Goal: Task Accomplishment & Management: Manage account settings

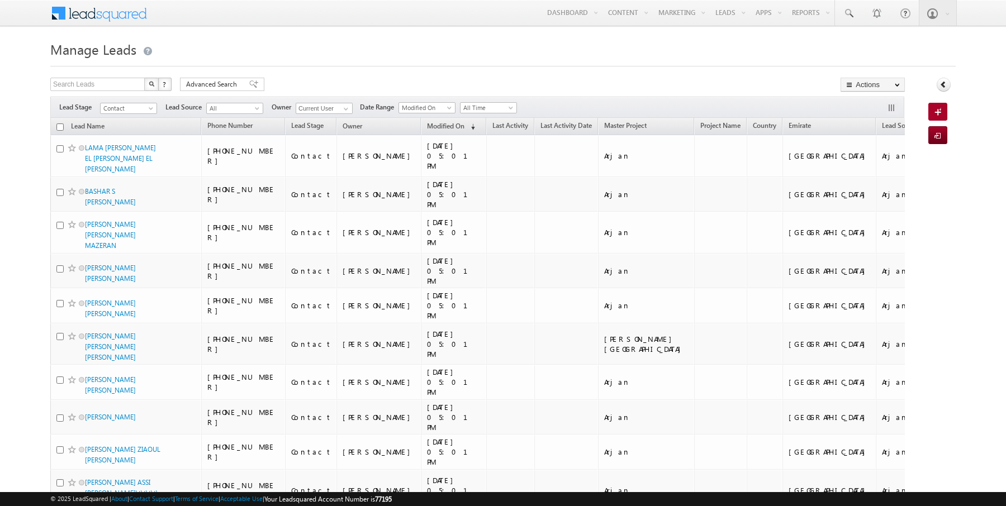
click at [58, 124] on input "checkbox" at bounding box center [59, 127] width 7 height 7
checkbox input "true"
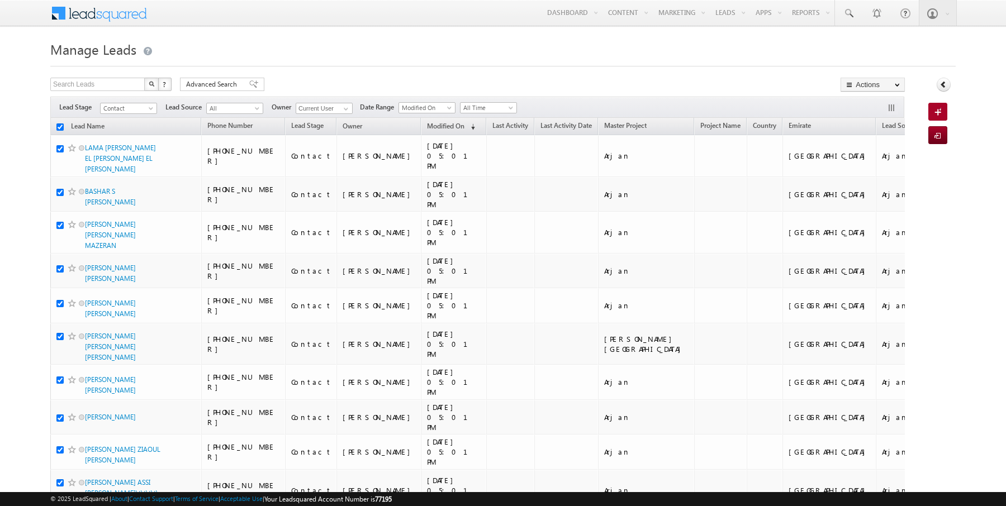
checkbox input "true"
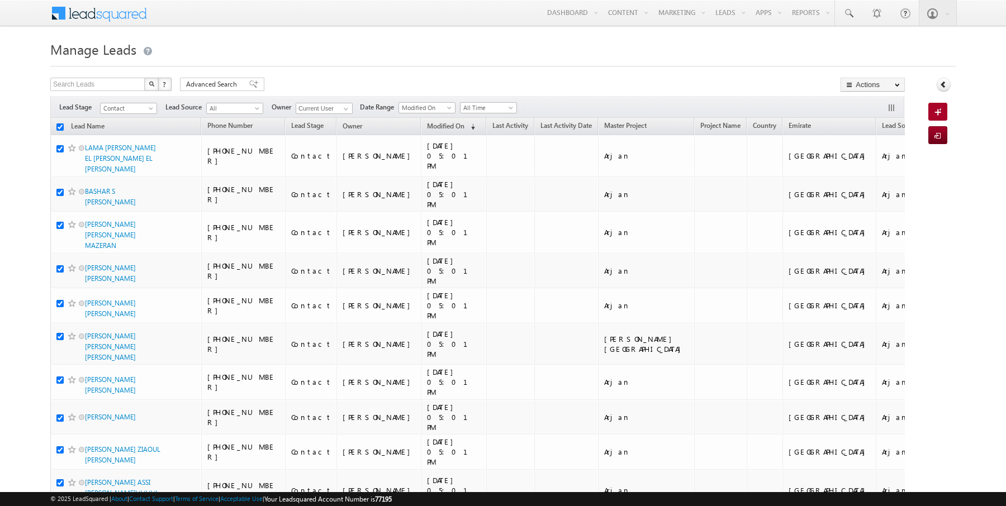
checkbox input "true"
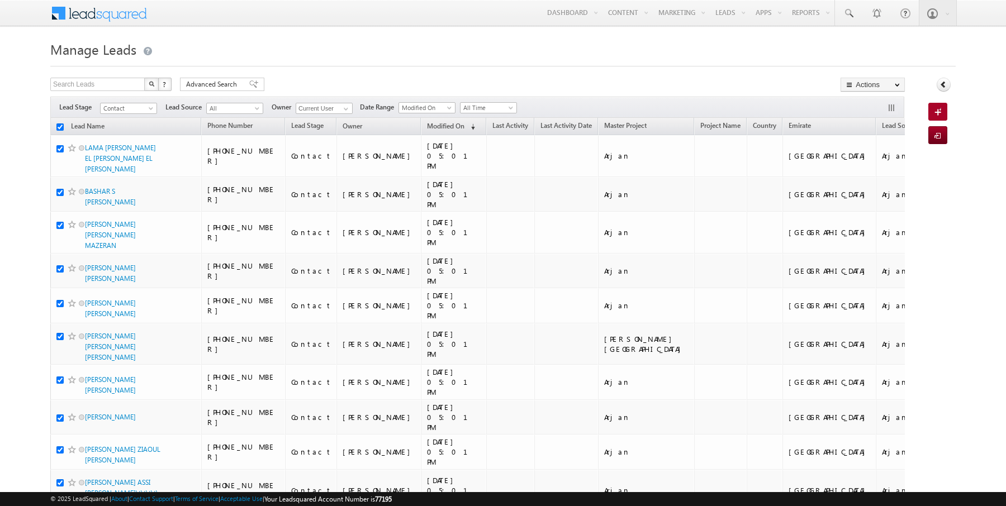
checkbox input "true"
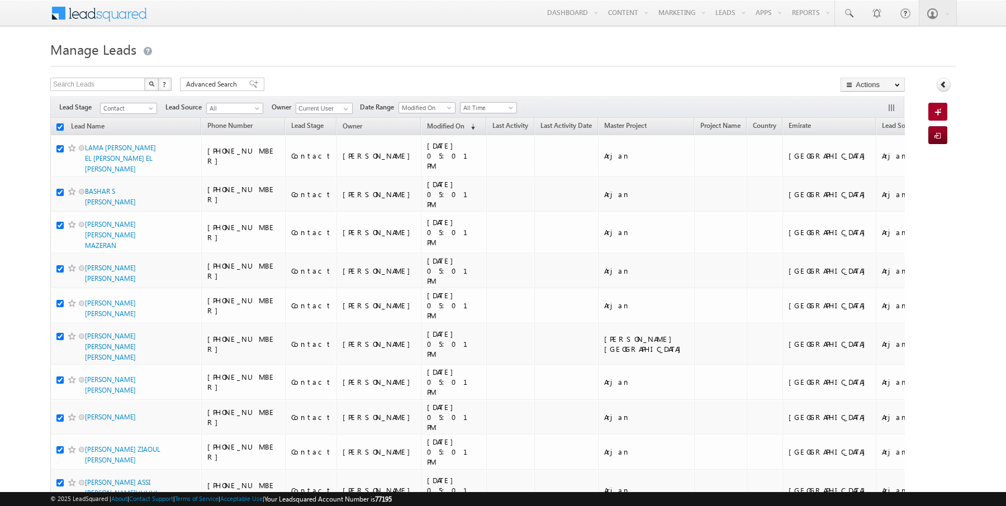
checkbox input "true"
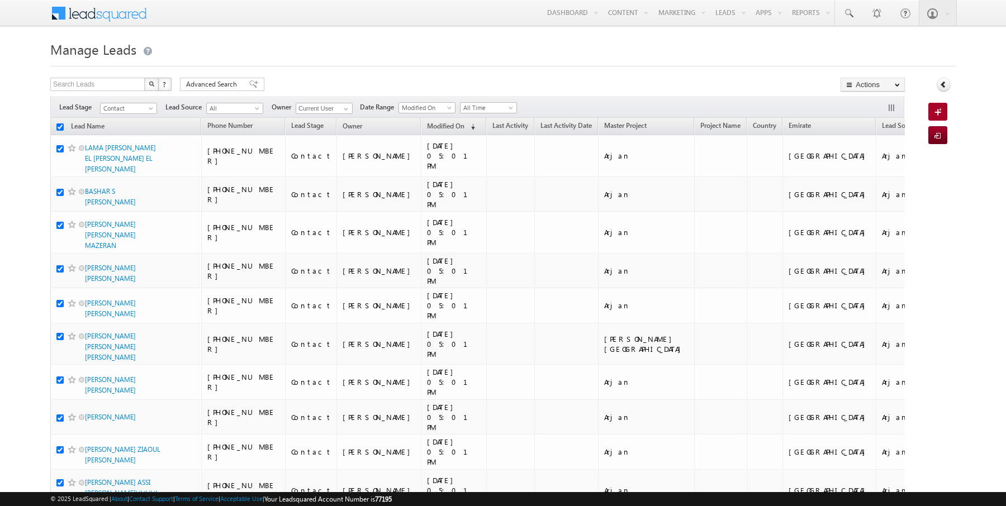
checkbox input "true"
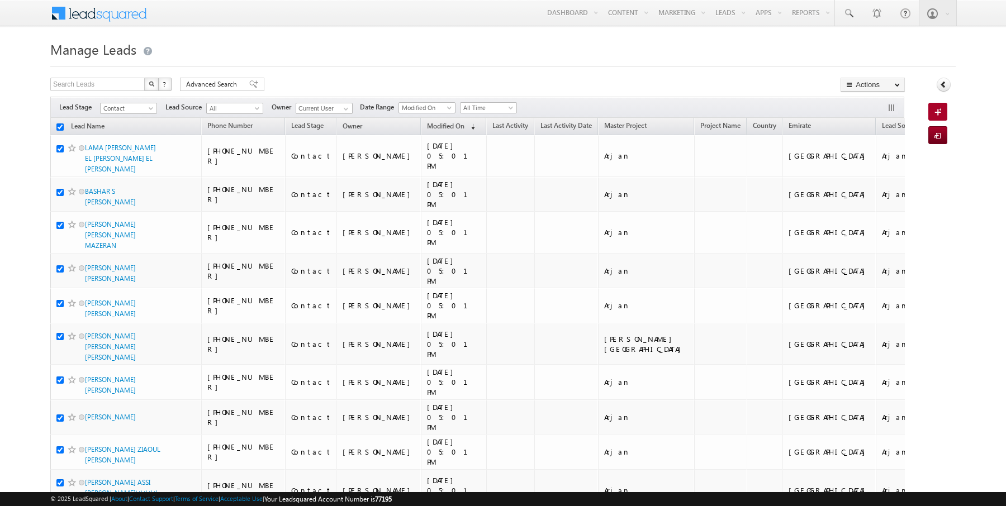
checkbox input "true"
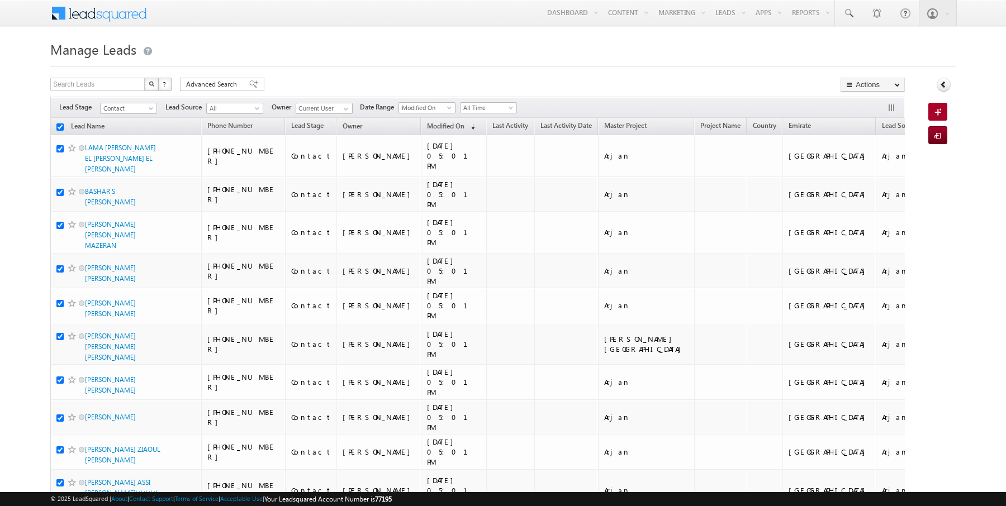
checkbox input "true"
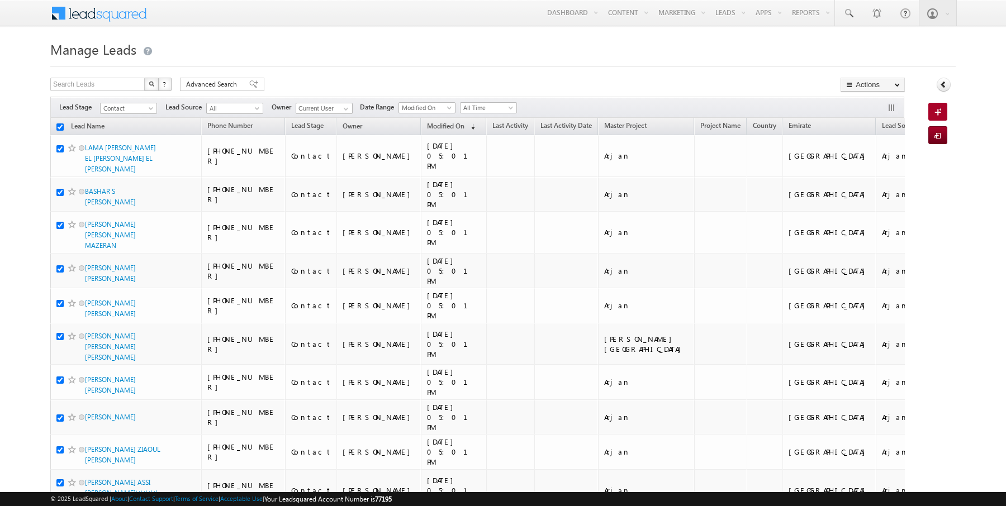
checkbox input "true"
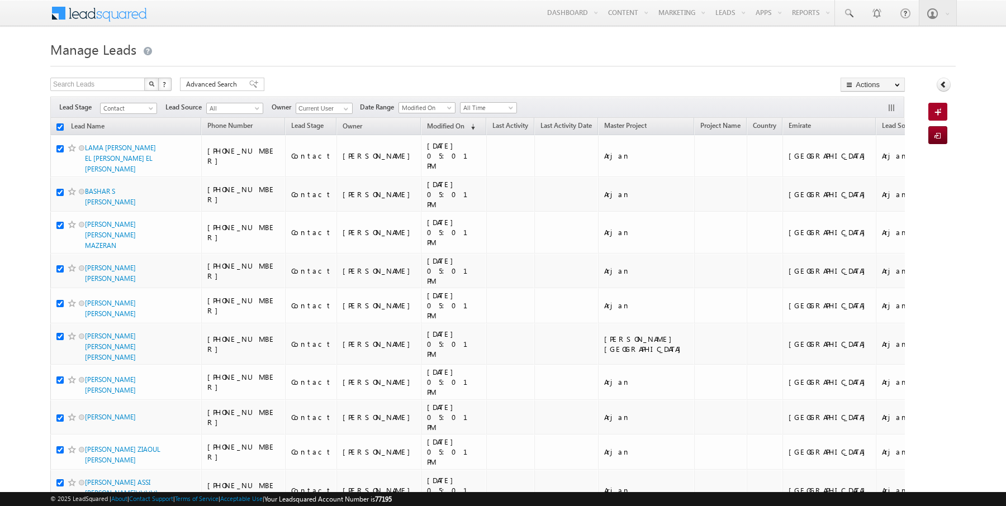
checkbox input "true"
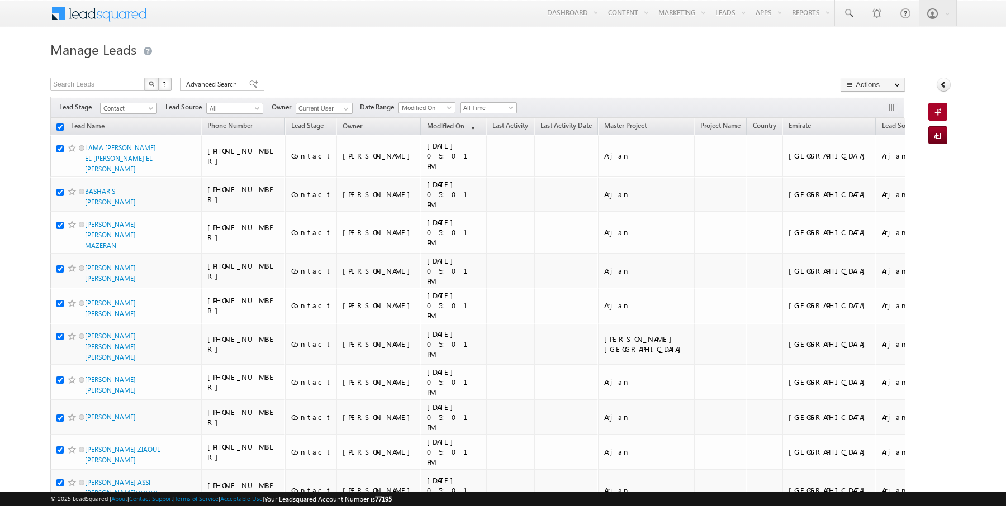
checkbox input "true"
click at [873, 176] on link "Change Owner" at bounding box center [872, 180] width 63 height 13
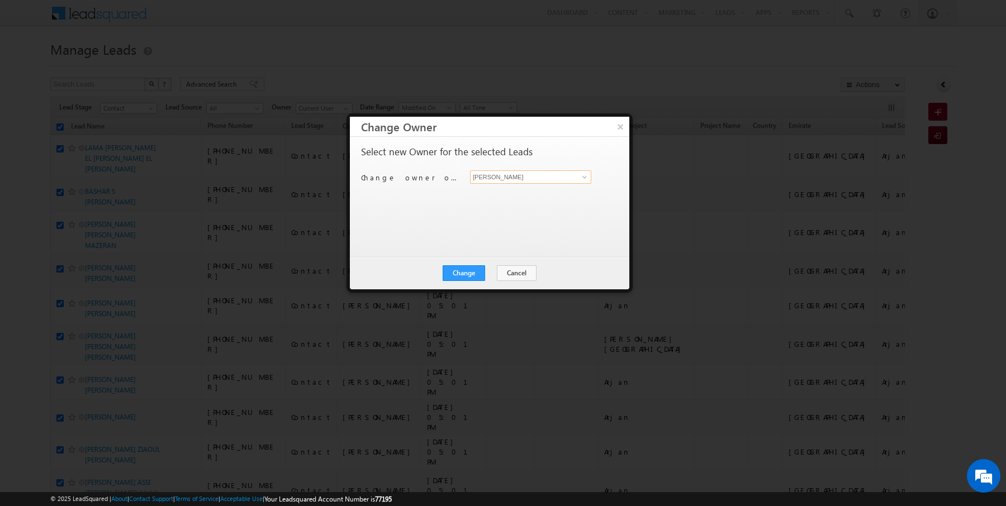
click at [543, 177] on input "[PERSON_NAME]" at bounding box center [530, 176] width 121 height 13
type input "[PERSON_NAME]"
click at [459, 272] on button "Change" at bounding box center [464, 273] width 42 height 16
click at [486, 272] on button "Close" at bounding box center [491, 273] width 36 height 16
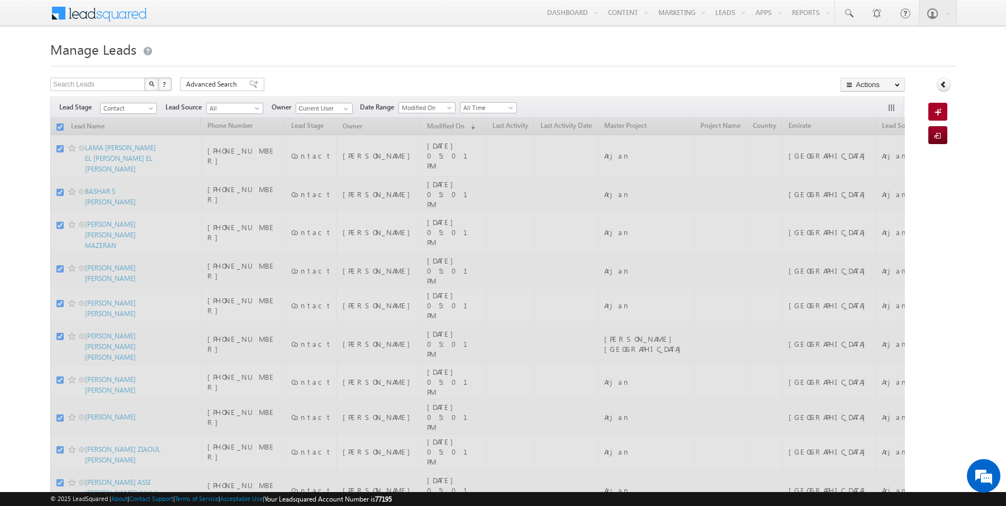
checkbox input "false"
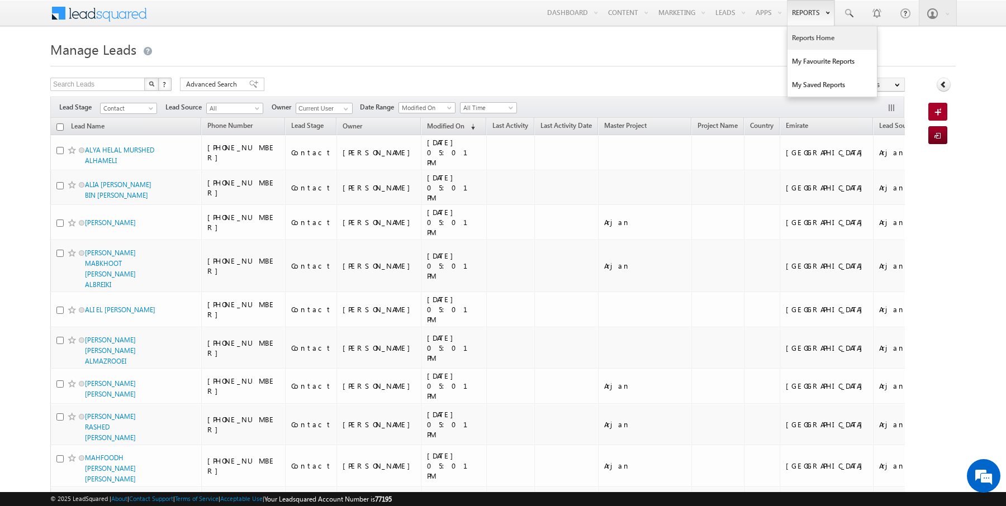
click at [809, 42] on link "Reports Home" at bounding box center [831, 37] width 89 height 23
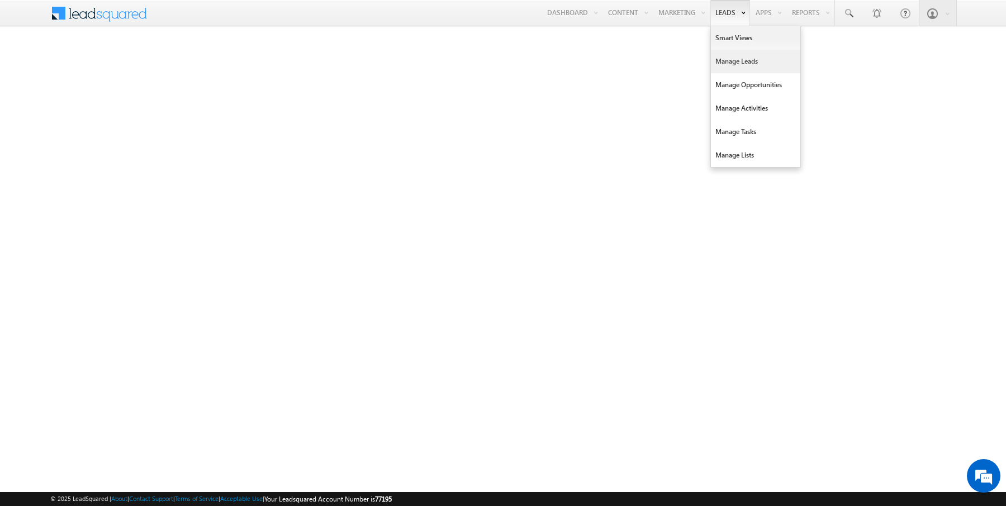
click at [742, 67] on link "Manage Leads" at bounding box center [755, 61] width 89 height 23
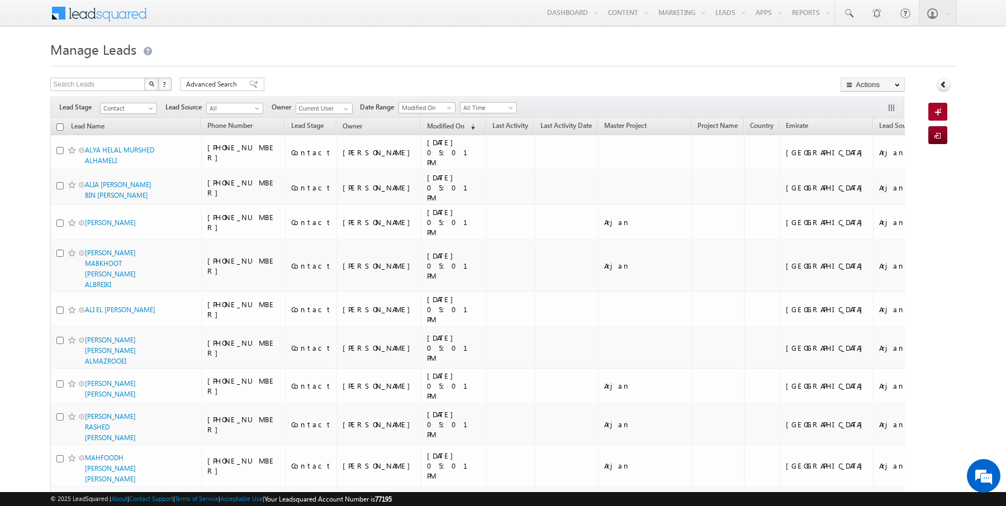
click at [60, 125] on input "checkbox" at bounding box center [59, 127] width 7 height 7
checkbox input "true"
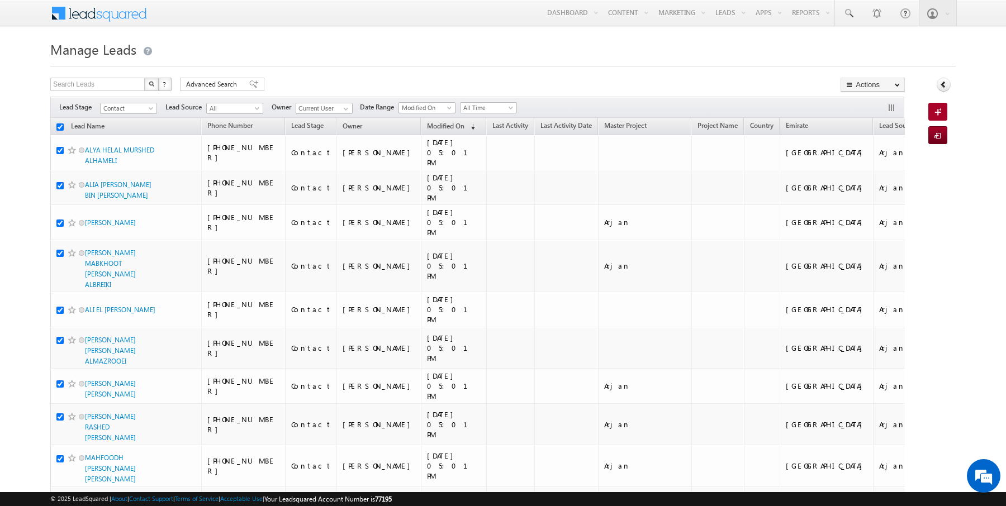
checkbox input "true"
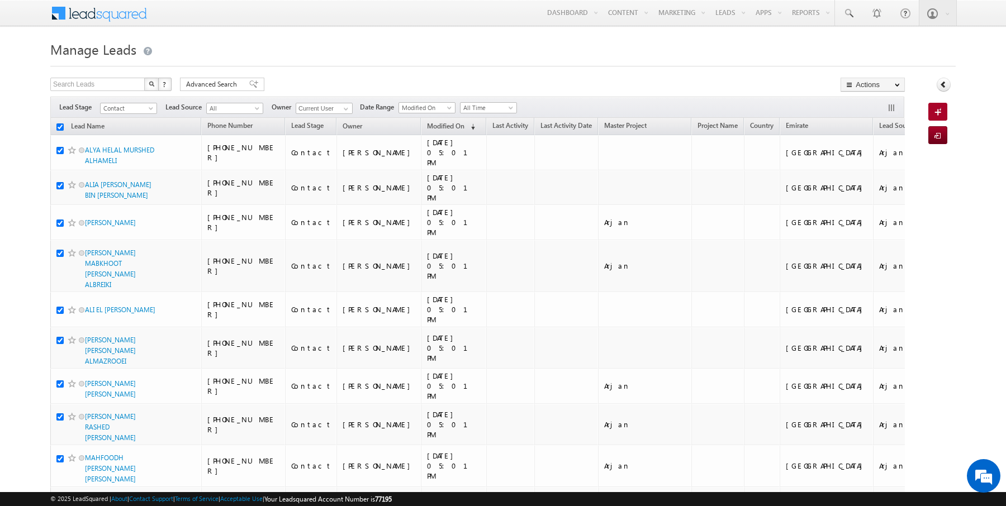
checkbox input "true"
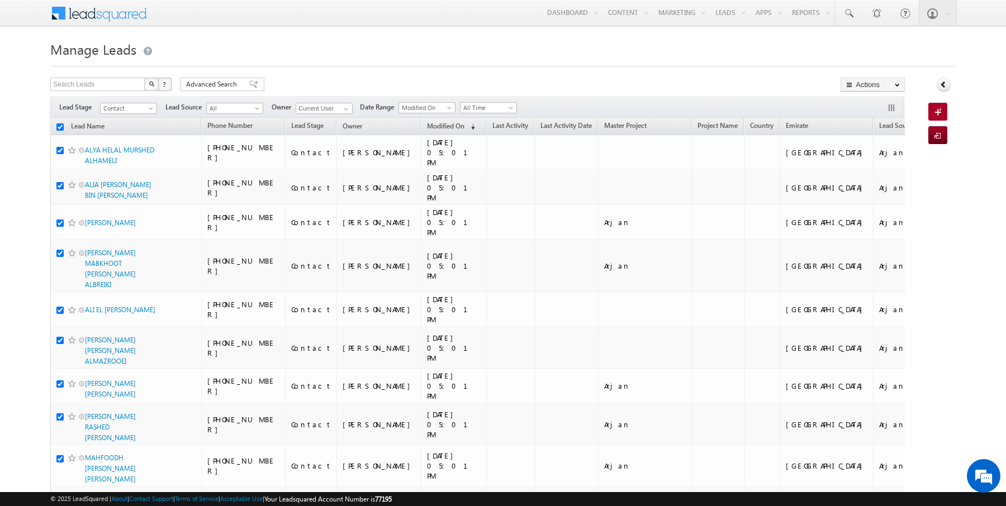
checkbox input "true"
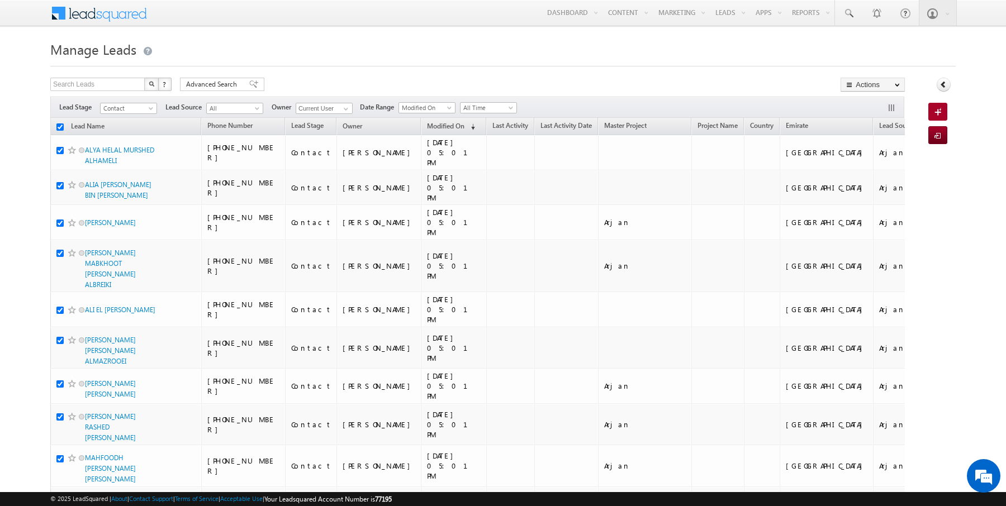
checkbox input "true"
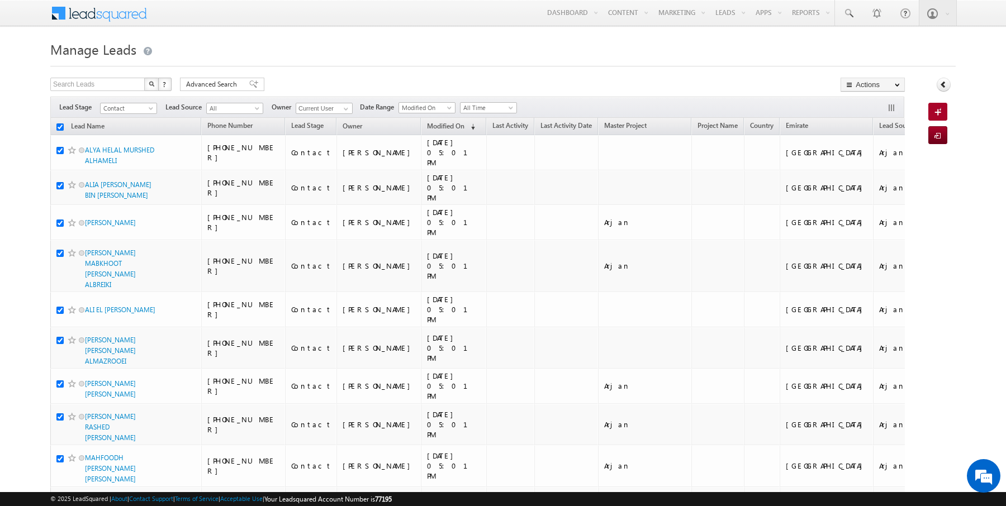
checkbox input "true"
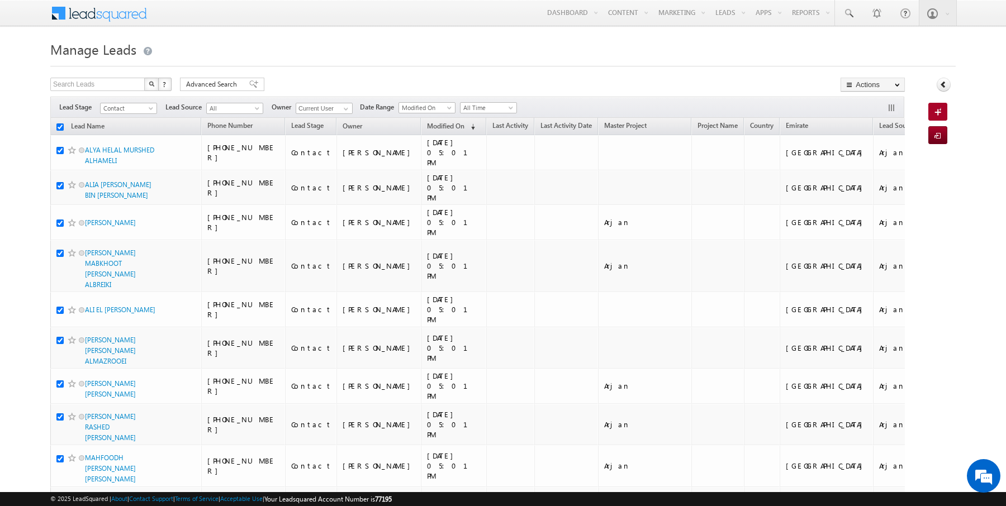
checkbox input "true"
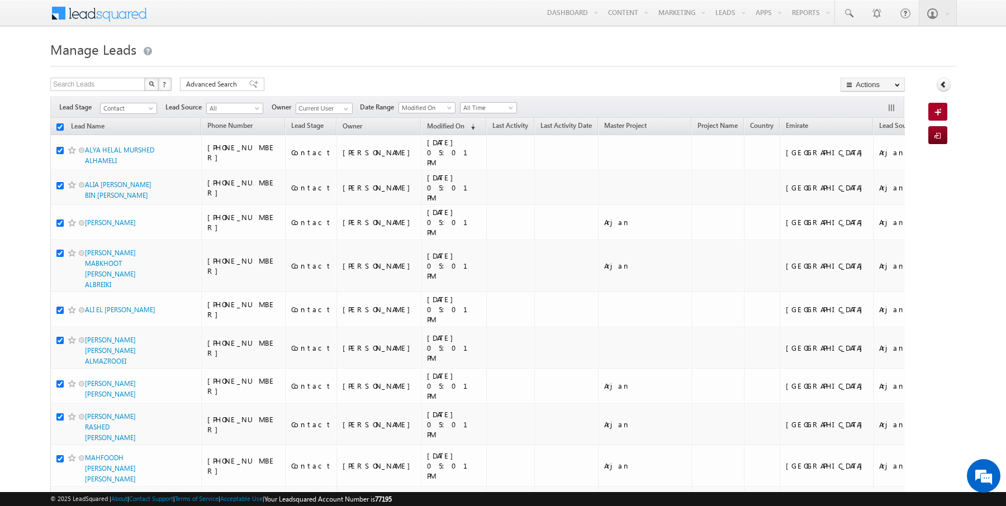
checkbox input "true"
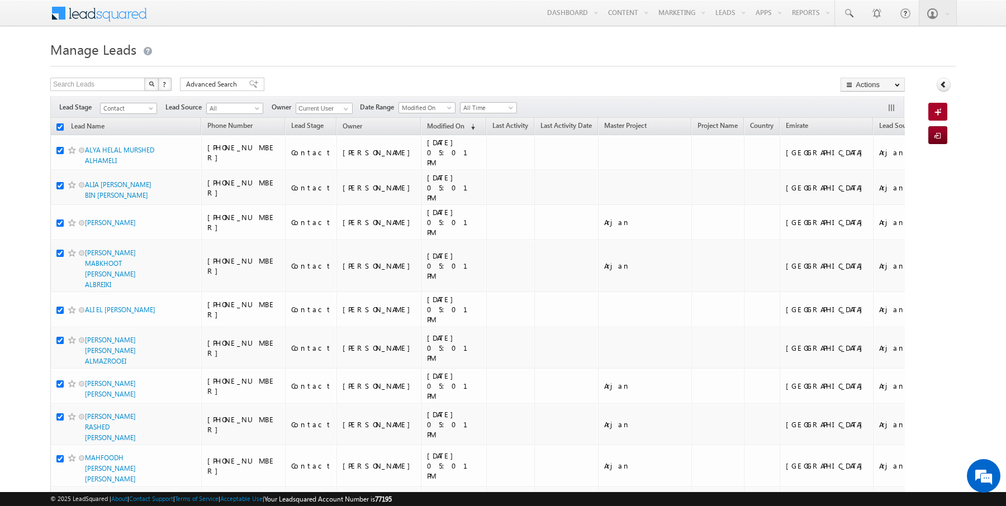
checkbox input "true"
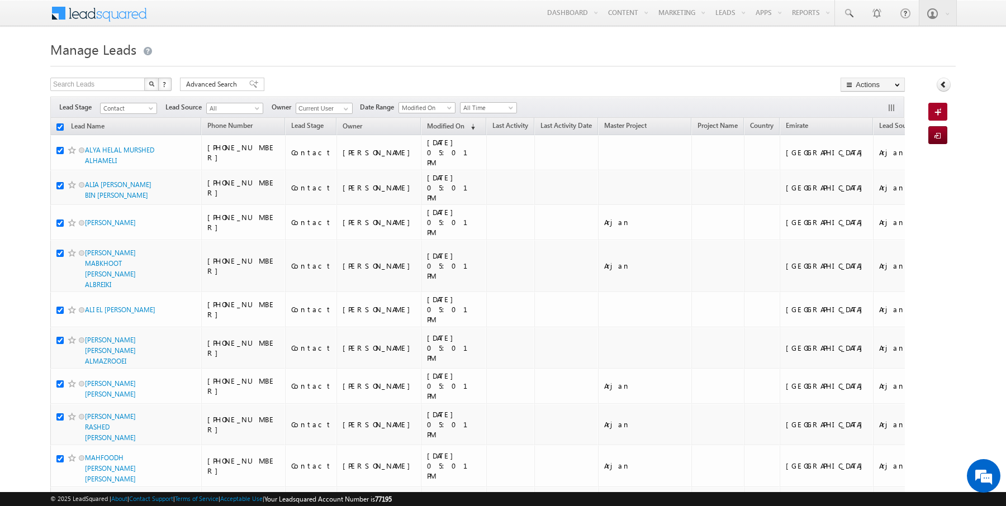
checkbox input "true"
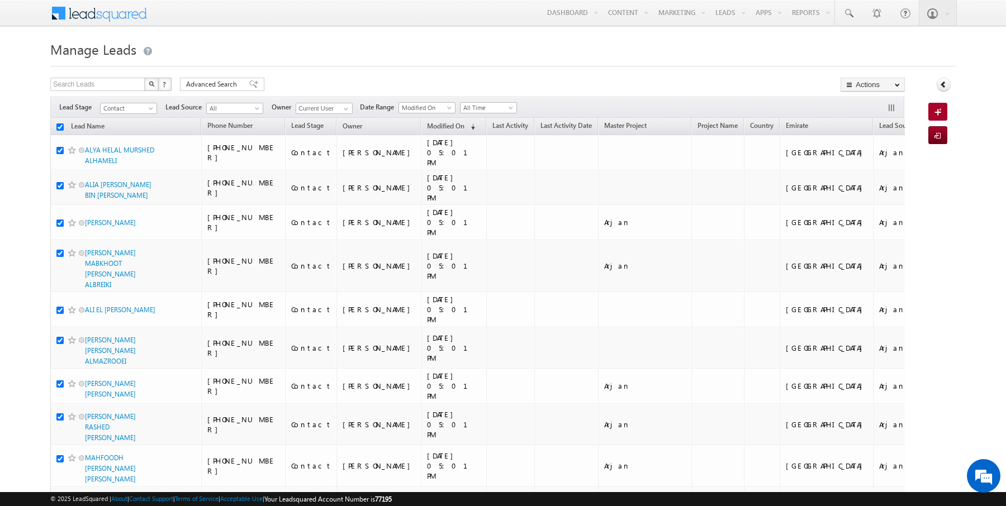
checkbox input "true"
click at [875, 181] on link "Change Owner" at bounding box center [872, 180] width 63 height 13
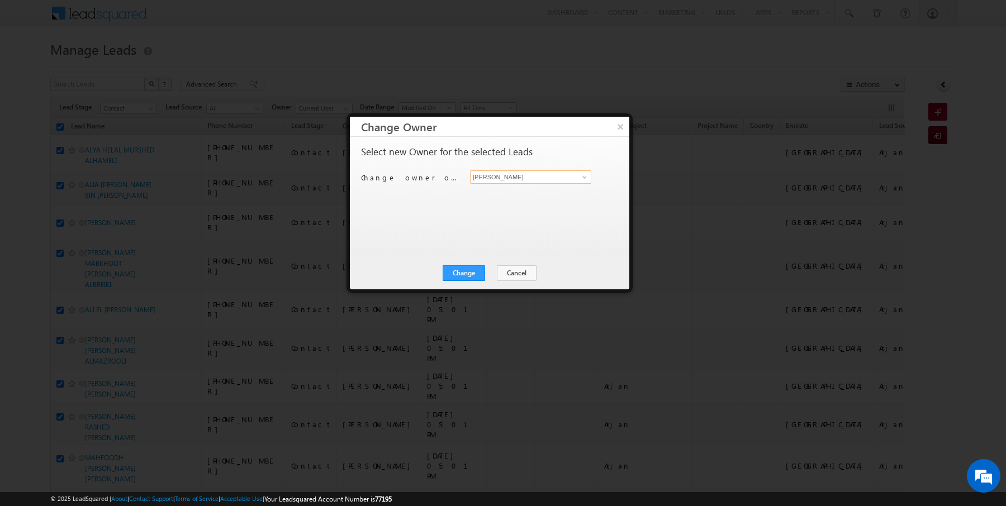
click at [492, 177] on input "[PERSON_NAME]" at bounding box center [530, 176] width 121 height 13
type input "Kartik Sharma"
click at [468, 272] on button "Change" at bounding box center [464, 273] width 42 height 16
click at [493, 272] on button "Close" at bounding box center [491, 273] width 36 height 16
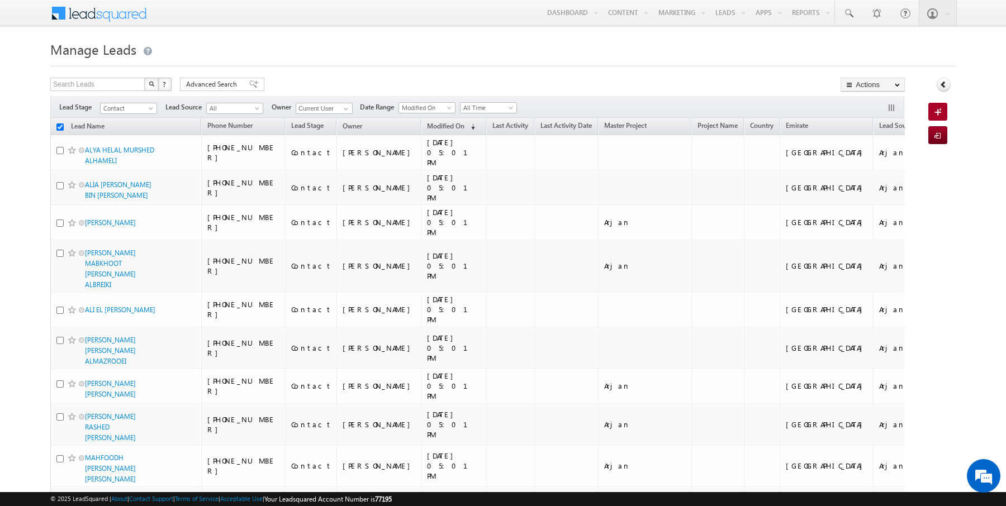
checkbox input "false"
click at [851, 10] on span at bounding box center [848, 13] width 11 height 11
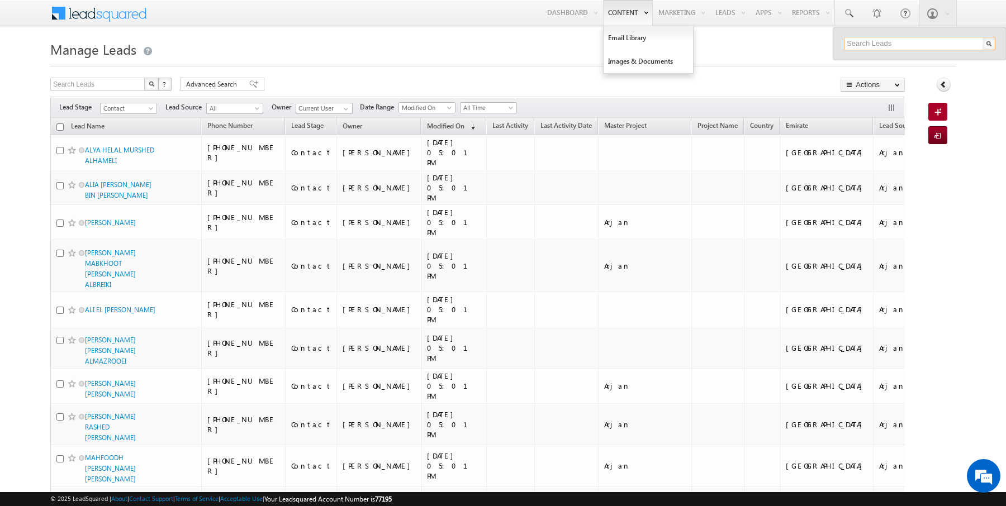
paste input "555682540"
type input "555682540"
click at [703, 56] on h1 "Manage Leads" at bounding box center [502, 48] width 905 height 22
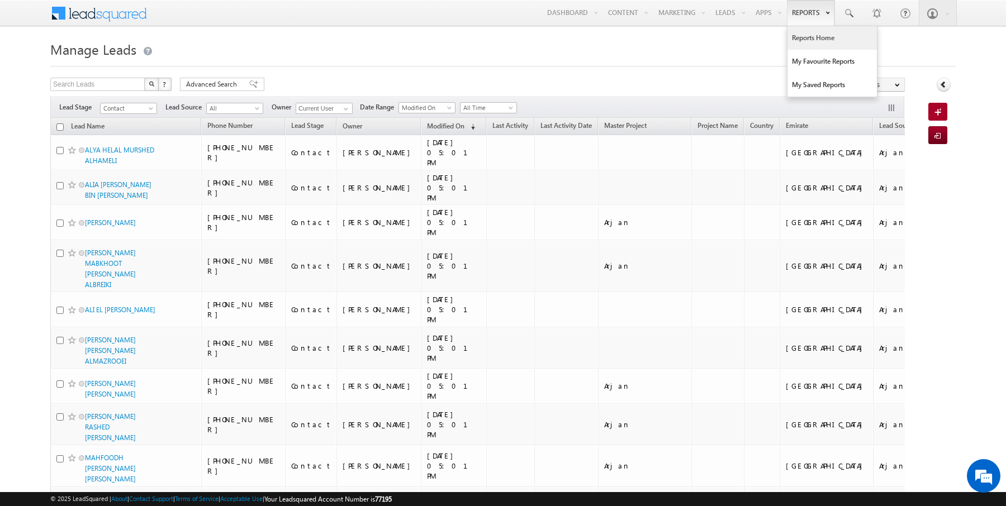
click at [806, 33] on link "Reports Home" at bounding box center [831, 37] width 89 height 23
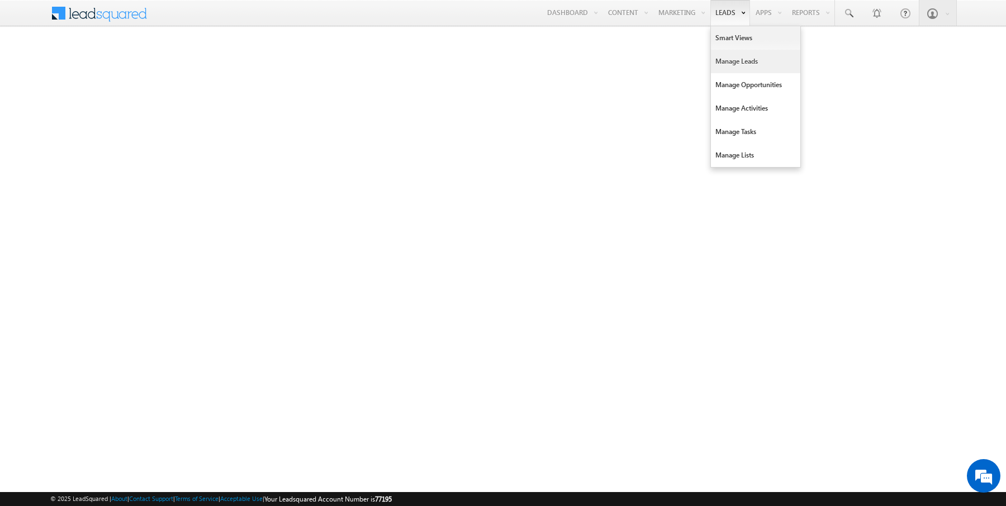
click at [738, 63] on link "Manage Leads" at bounding box center [755, 61] width 89 height 23
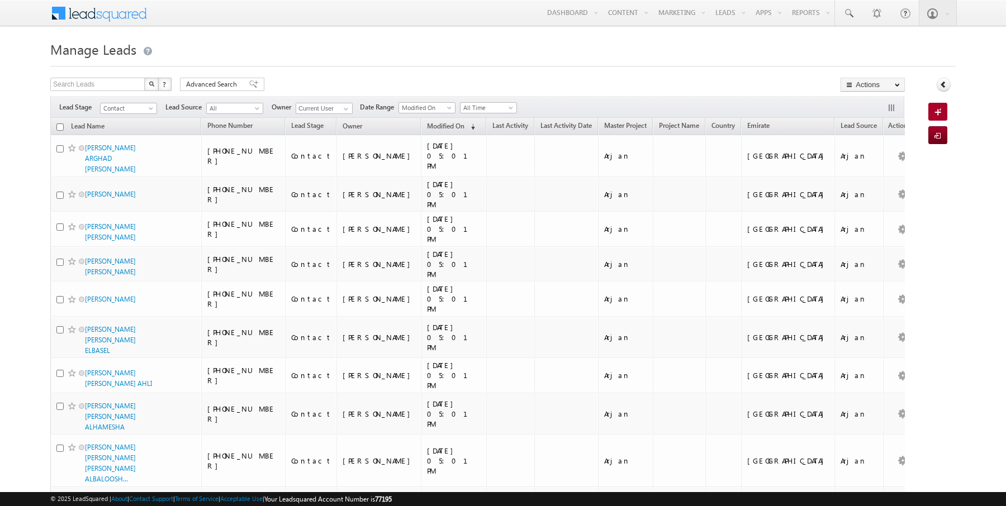
click at [60, 124] on input "checkbox" at bounding box center [59, 127] width 7 height 7
checkbox input "true"
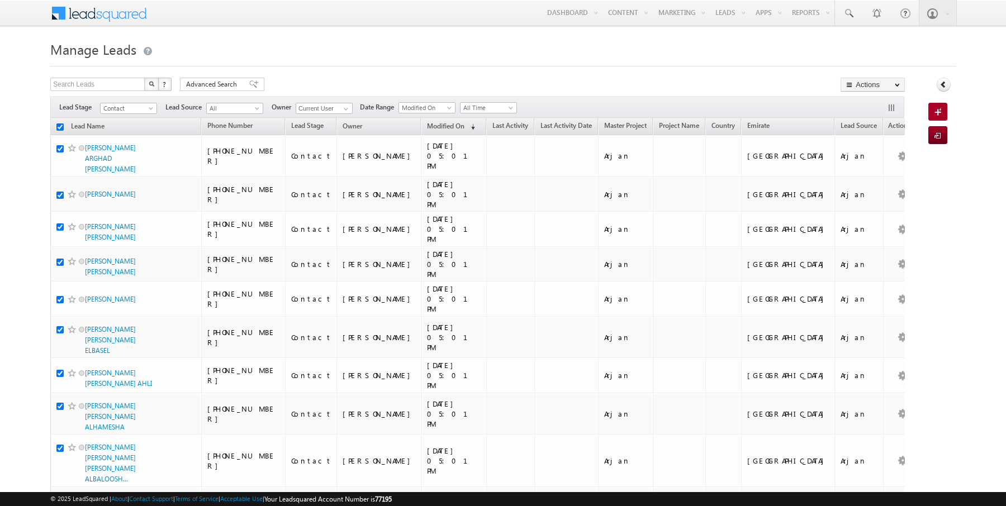
checkbox input "true"
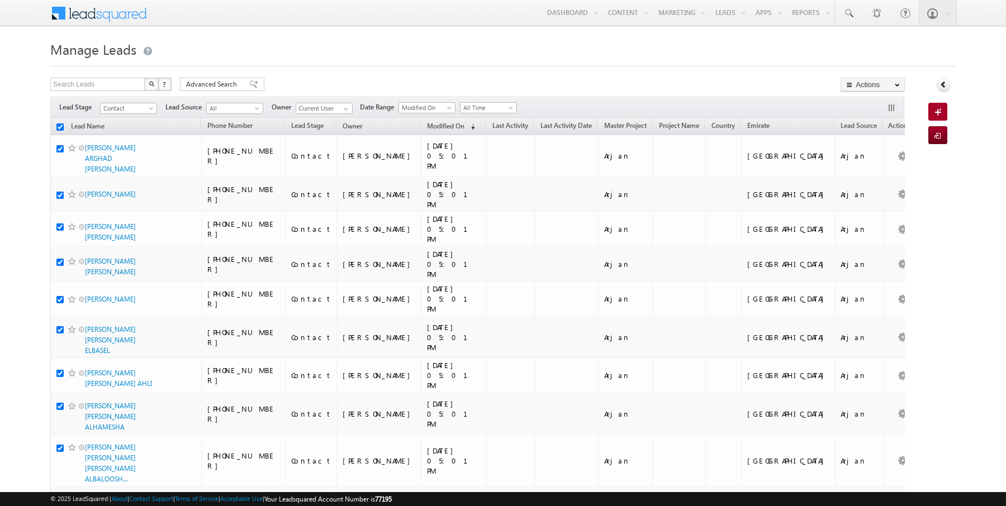
checkbox input "true"
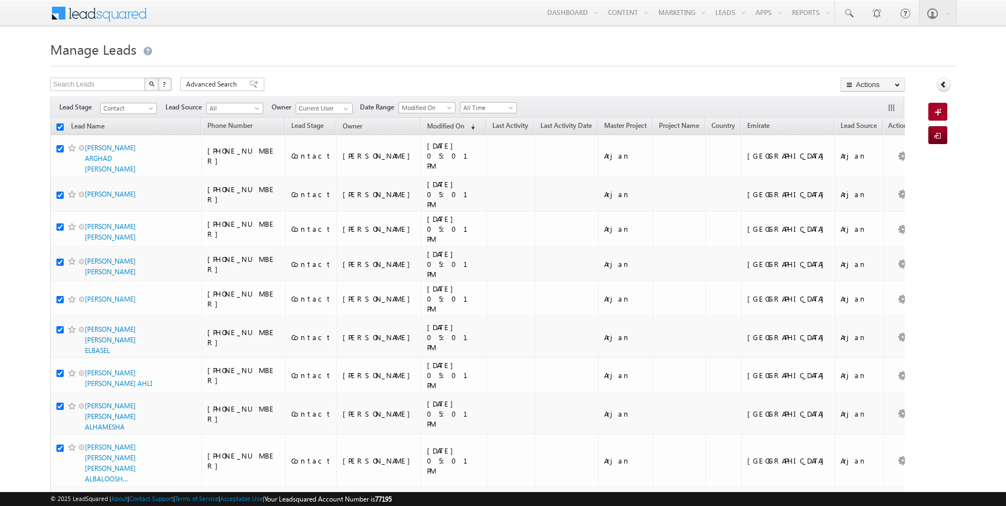
checkbox input "true"
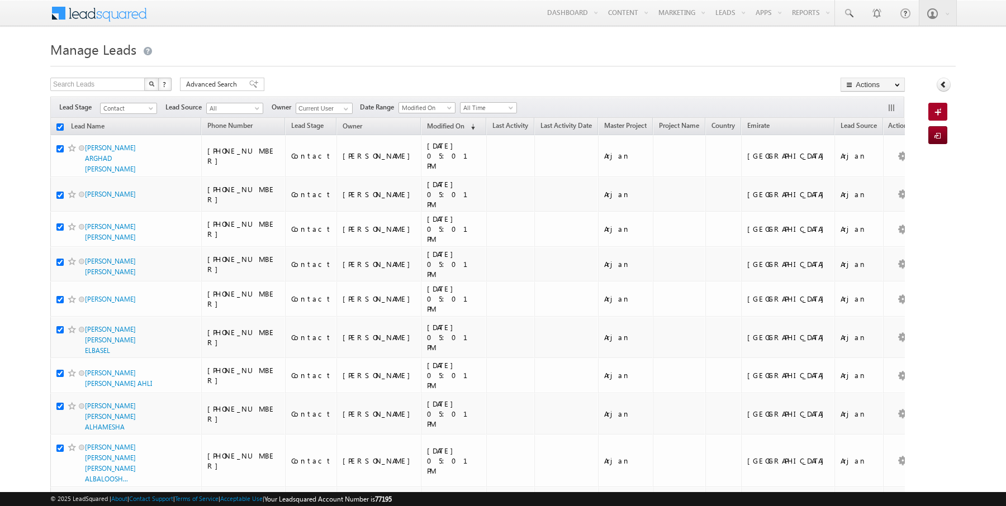
checkbox input "true"
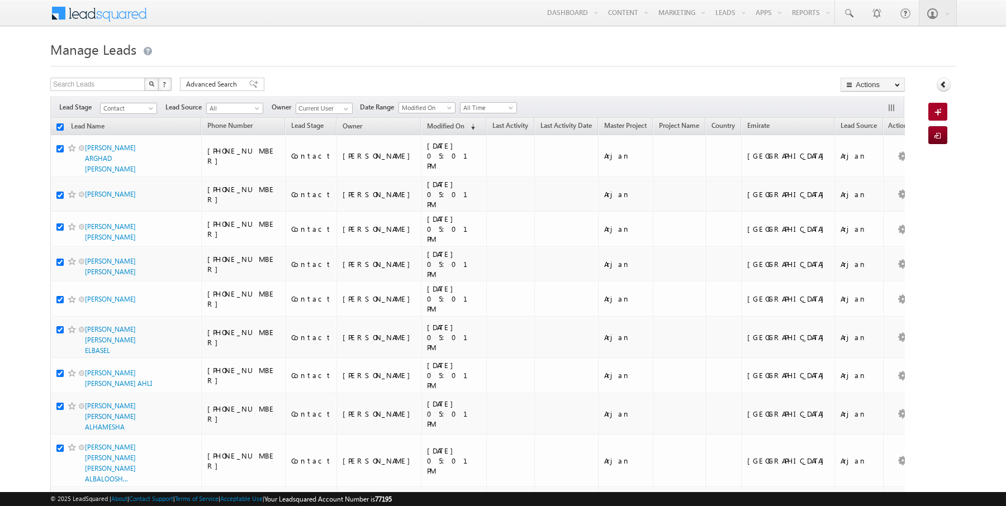
checkbox input "true"
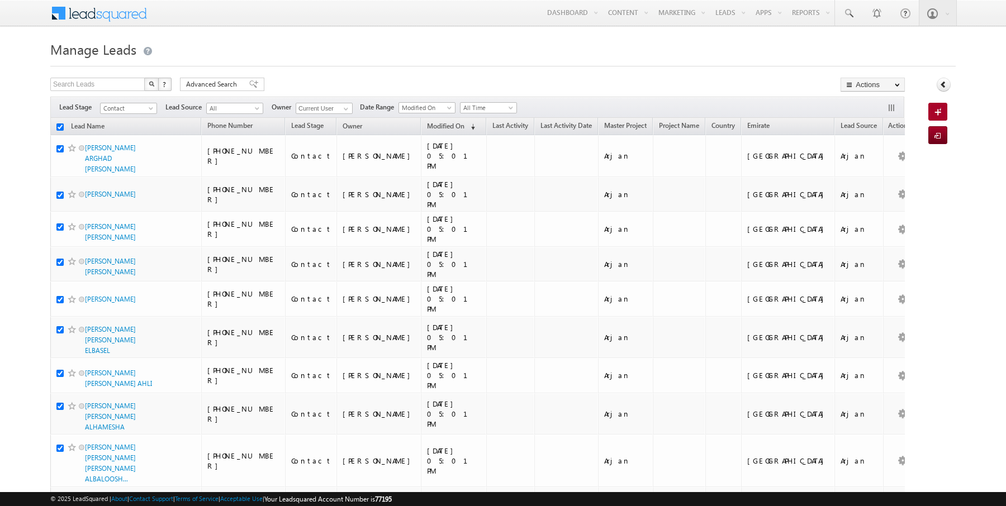
checkbox input "true"
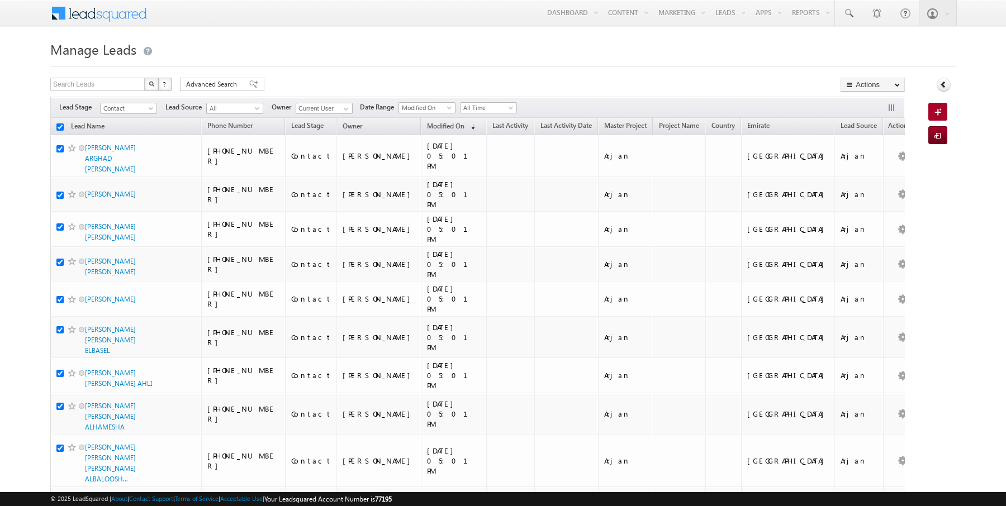
checkbox input "true"
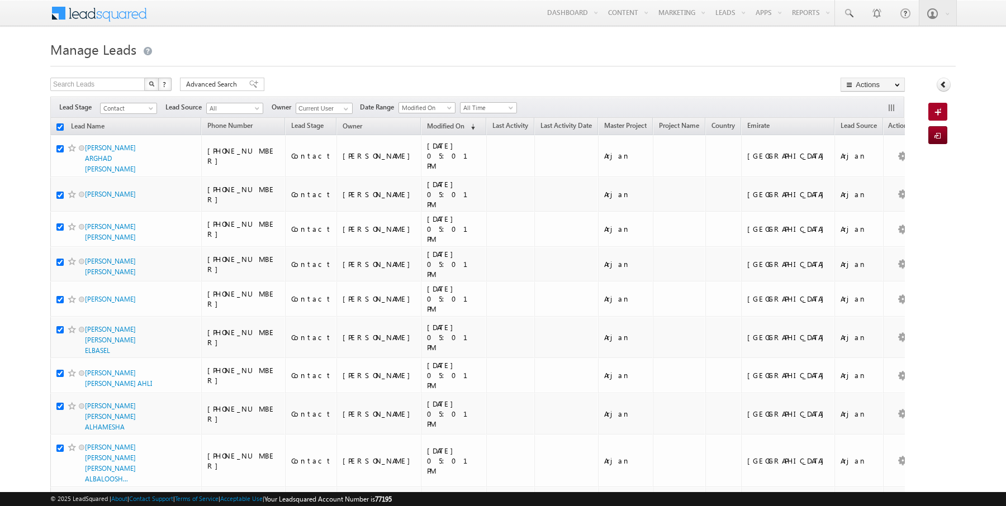
checkbox input "true"
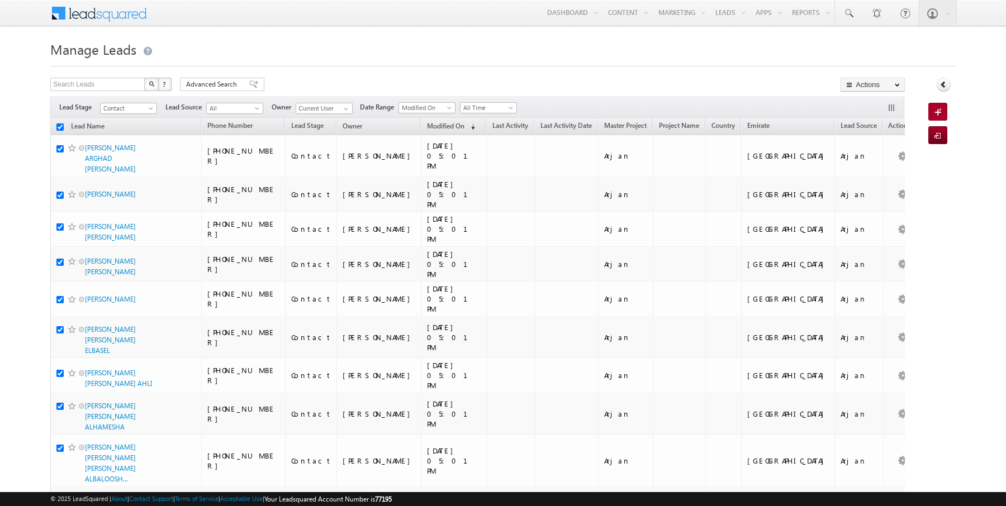
checkbox input "true"
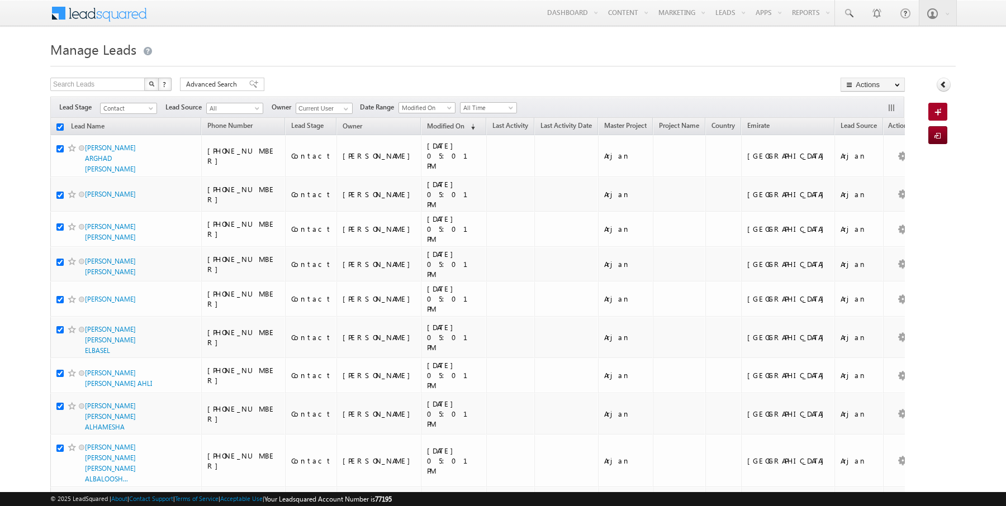
checkbox input "true"
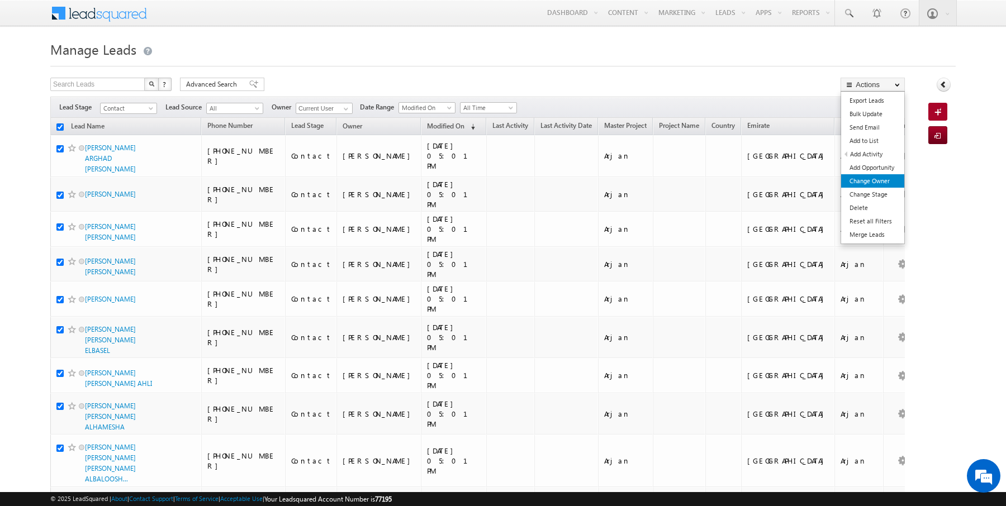
click at [876, 177] on link "Change Owner" at bounding box center [872, 180] width 63 height 13
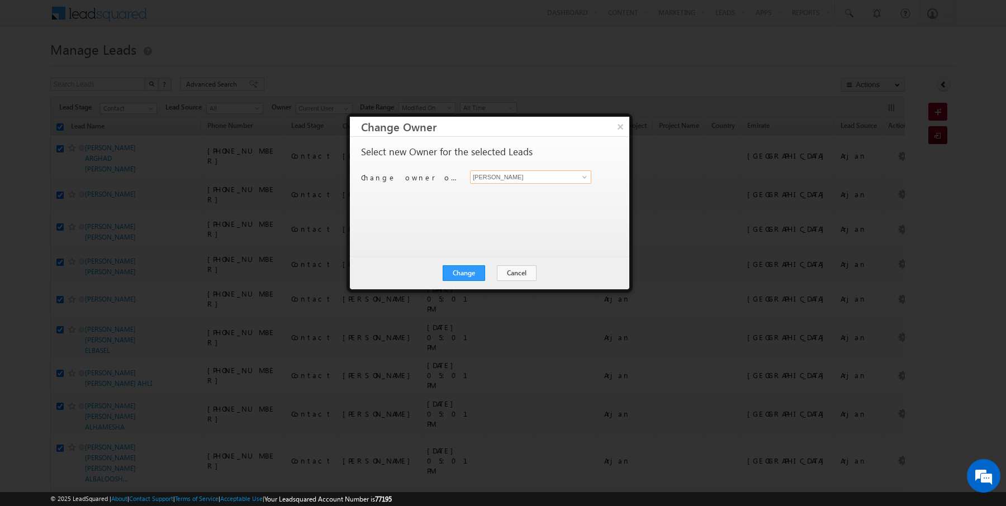
click at [529, 180] on input "[PERSON_NAME]" at bounding box center [530, 176] width 121 height 13
type input "AmanSingh Yadav"
click at [466, 278] on button "Change" at bounding box center [464, 273] width 42 height 16
click at [493, 272] on button "Close" at bounding box center [491, 273] width 36 height 16
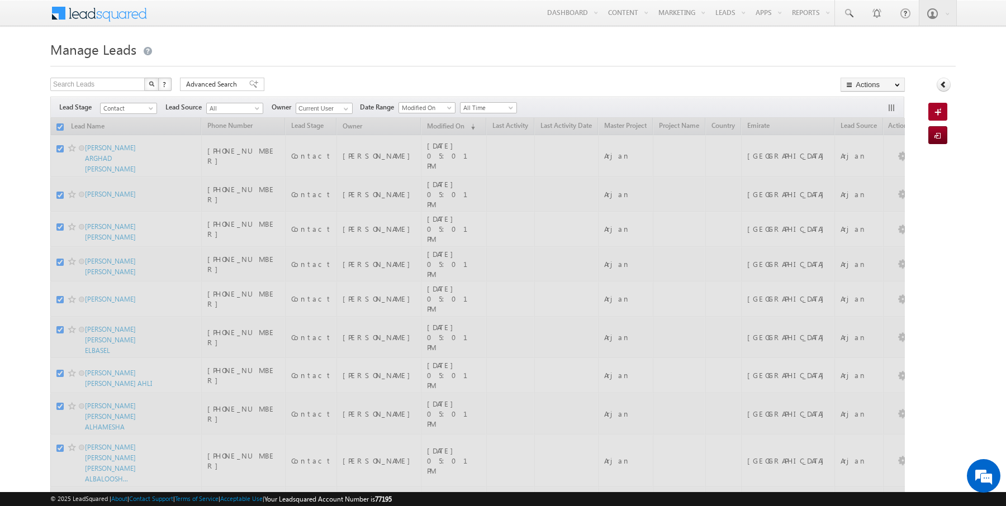
checkbox input "false"
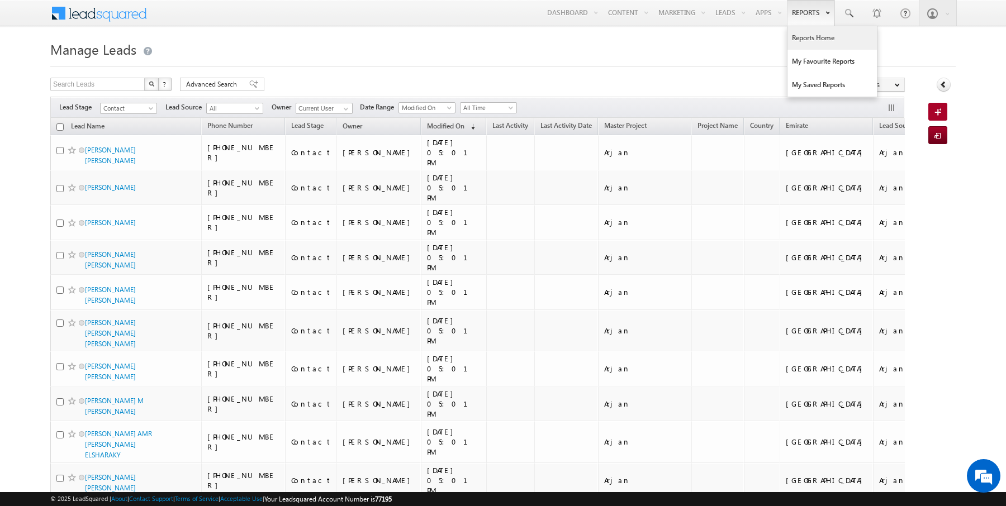
click at [818, 44] on link "Reports Home" at bounding box center [831, 37] width 89 height 23
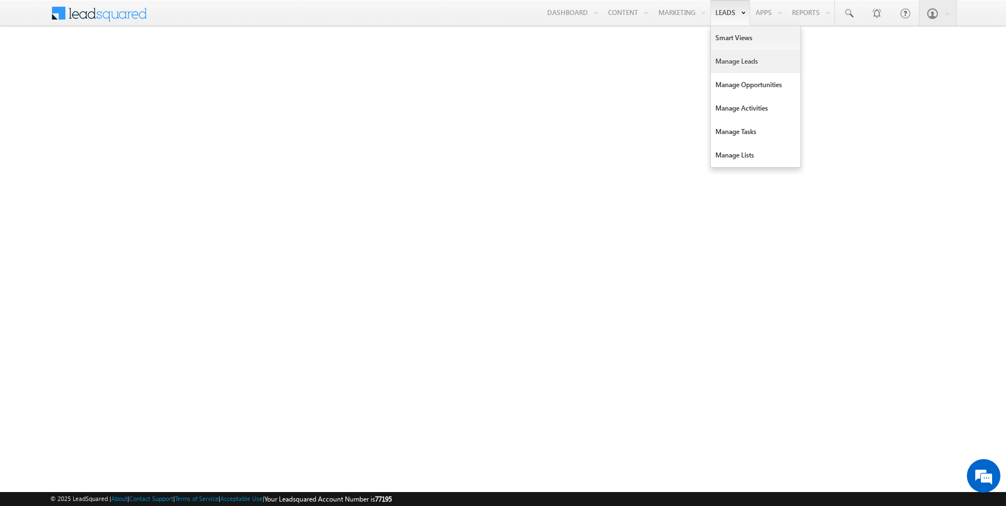
click at [733, 59] on link "Manage Leads" at bounding box center [755, 61] width 89 height 23
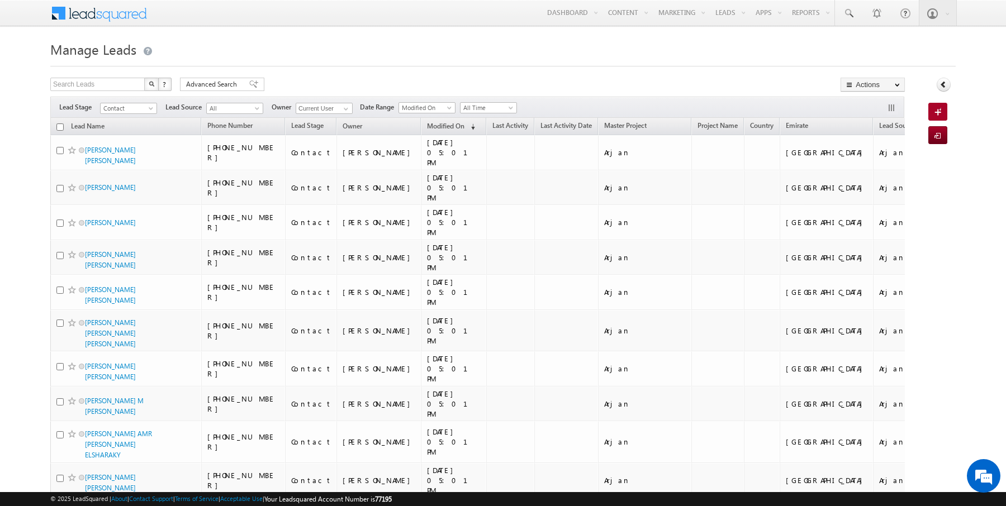
click at [59, 125] on input "checkbox" at bounding box center [59, 127] width 7 height 7
checkbox input "true"
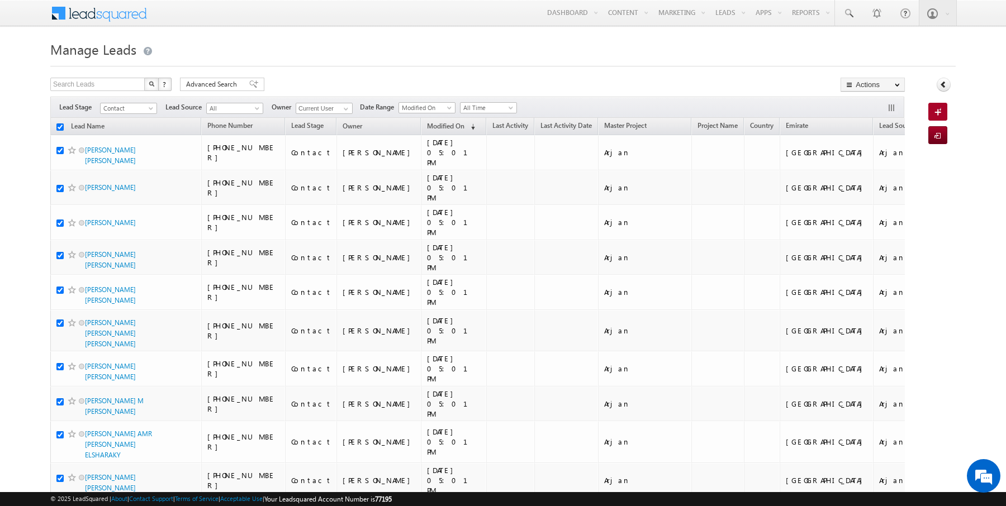
checkbox input "true"
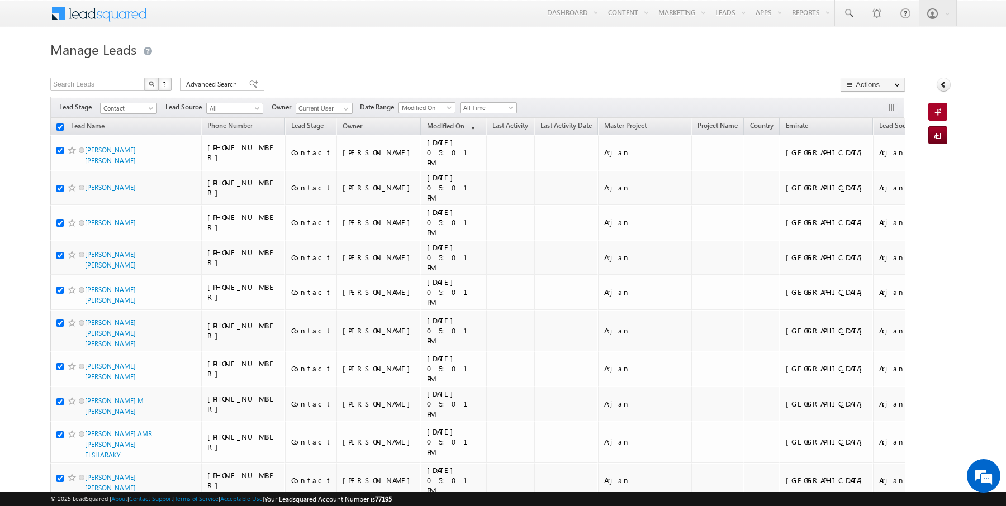
checkbox input "true"
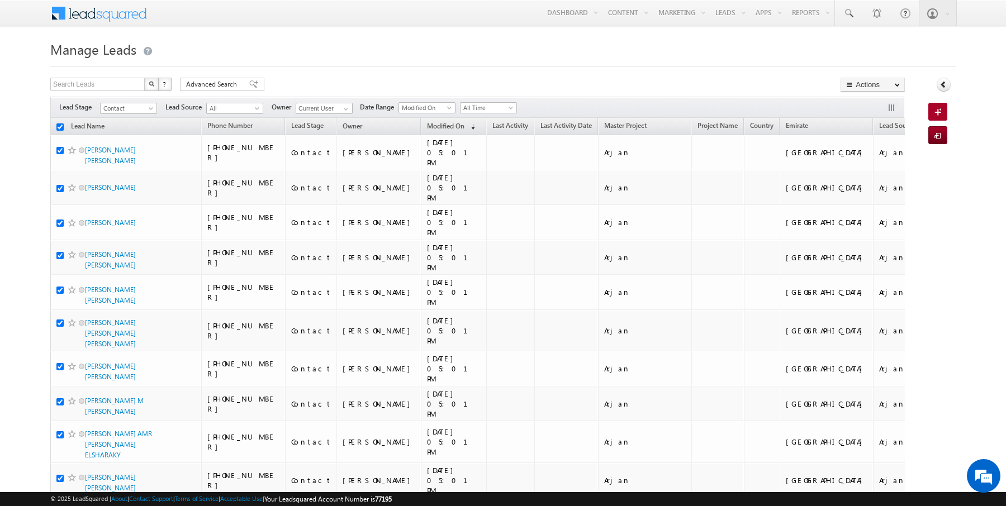
checkbox input "true"
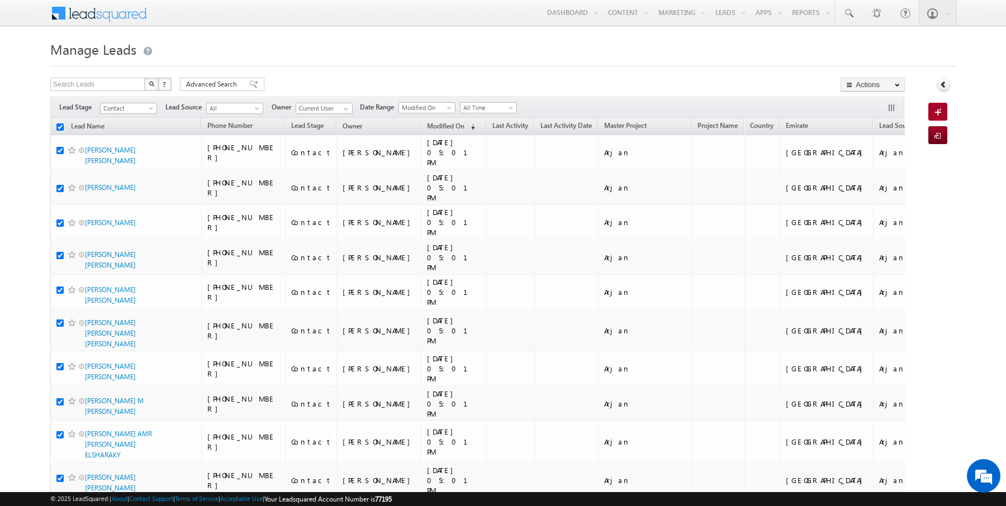
checkbox input "true"
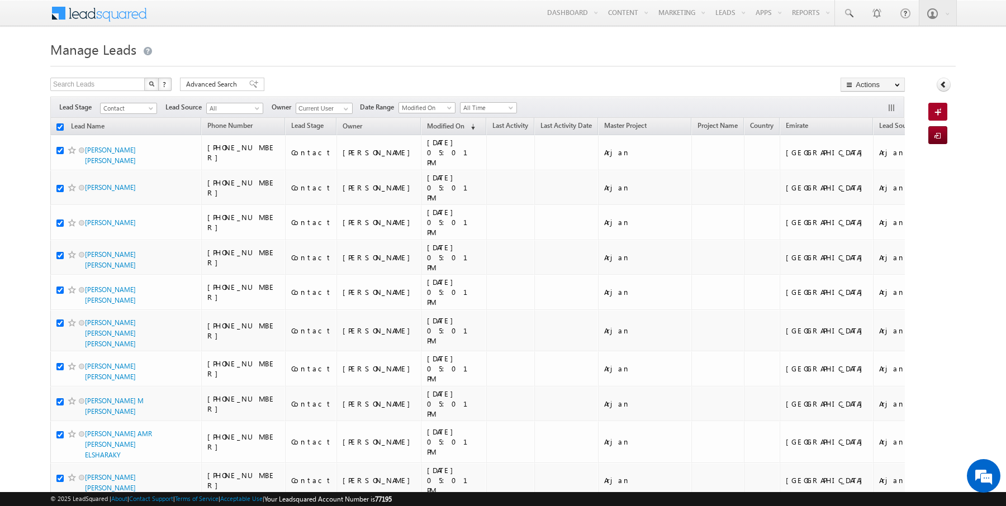
checkbox input "true"
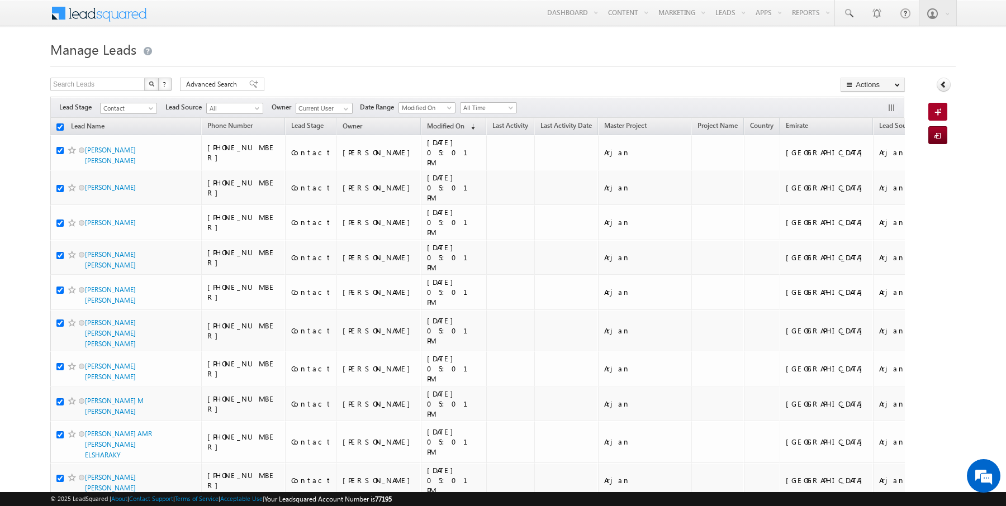
checkbox input "true"
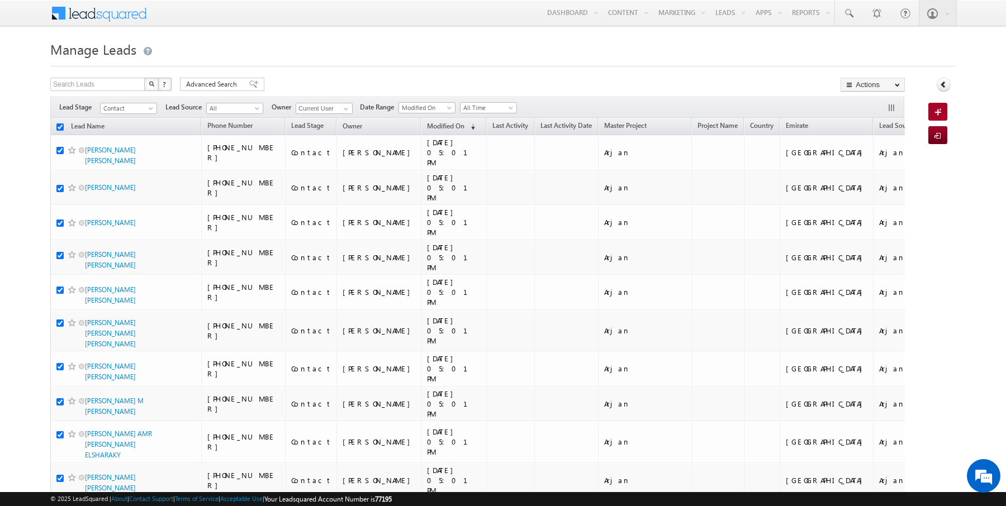
checkbox input "true"
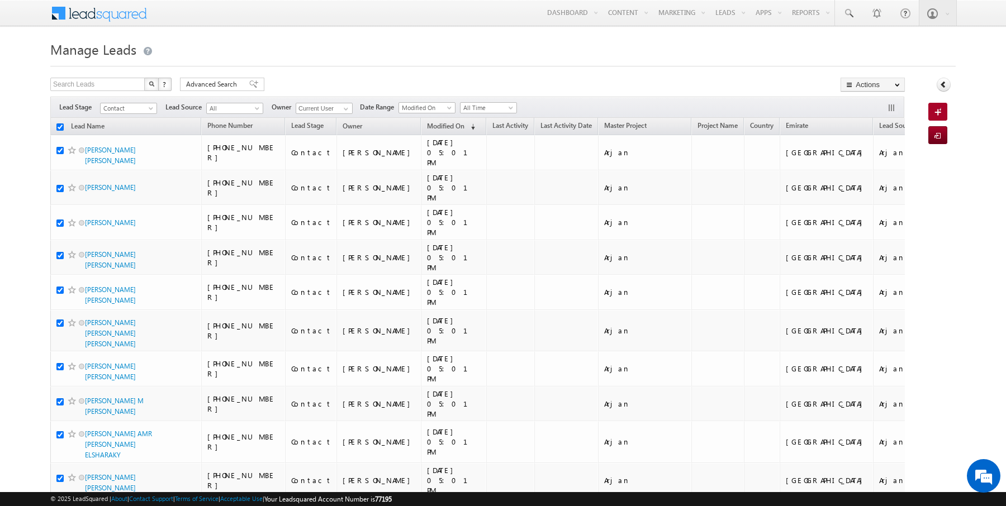
checkbox input "true"
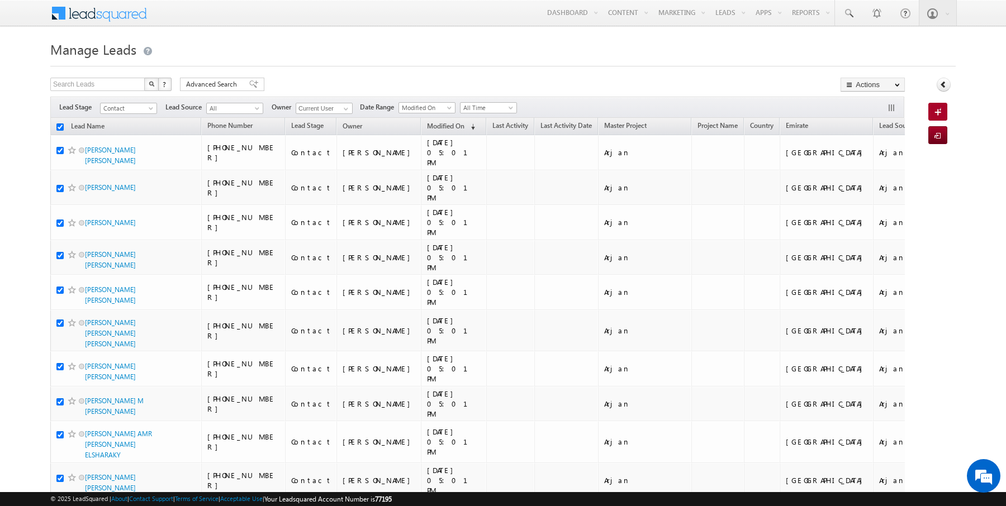
checkbox input "true"
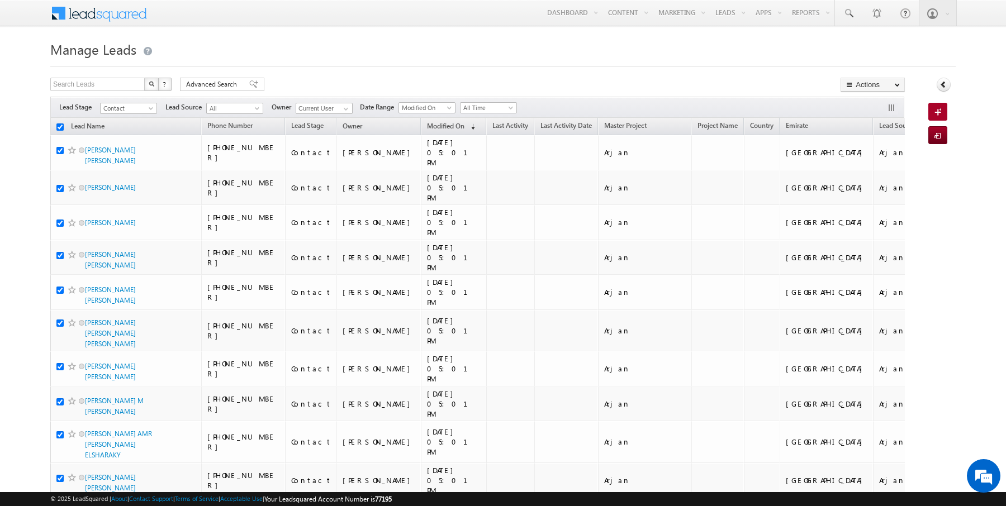
checkbox input "true"
click at [877, 176] on link "Change Owner" at bounding box center [872, 180] width 63 height 13
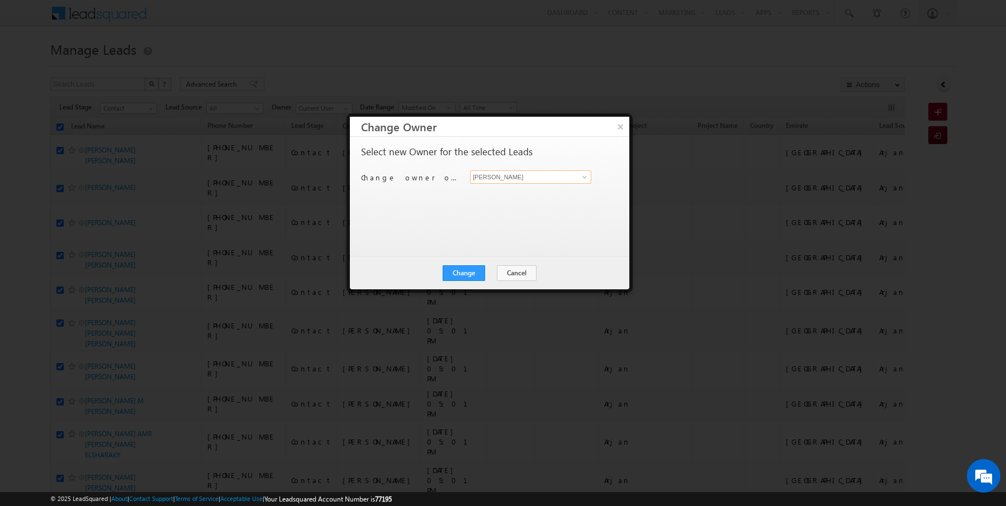
click at [529, 179] on input "[PERSON_NAME]" at bounding box center [530, 176] width 121 height 13
click at [508, 191] on link "SUNNY MEHROTRA sunny.mehrotra@indglobal.ae" at bounding box center [530, 193] width 121 height 21
type input "[PERSON_NAME]"
click at [476, 268] on button "Change" at bounding box center [464, 273] width 42 height 16
click at [492, 273] on button "Close" at bounding box center [491, 273] width 36 height 16
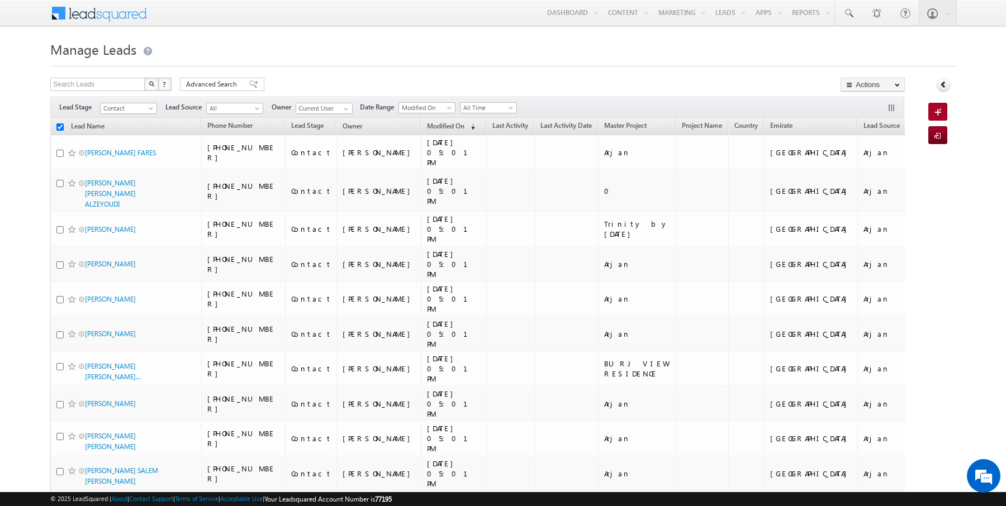
checkbox input "false"
click at [811, 42] on link "Reports Home" at bounding box center [831, 37] width 89 height 23
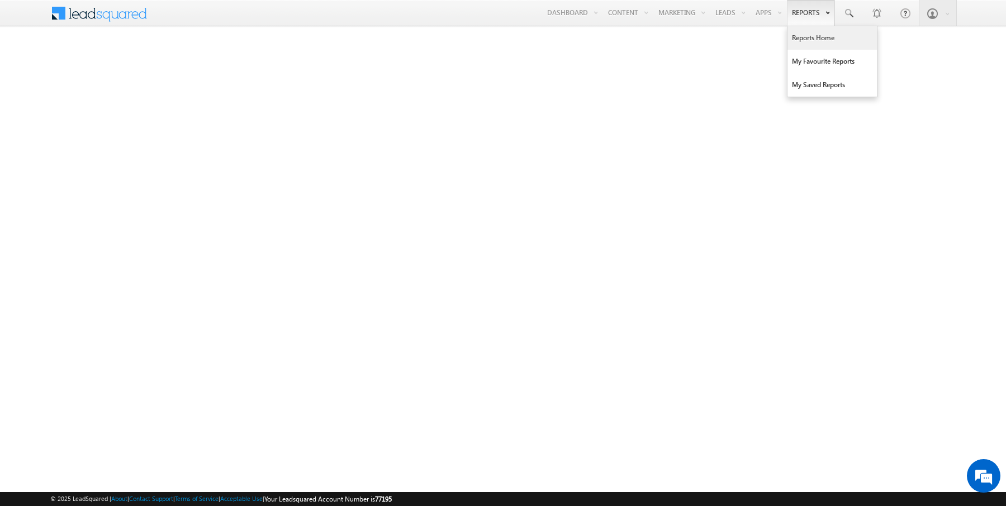
click at [805, 39] on link "Reports Home" at bounding box center [831, 37] width 89 height 23
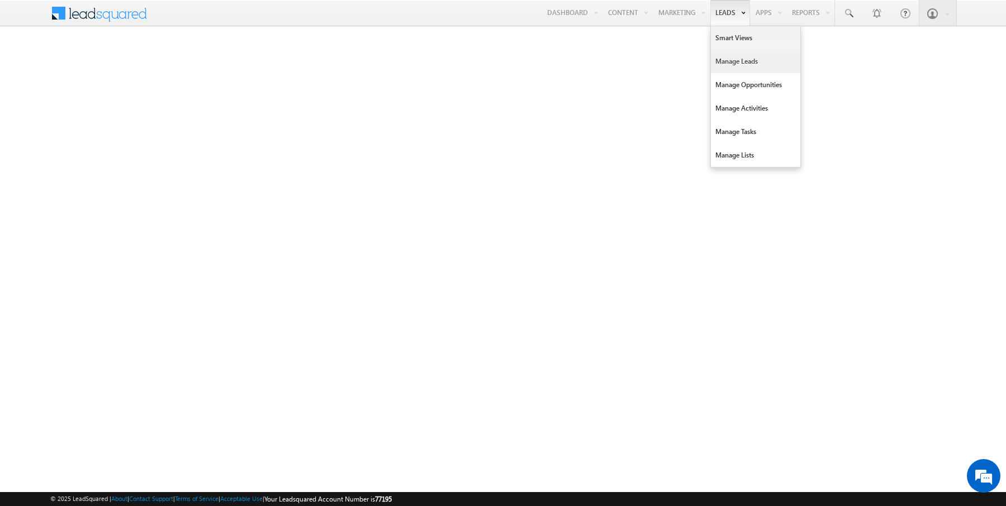
click at [738, 64] on link "Manage Leads" at bounding box center [755, 61] width 89 height 23
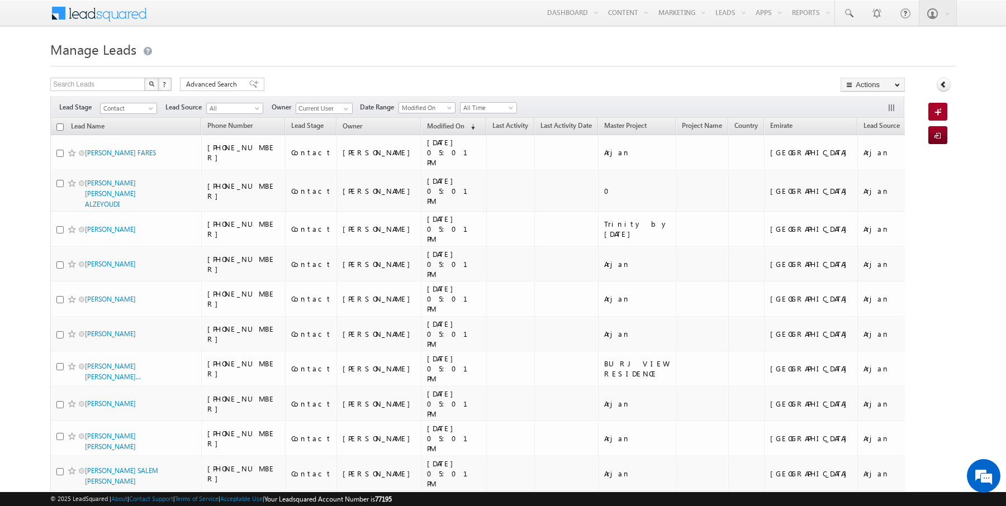
click at [430, 65] on div at bounding box center [502, 62] width 905 height 7
click at [814, 39] on link "Reports Home" at bounding box center [831, 37] width 89 height 23
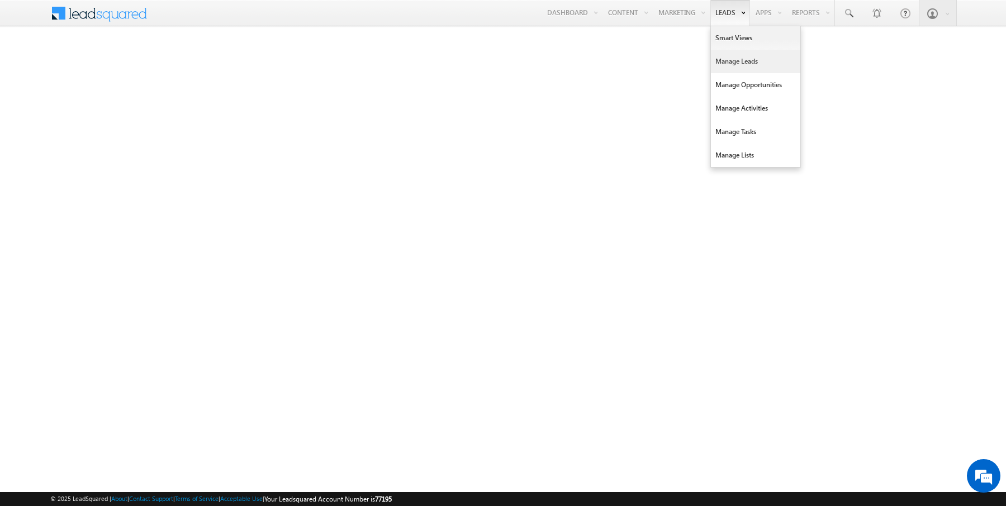
click at [733, 68] on link "Manage Leads" at bounding box center [755, 61] width 89 height 23
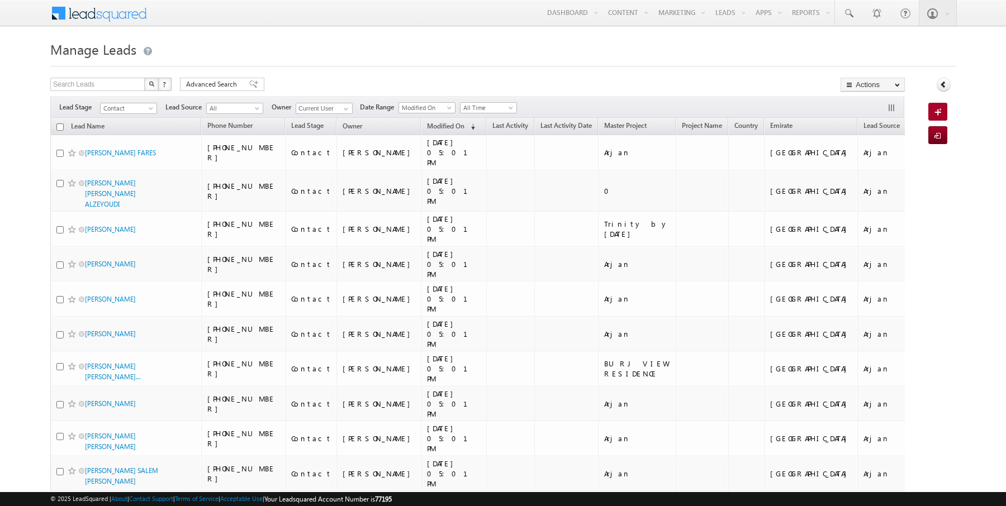
click at [59, 126] on input "checkbox" at bounding box center [59, 127] width 7 height 7
checkbox input "true"
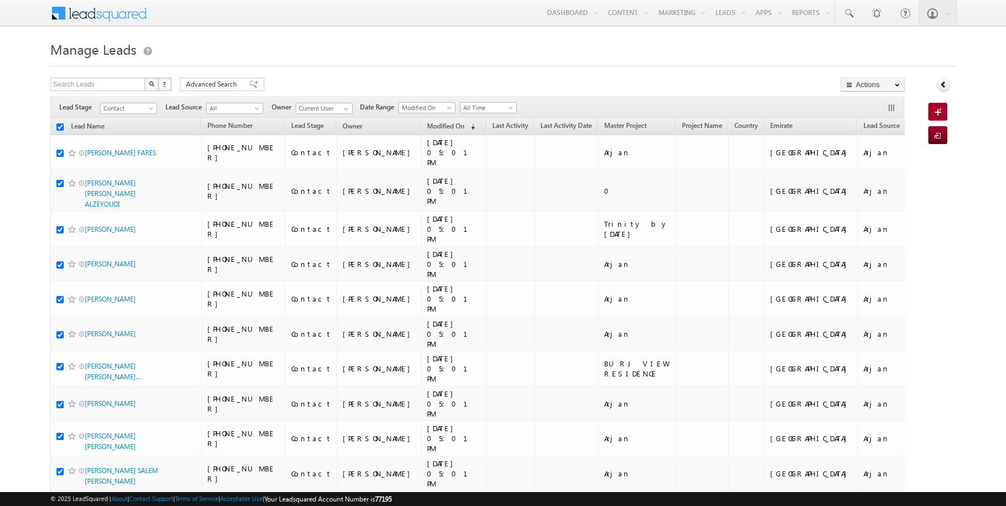
checkbox input "true"
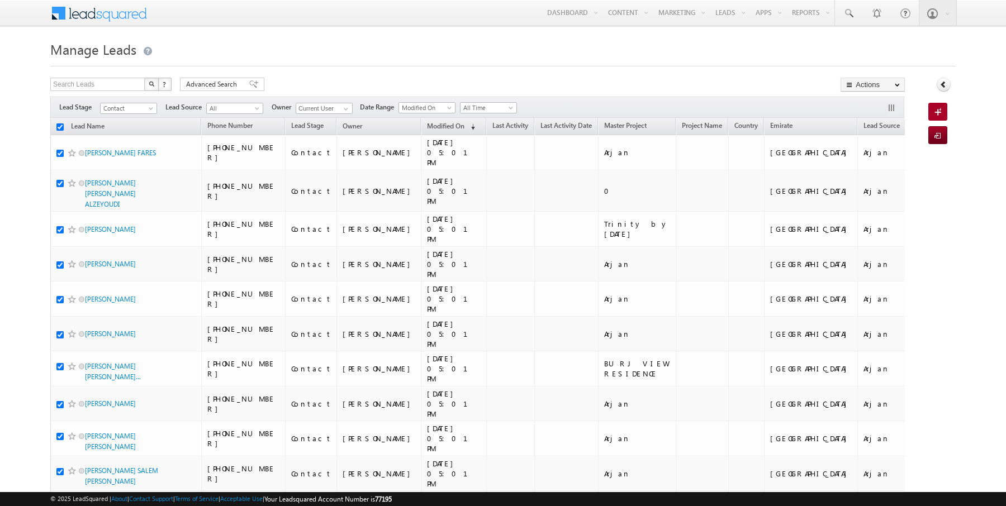
checkbox input "true"
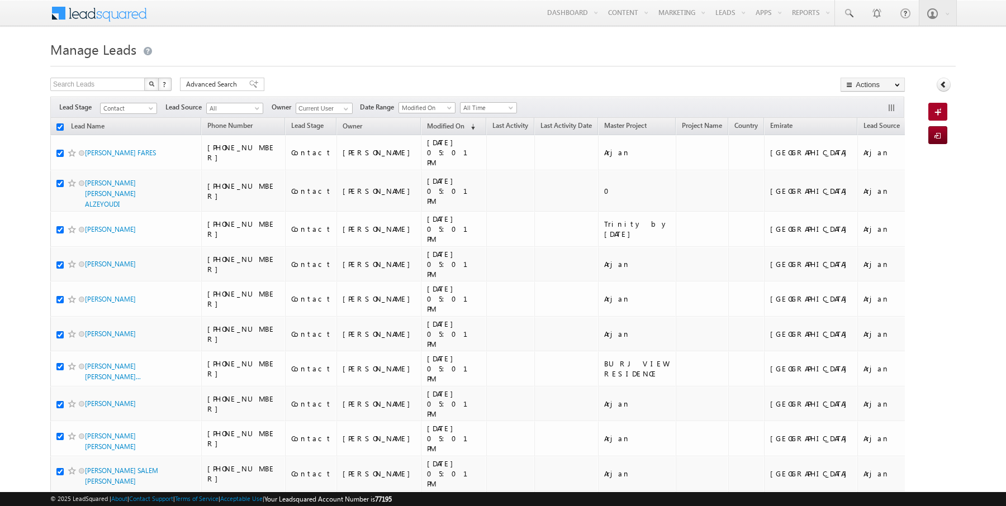
checkbox input "true"
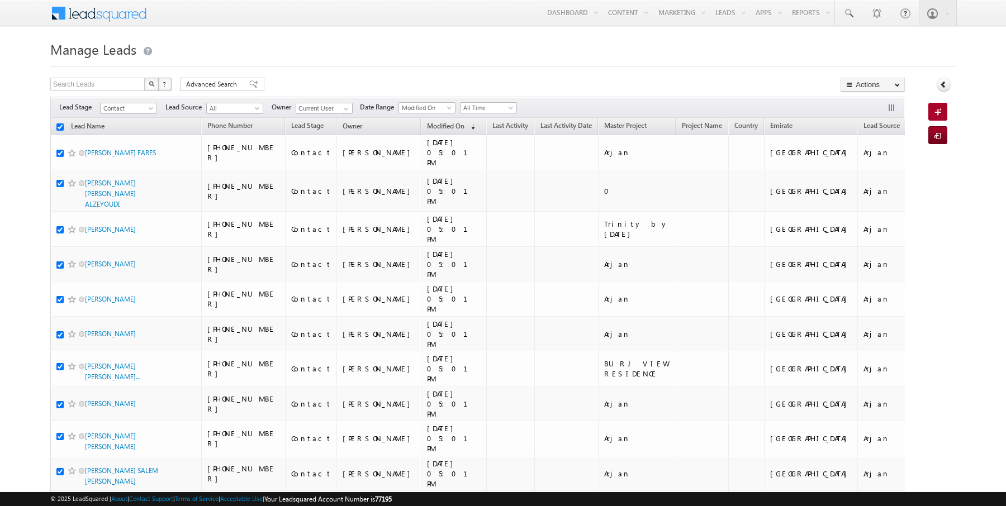
checkbox input "true"
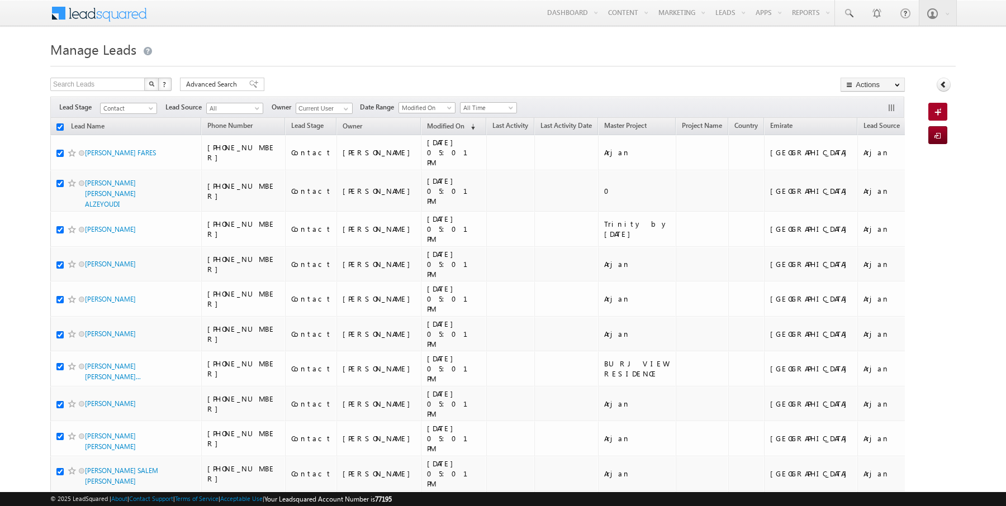
checkbox input "true"
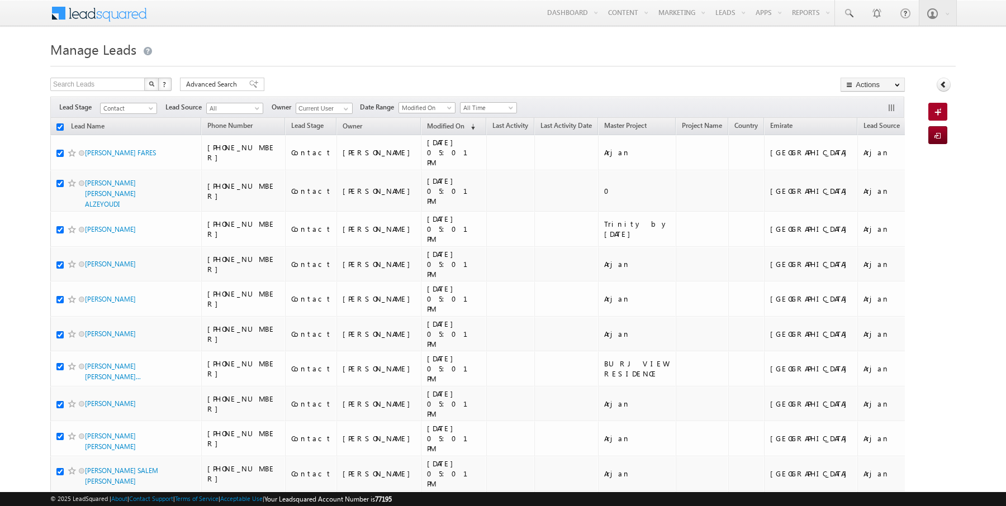
checkbox input "true"
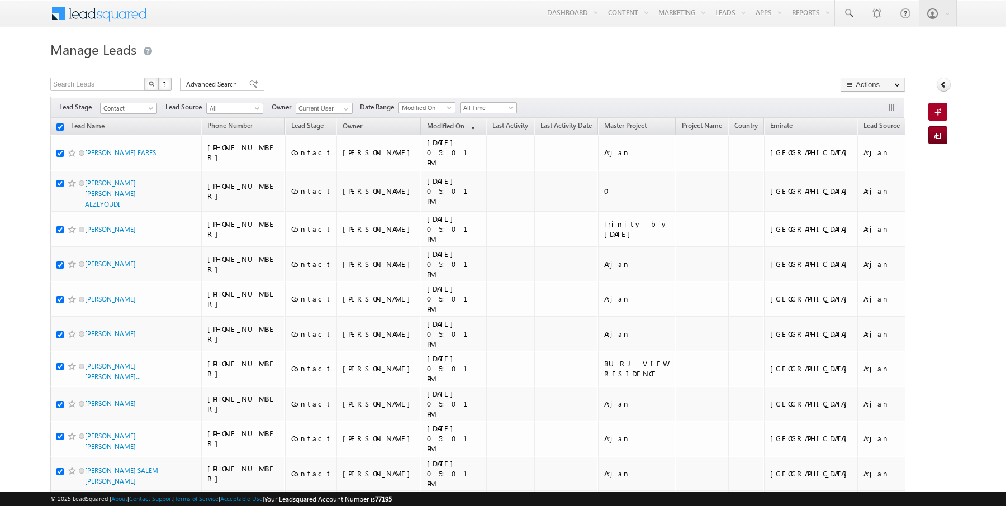
checkbox input "true"
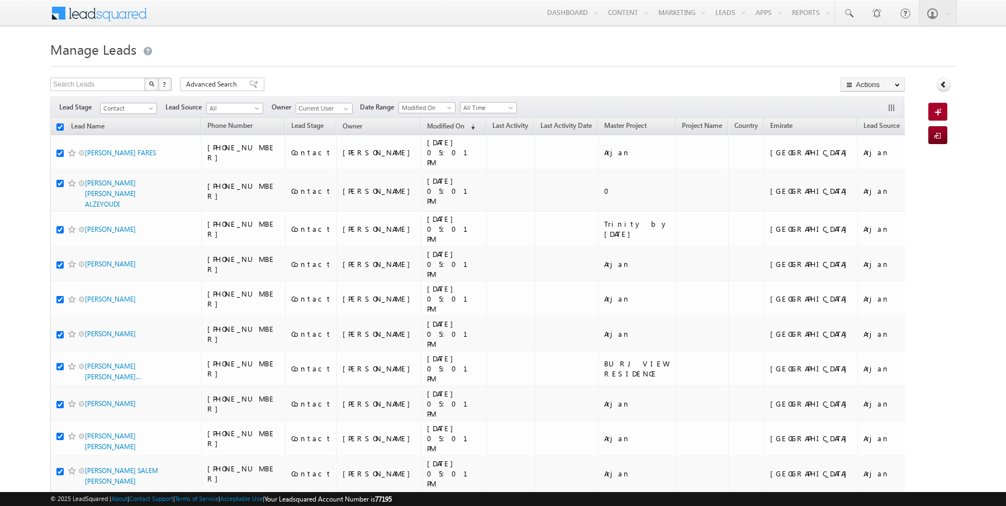
checkbox input "true"
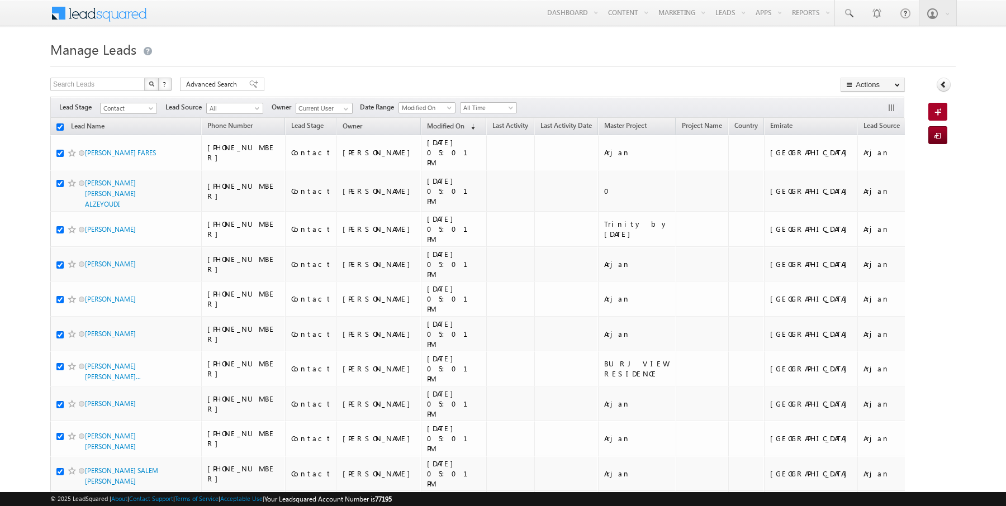
checkbox input "true"
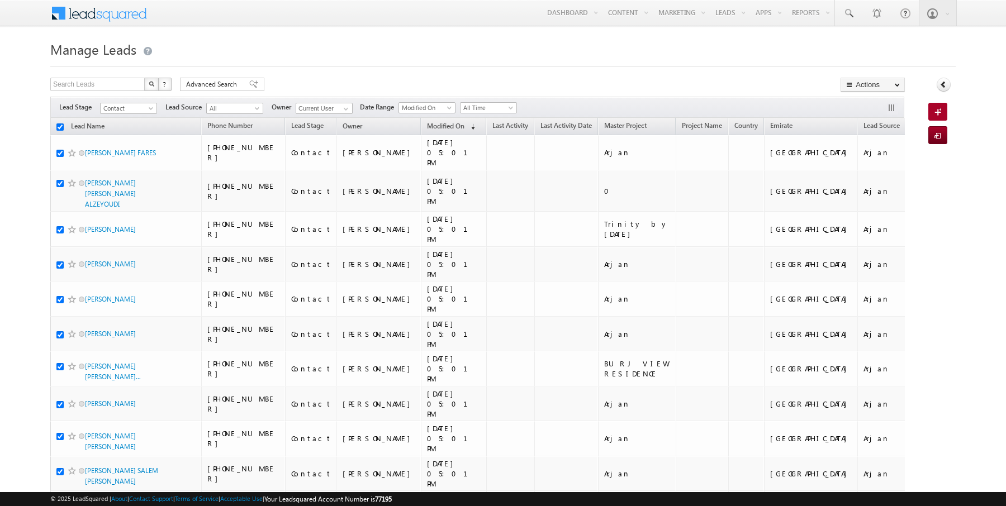
checkbox input "true"
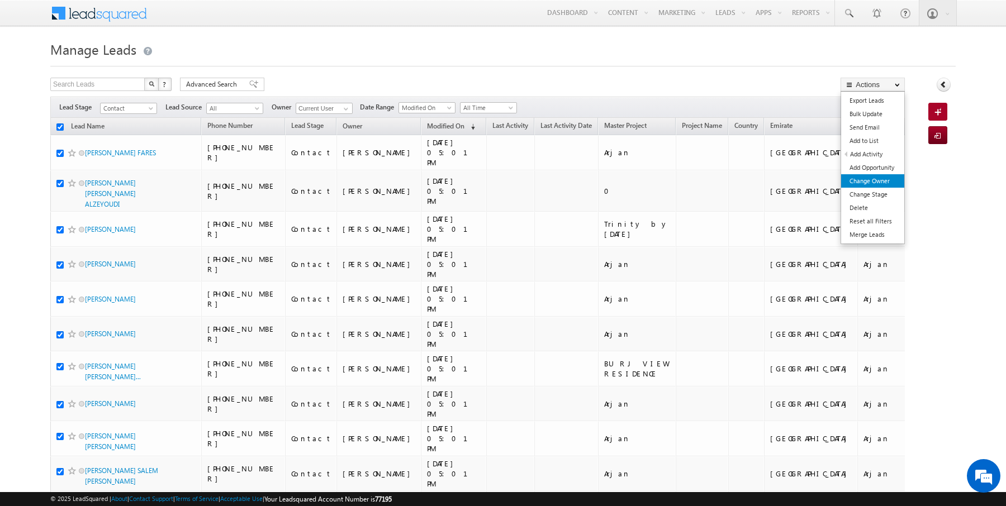
click at [882, 178] on link "Change Owner" at bounding box center [872, 180] width 63 height 13
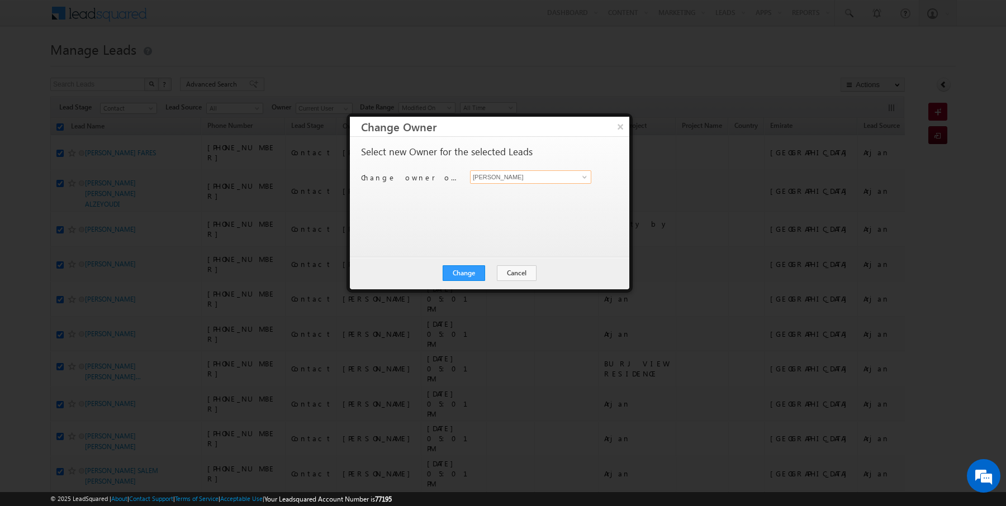
click at [509, 177] on input "[PERSON_NAME]" at bounding box center [530, 176] width 121 height 13
type input "[PERSON_NAME]"
click at [455, 269] on button "Change" at bounding box center [464, 273] width 42 height 16
click at [487, 269] on button "Close" at bounding box center [491, 273] width 36 height 16
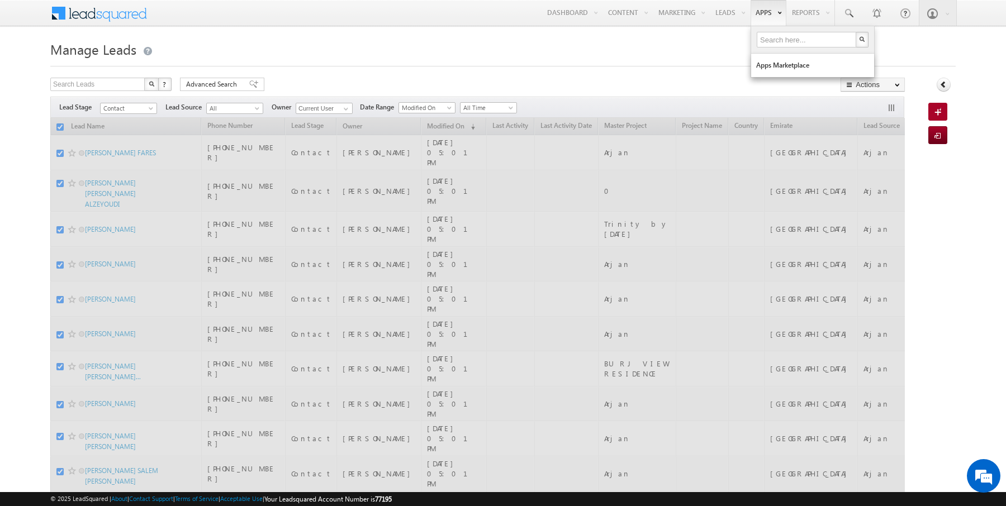
checkbox input "false"
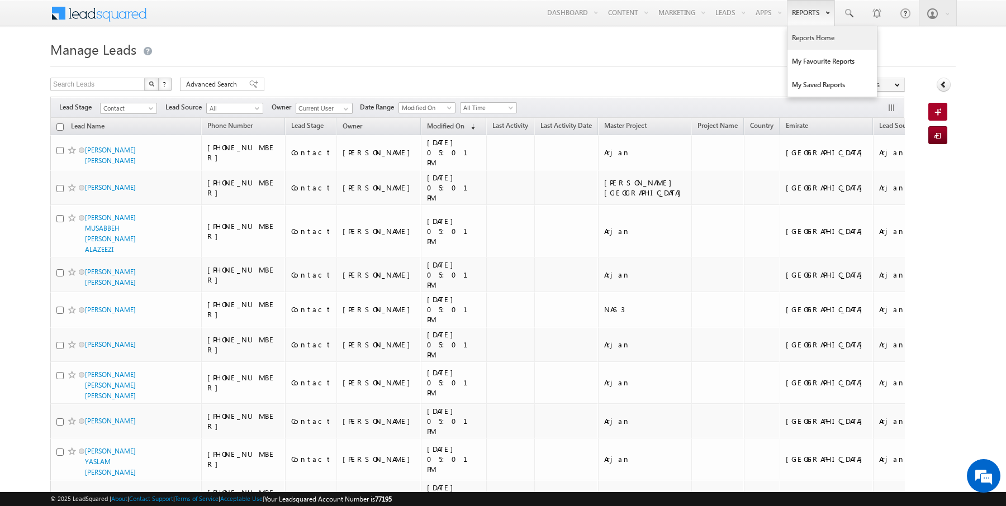
click at [809, 46] on link "Reports Home" at bounding box center [831, 37] width 89 height 23
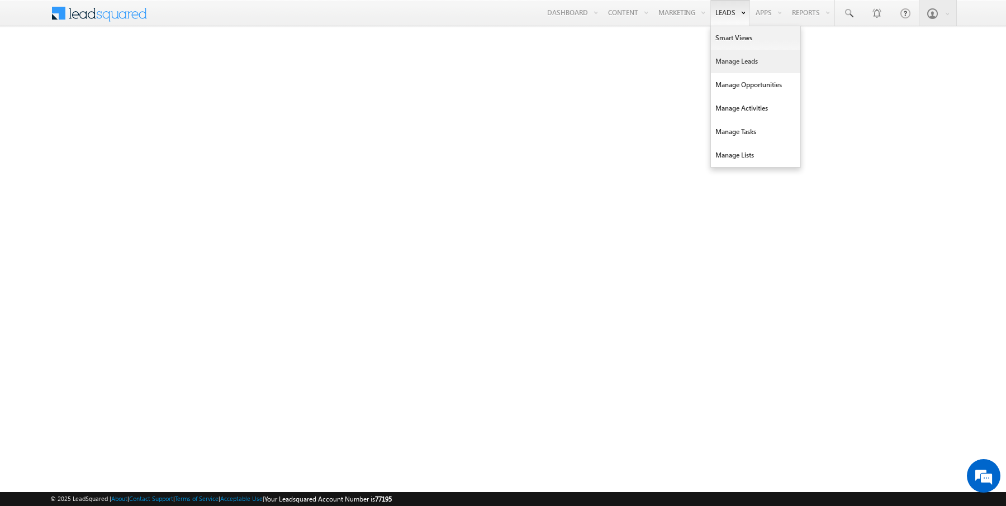
click at [728, 58] on link "Manage Leads" at bounding box center [755, 61] width 89 height 23
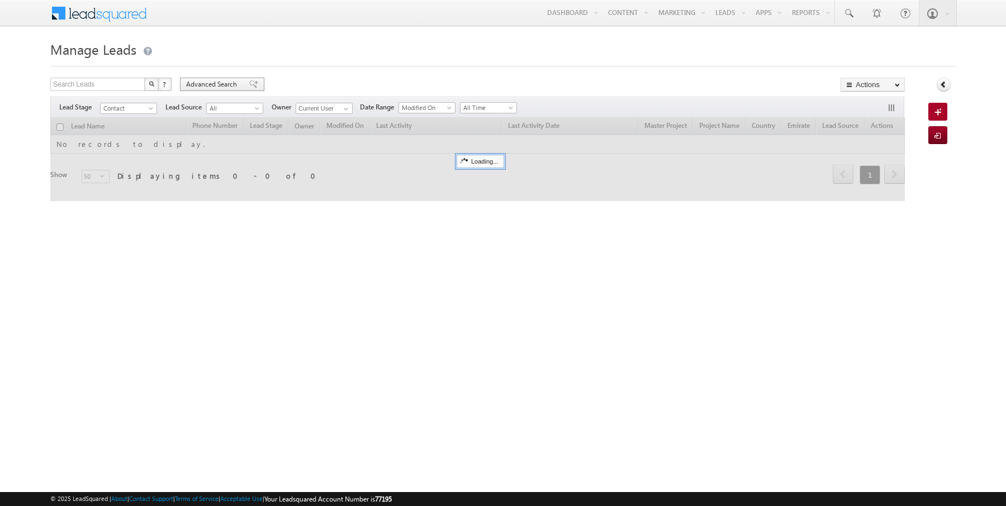
click at [200, 84] on span "Advanced Search" at bounding box center [213, 84] width 54 height 10
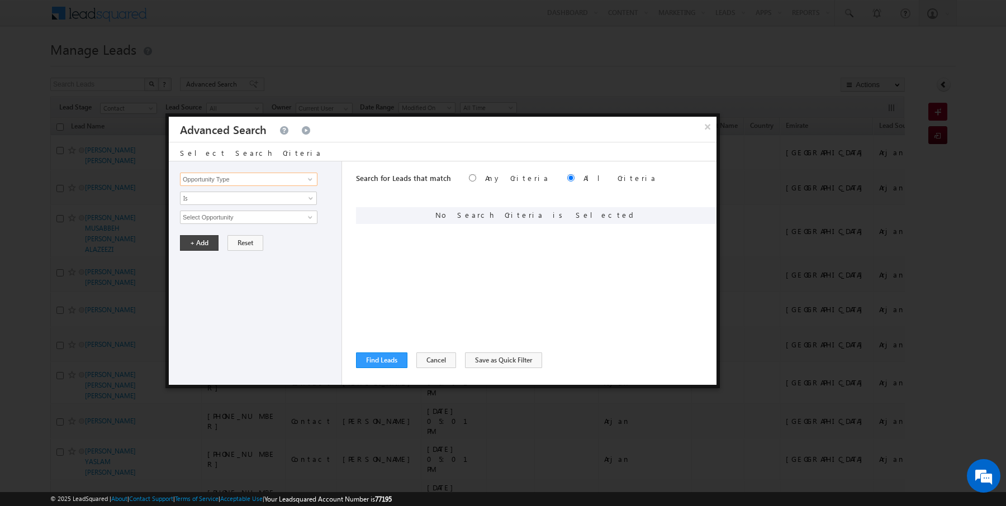
click at [216, 176] on input "Opportunity Type" at bounding box center [248, 179] width 137 height 13
type input "Lead Activity"
click at [207, 212] on input "Select Activity" at bounding box center [248, 217] width 137 height 13
click at [227, 270] on link "1. Call Back" at bounding box center [248, 273] width 137 height 13
type input "1. Call Back"
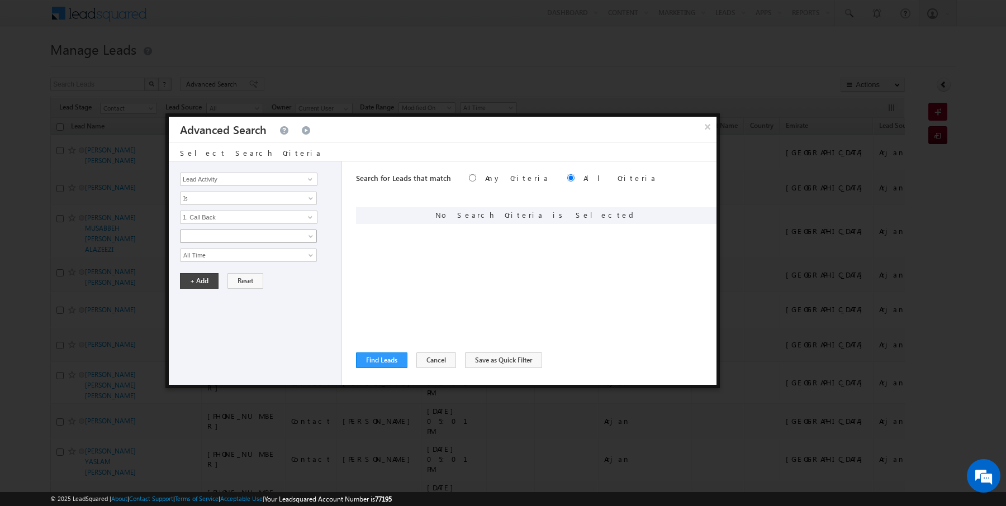
click at [214, 237] on span at bounding box center [241, 236] width 121 height 10
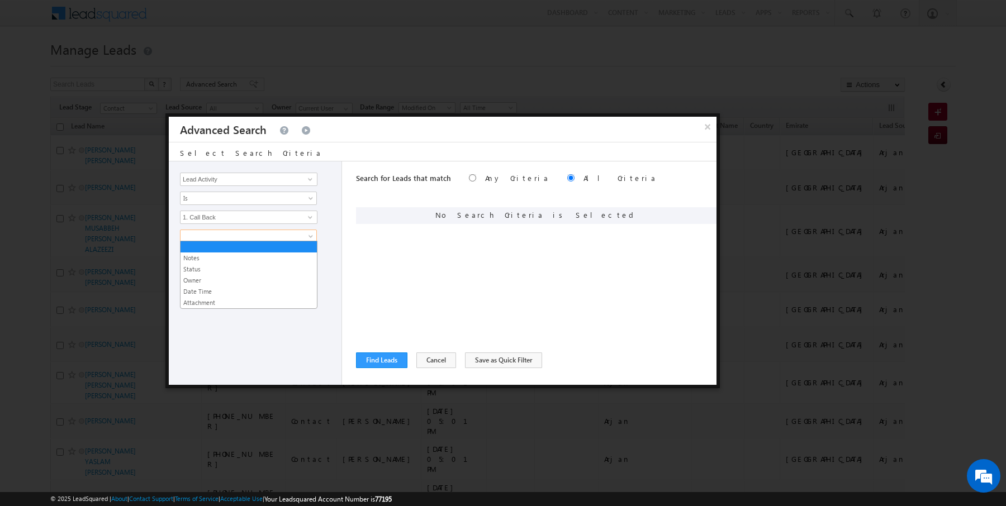
click at [363, 263] on div "Search for Leads that match Any Criteria All Criteria Note that the current tri…" at bounding box center [536, 274] width 360 height 224
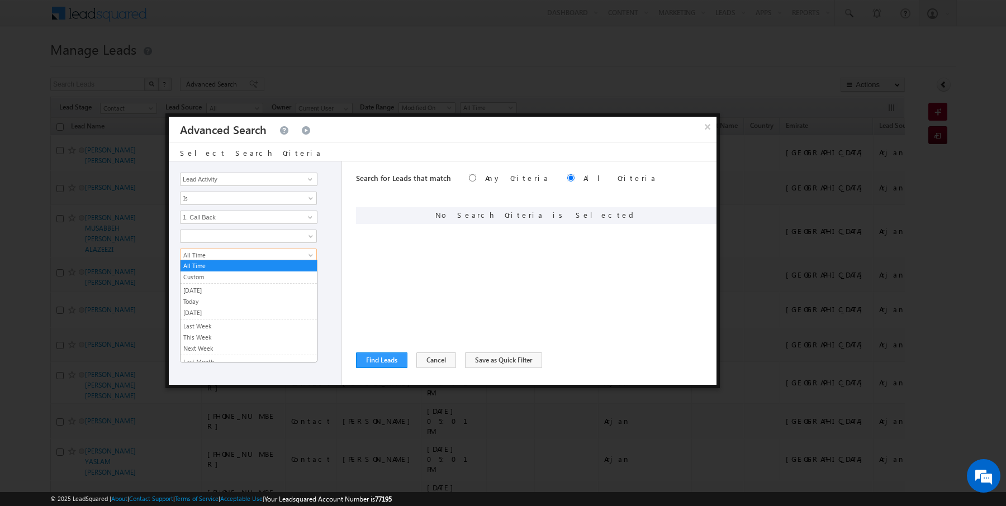
click at [269, 254] on span "All Time" at bounding box center [241, 255] width 121 height 10
click at [198, 297] on link "Today" at bounding box center [249, 302] width 136 height 10
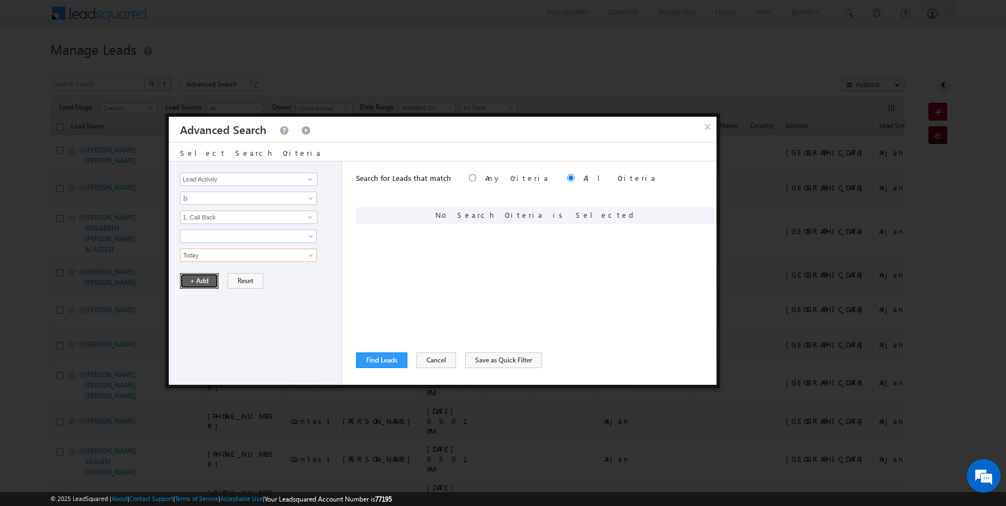
click at [198, 273] on button "+ Add" at bounding box center [199, 281] width 39 height 16
click at [382, 360] on button "Find Leads" at bounding box center [381, 361] width 51 height 16
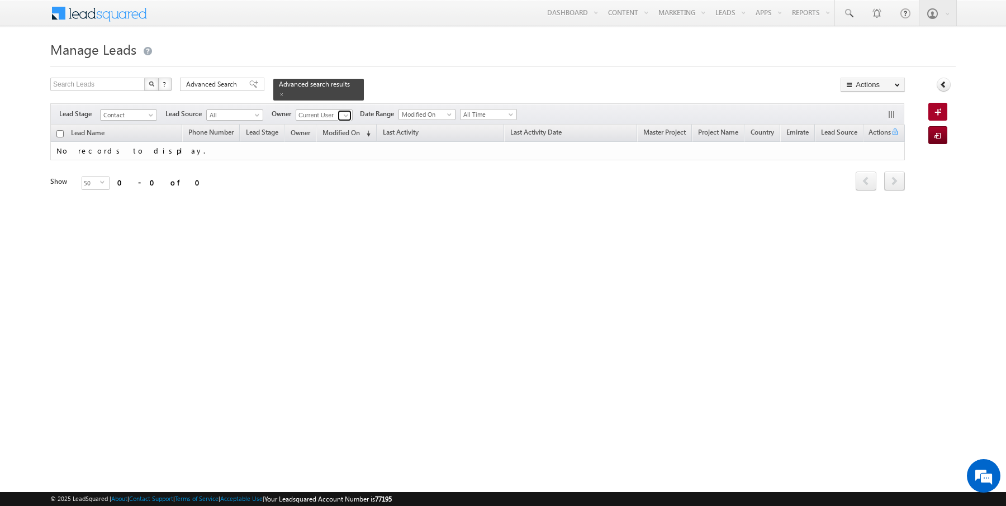
click at [338, 112] on link at bounding box center [345, 115] width 14 height 11
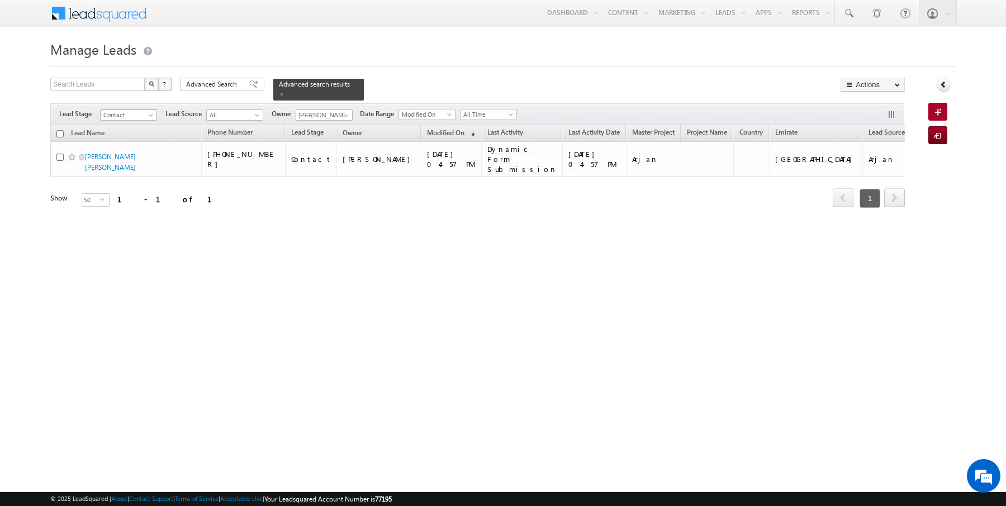
click at [148, 114] on span at bounding box center [152, 117] width 9 height 9
click at [133, 122] on link "All" at bounding box center [129, 125] width 56 height 10
click at [428, 68] on form "Manage Leads Search Leads X ? 1 results found Advanced Search Advanced Search" at bounding box center [502, 137] width 905 height 201
click at [341, 118] on span at bounding box center [345, 115] width 9 height 9
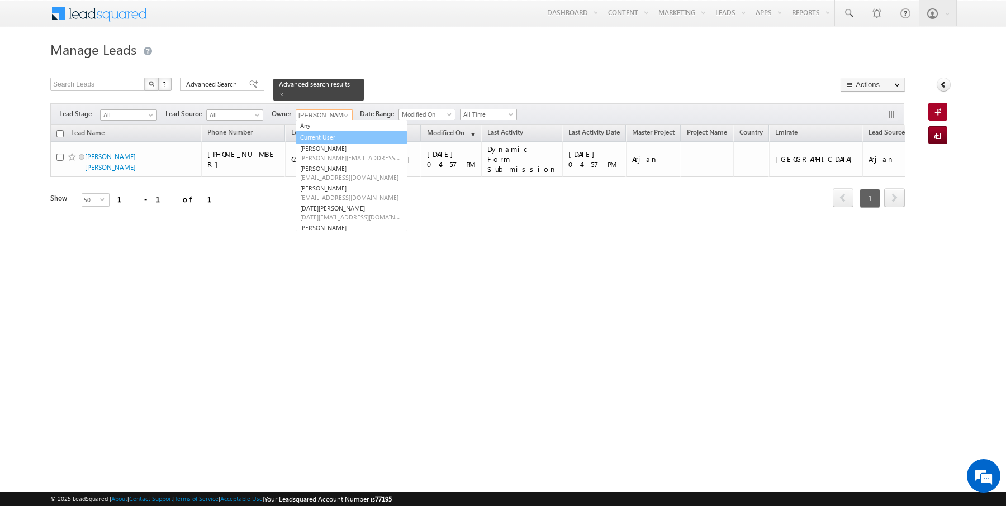
click at [329, 131] on link "Current User" at bounding box center [352, 137] width 112 height 13
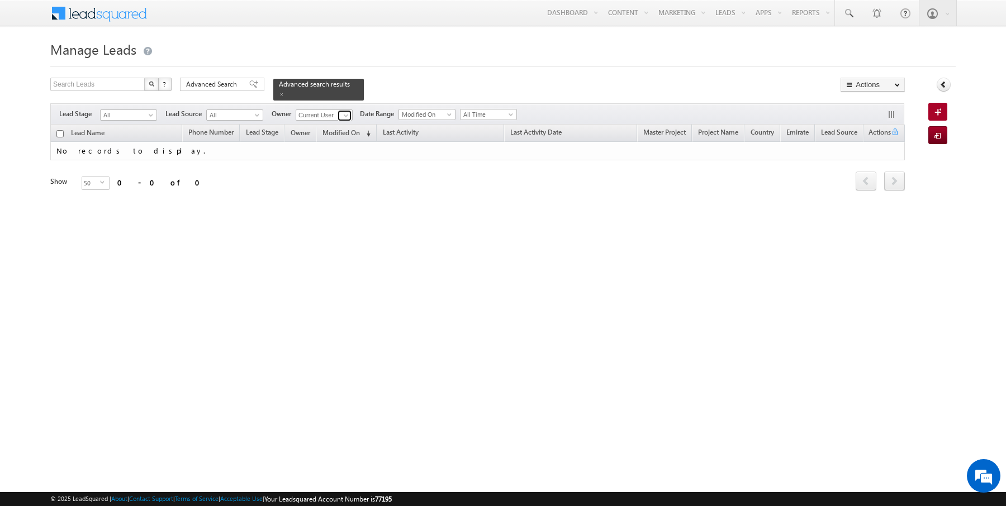
click at [341, 115] on span at bounding box center [345, 115] width 9 height 9
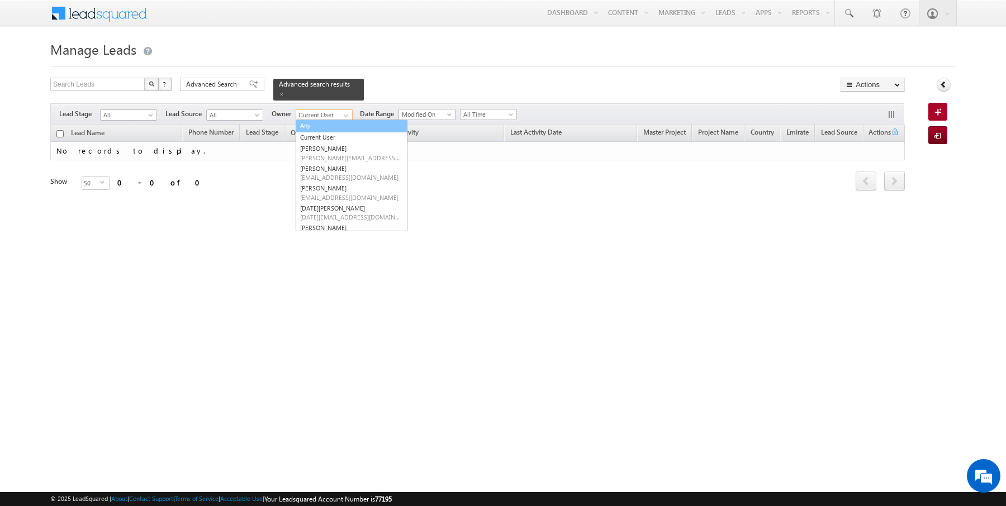
click at [320, 126] on link "Any" at bounding box center [352, 126] width 112 height 13
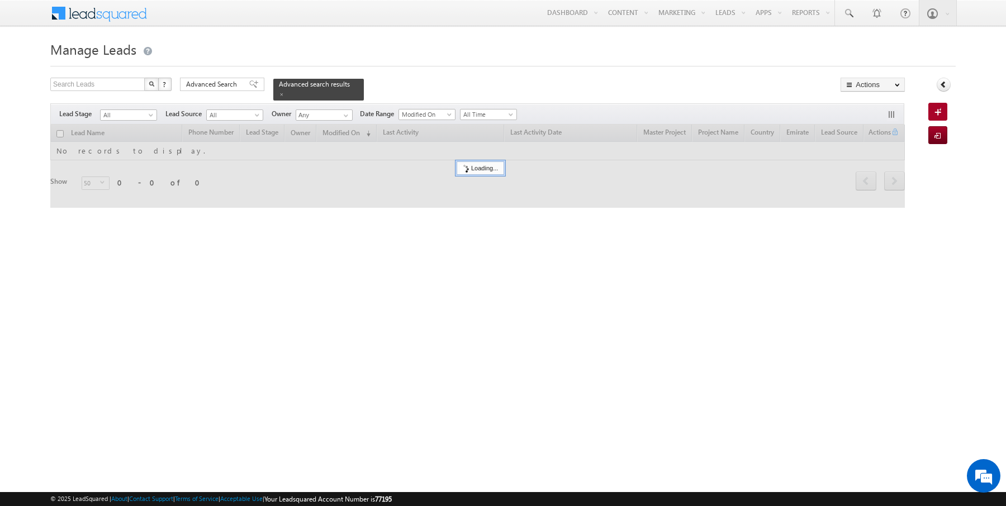
click at [464, 32] on body "Menu Rajender Rautela rajen der.r autel a@ind globa l.ae obal." at bounding box center [503, 158] width 1006 height 317
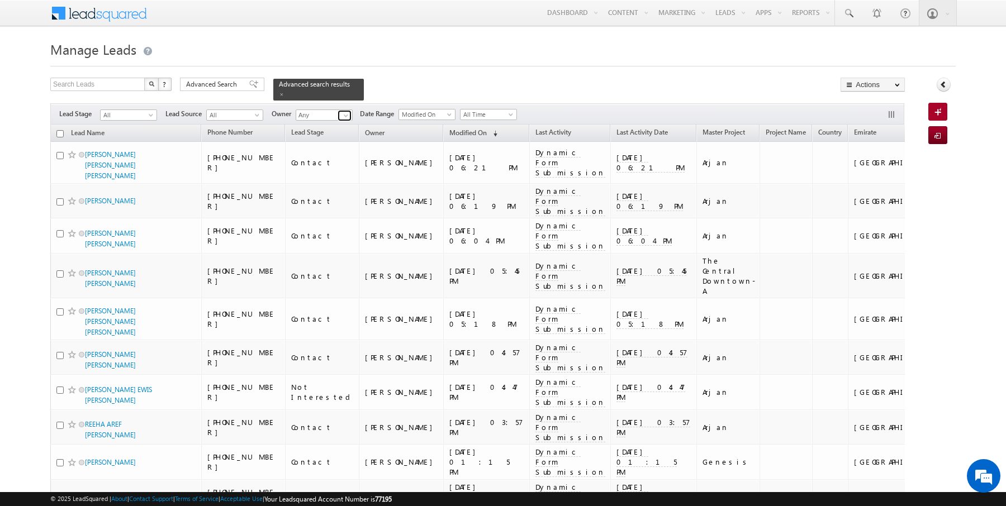
click at [343, 117] on span at bounding box center [345, 115] width 9 height 9
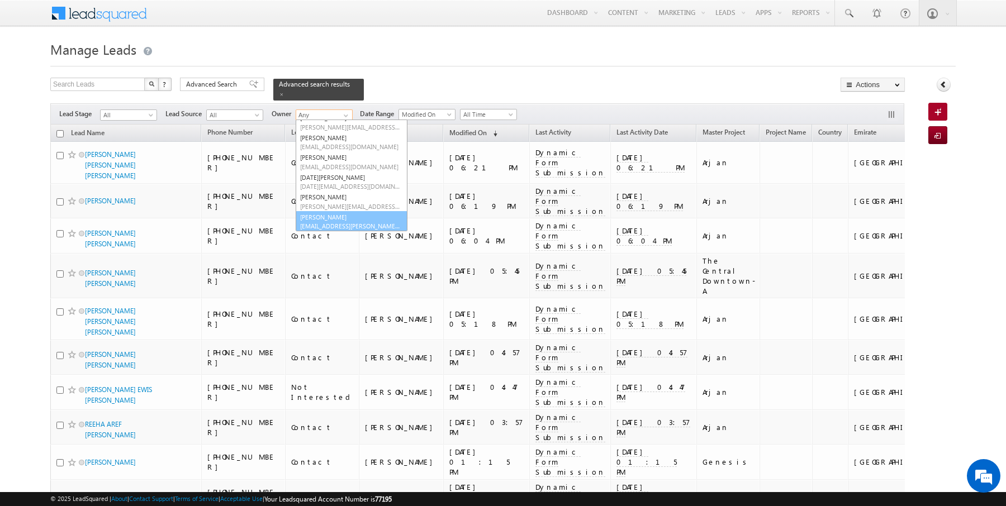
scroll to position [31, 0]
click at [320, 216] on link "SUNNY MEHROTRA sunny.mehrotra@indglobal.ae" at bounding box center [352, 221] width 112 height 21
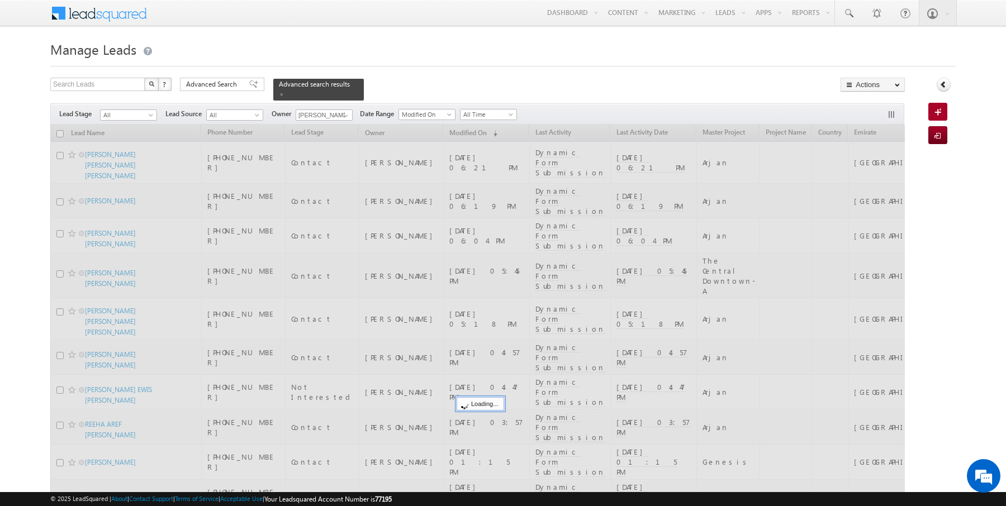
click at [415, 65] on div at bounding box center [502, 62] width 905 height 7
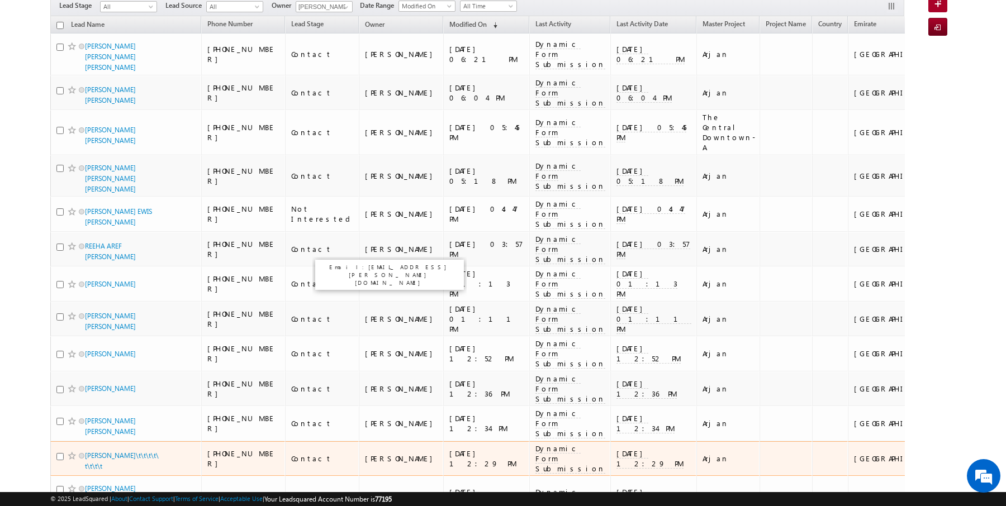
scroll to position [73, 0]
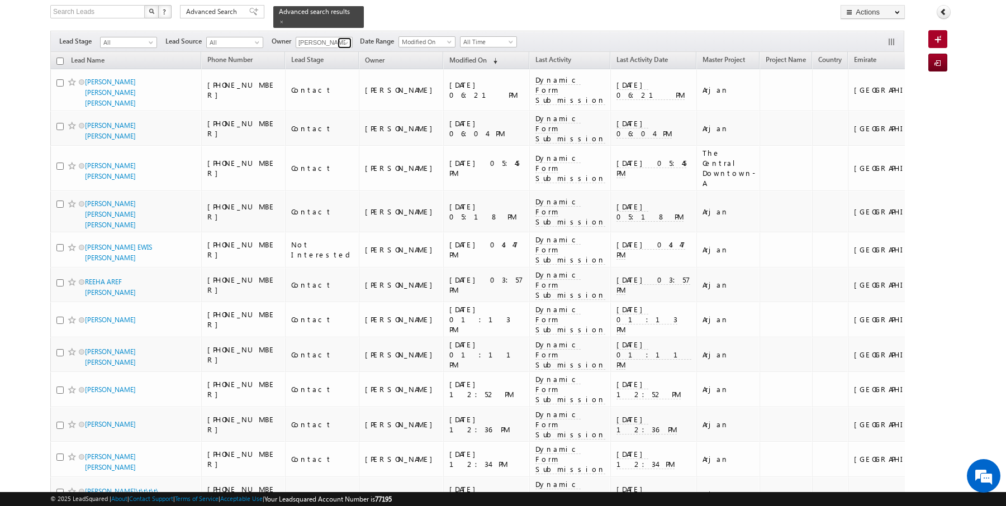
click at [342, 43] on span at bounding box center [345, 43] width 9 height 9
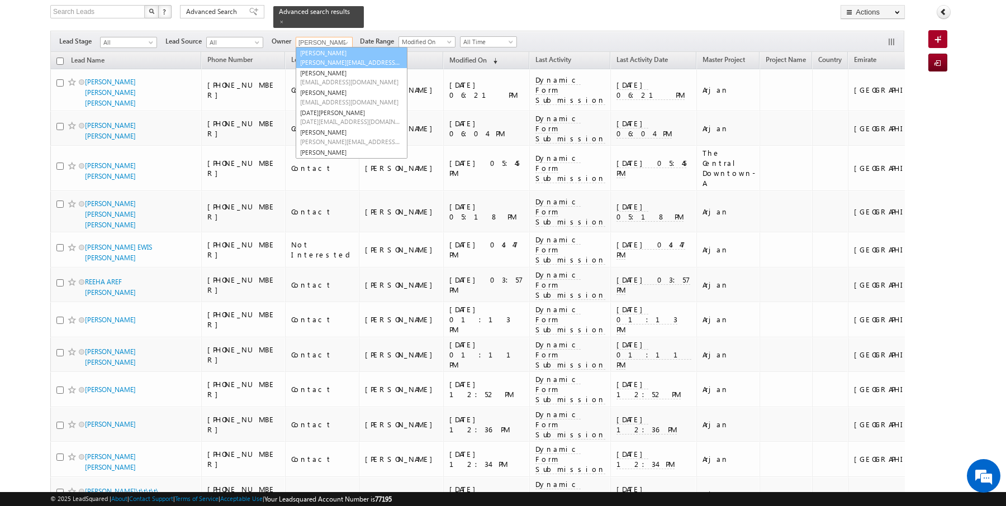
click at [338, 62] on span "amansingh.yadav@indglobal.ae" at bounding box center [350, 62] width 101 height 8
type input "AmanSingh Yadav"
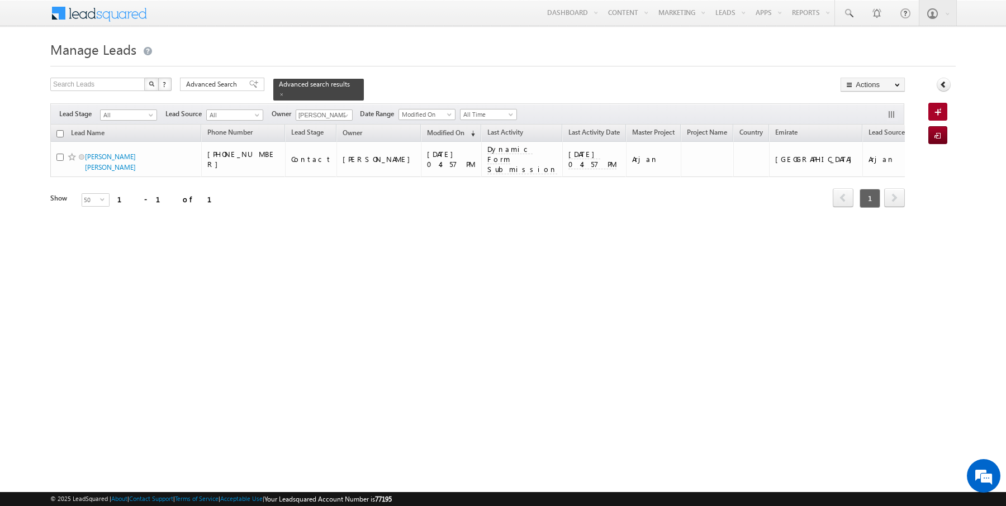
click at [377, 23] on div "Menu Rajender Rautela rajen der.r autel a@ind globa l.ae indgl obal." at bounding box center [502, 13] width 905 height 27
click at [807, 35] on link "Reports Home" at bounding box center [831, 37] width 89 height 23
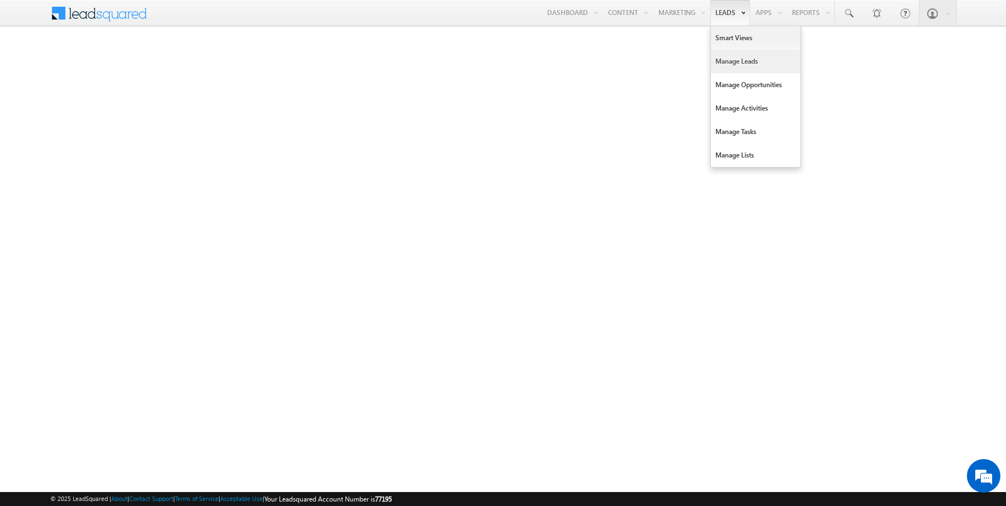
click at [739, 65] on link "Manage Leads" at bounding box center [755, 61] width 89 height 23
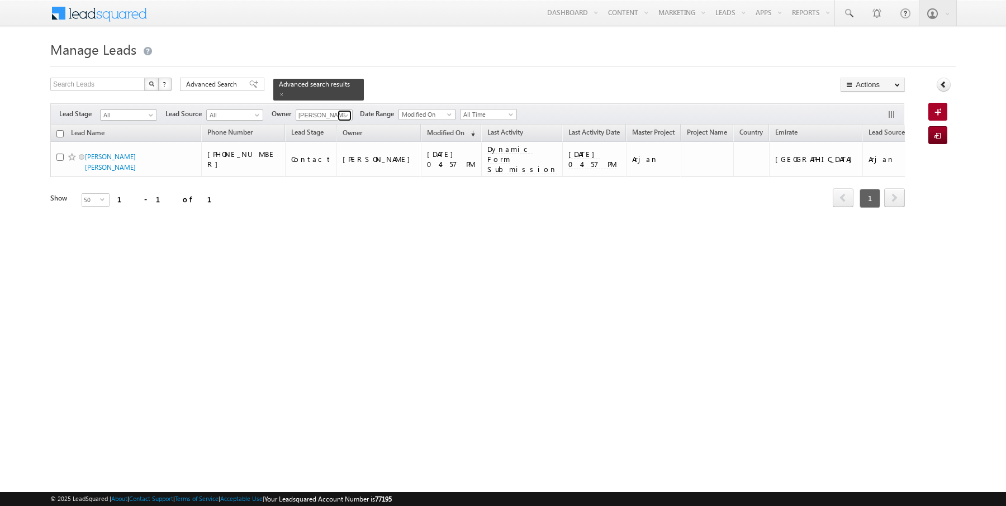
click at [344, 115] on span at bounding box center [345, 115] width 9 height 9
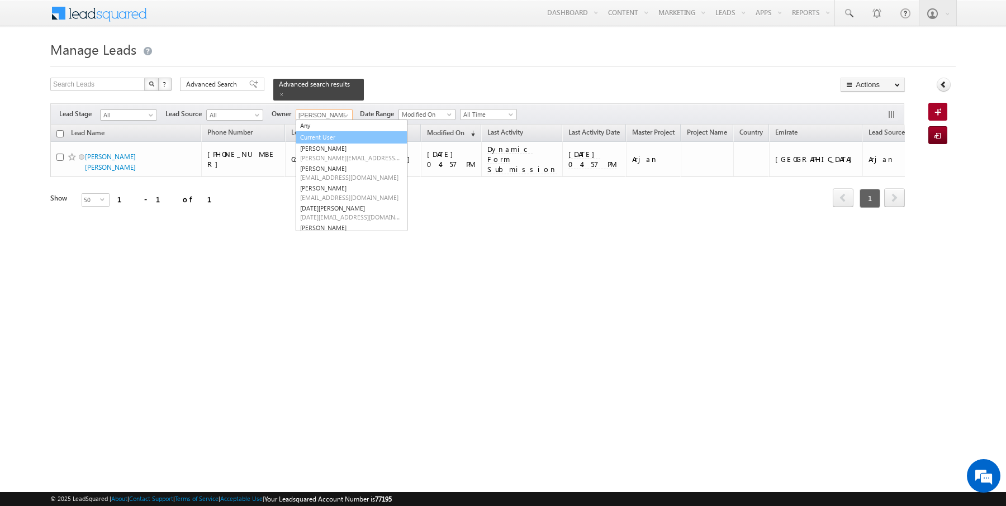
click at [319, 134] on link "Current User" at bounding box center [352, 137] width 112 height 13
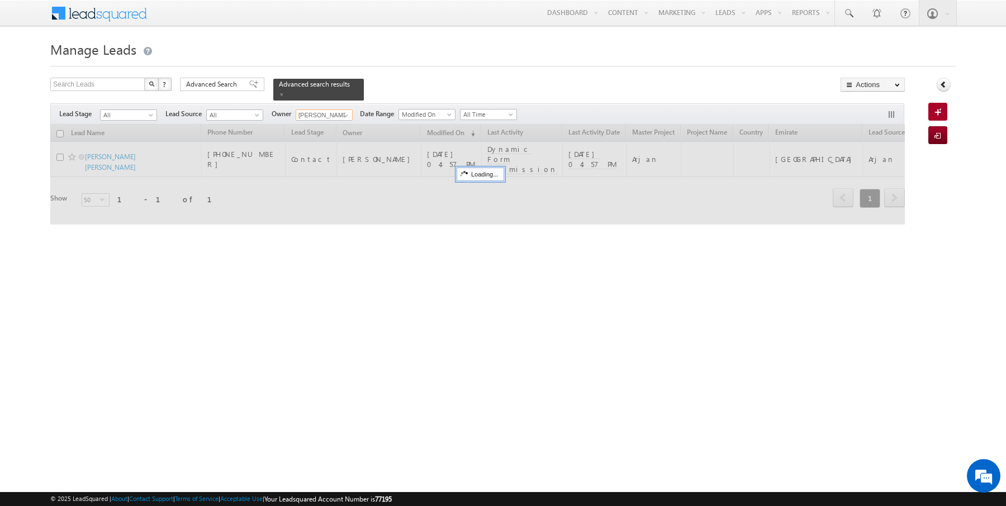
type input "Current User"
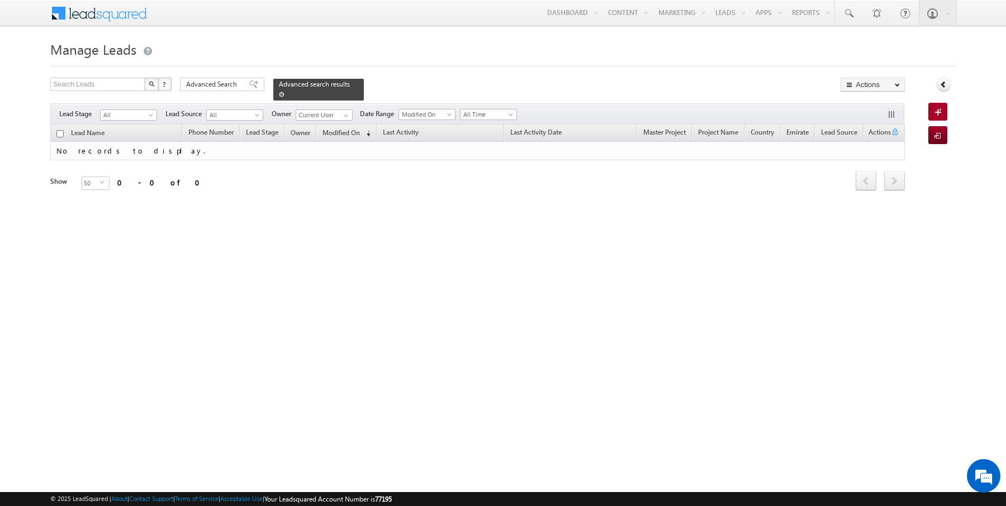
click at [279, 93] on span at bounding box center [282, 95] width 6 height 6
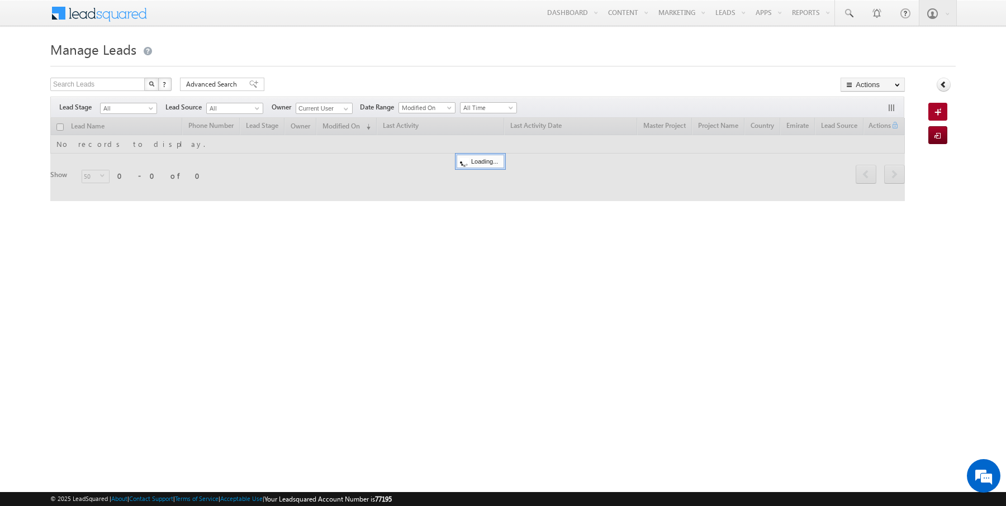
click at [381, 75] on form "Manage Leads Search Leads X ? 0 results found Advanced Search Advanced Search" at bounding box center [502, 126] width 905 height 178
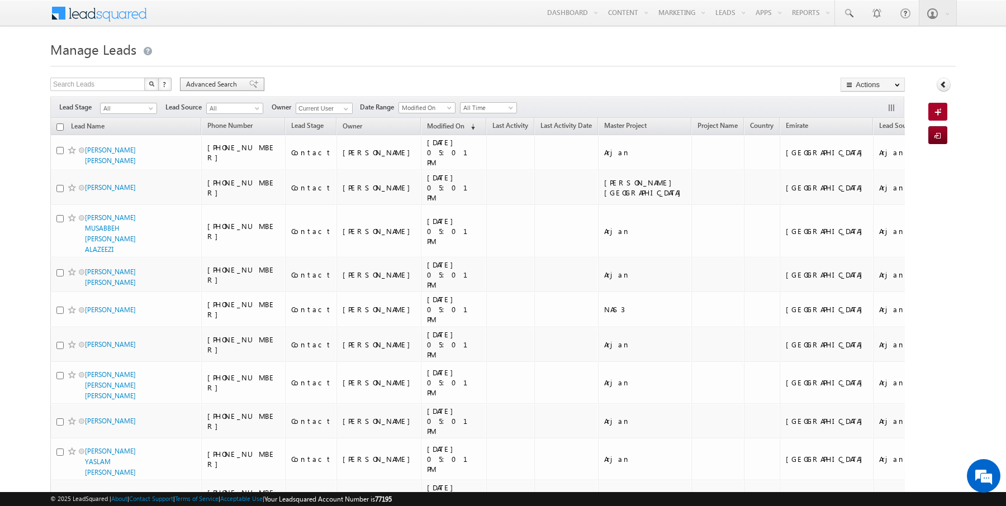
click at [229, 82] on span "Advanced Search" at bounding box center [213, 84] width 54 height 10
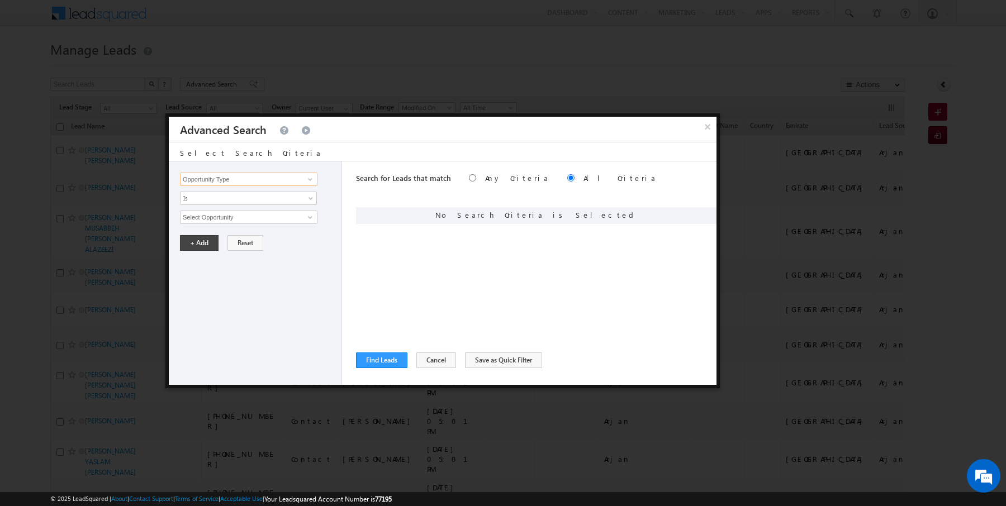
click at [273, 183] on input "Opportunity Type" at bounding box center [248, 179] width 137 height 13
type input "Lead Activity"
click at [250, 196] on span "Is" at bounding box center [241, 198] width 121 height 10
click at [229, 218] on link "Is Not" at bounding box center [249, 221] width 136 height 10
click at [235, 218] on input "Select Activity" at bounding box center [248, 217] width 137 height 13
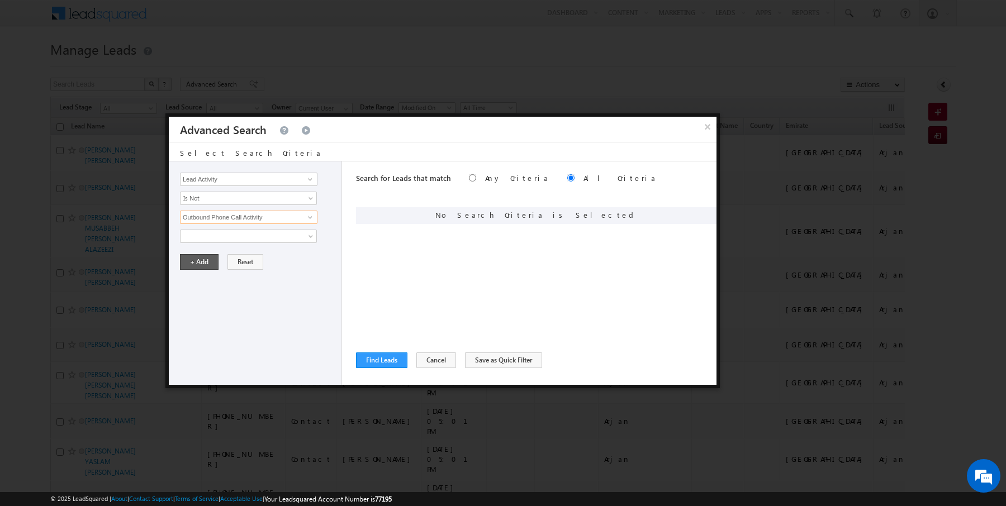
type input "Outbound Phone Call Activity"
click at [198, 263] on button "+ Add" at bounding box center [199, 262] width 39 height 16
click at [229, 180] on input "Opportunity Type" at bounding box center [248, 179] width 137 height 13
type input "Modified On"
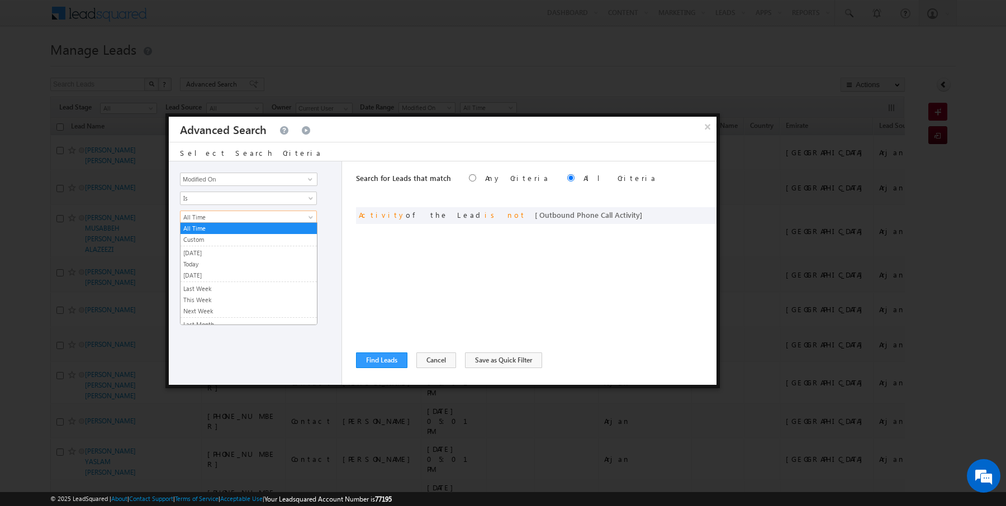
click at [200, 216] on span "All Time" at bounding box center [241, 217] width 121 height 10
click at [198, 263] on link "Today" at bounding box center [249, 264] width 136 height 10
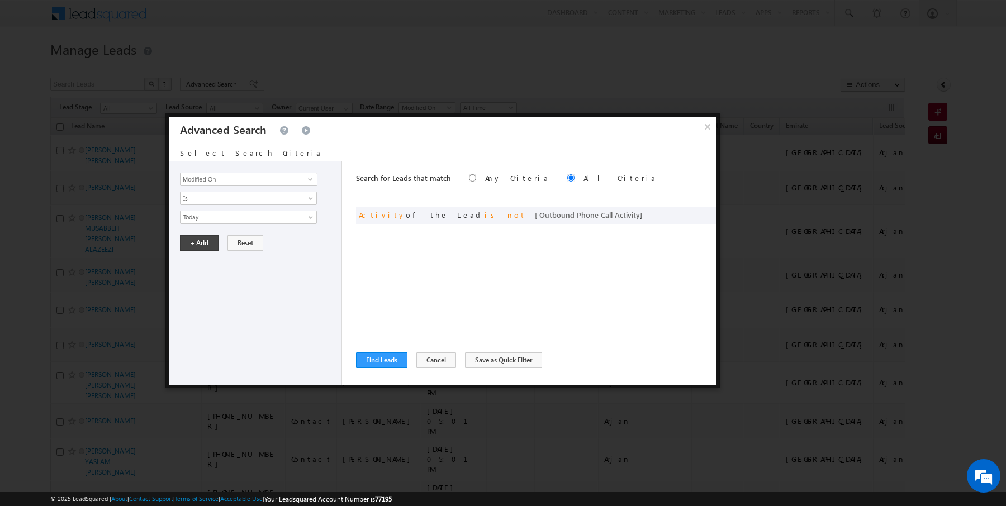
click at [198, 232] on div "Opportunity Type Lead Activity Task Sales Group Prospect Id Address 1 Address 2…" at bounding box center [255, 274] width 173 height 224
click at [194, 244] on button "+ Add" at bounding box center [199, 243] width 39 height 16
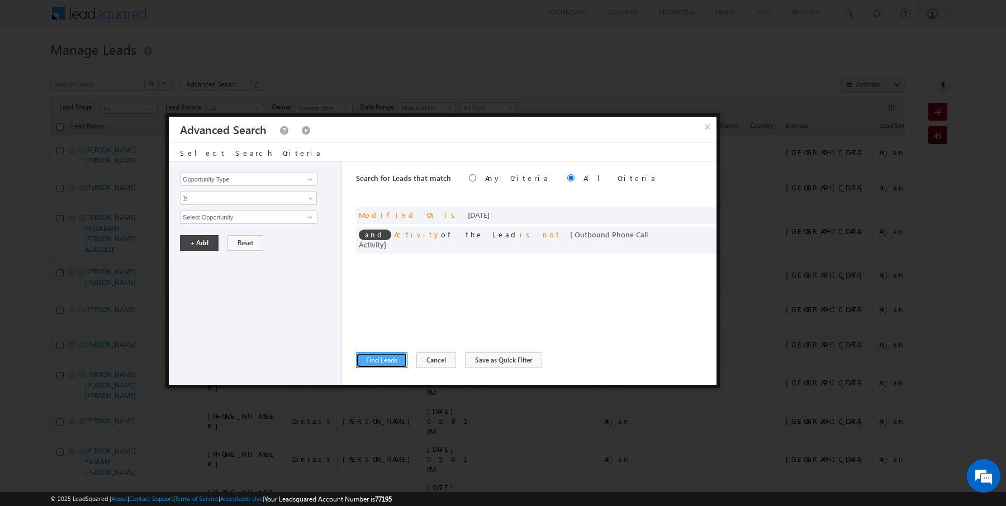
click at [370, 360] on button "Find Leads" at bounding box center [381, 361] width 51 height 16
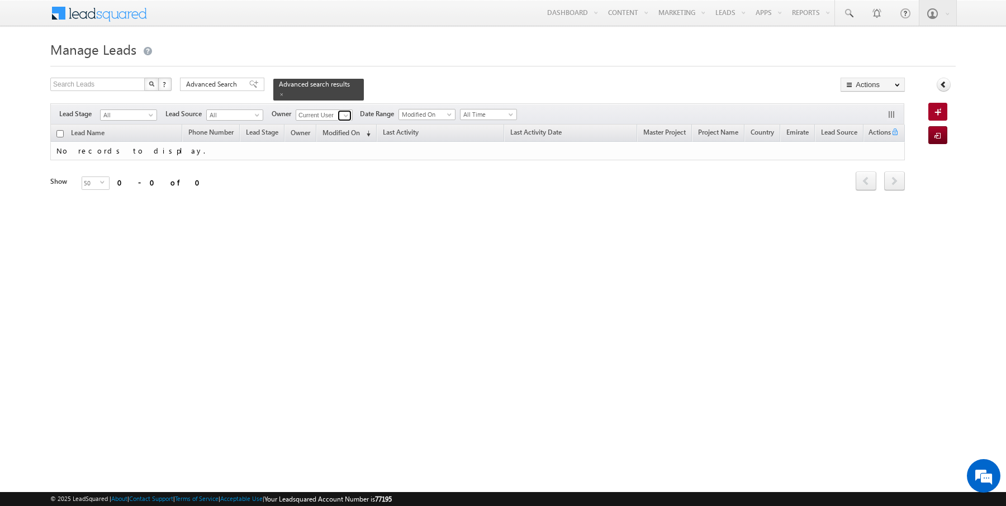
click at [341, 115] on span at bounding box center [345, 115] width 9 height 9
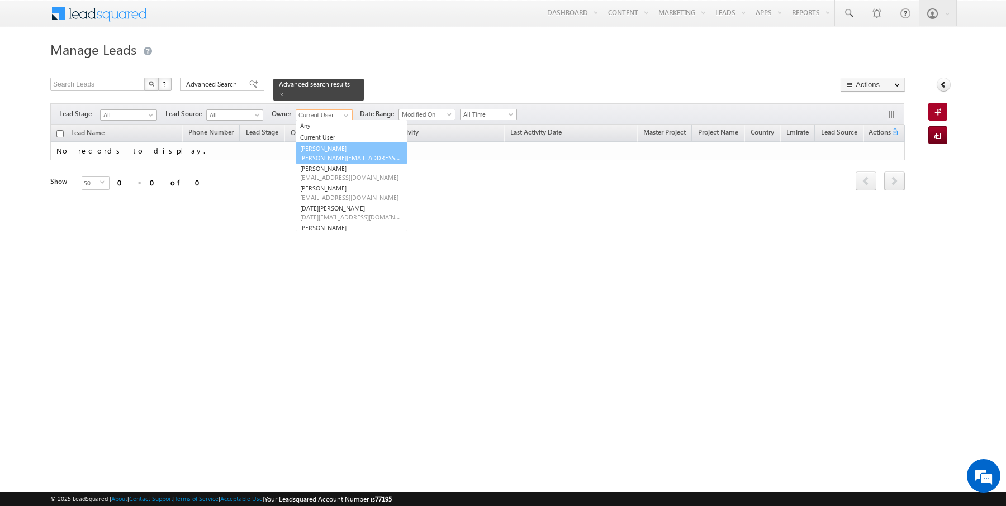
click at [331, 154] on span "amansingh.yadav@indglobal.ae" at bounding box center [350, 158] width 101 height 8
type input "AmanSingh Yadav"
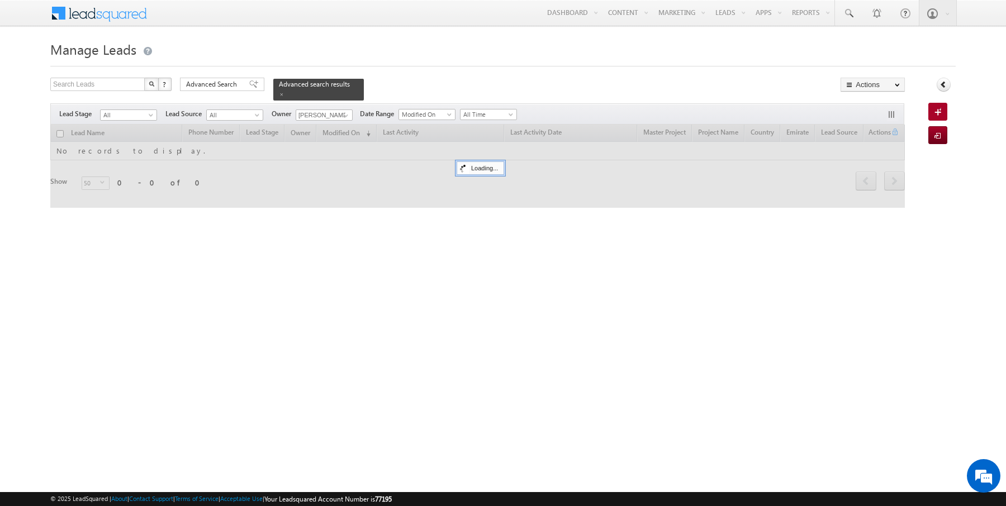
click at [409, 75] on form "Manage Leads Search Leads X ? 0 results found Advanced Search Advanced Search" at bounding box center [502, 129] width 905 height 184
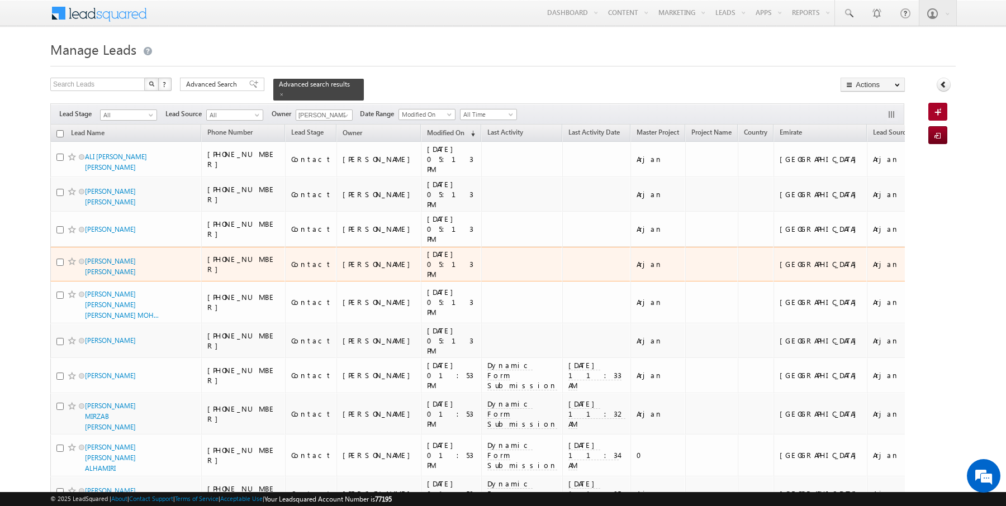
scroll to position [7, 0]
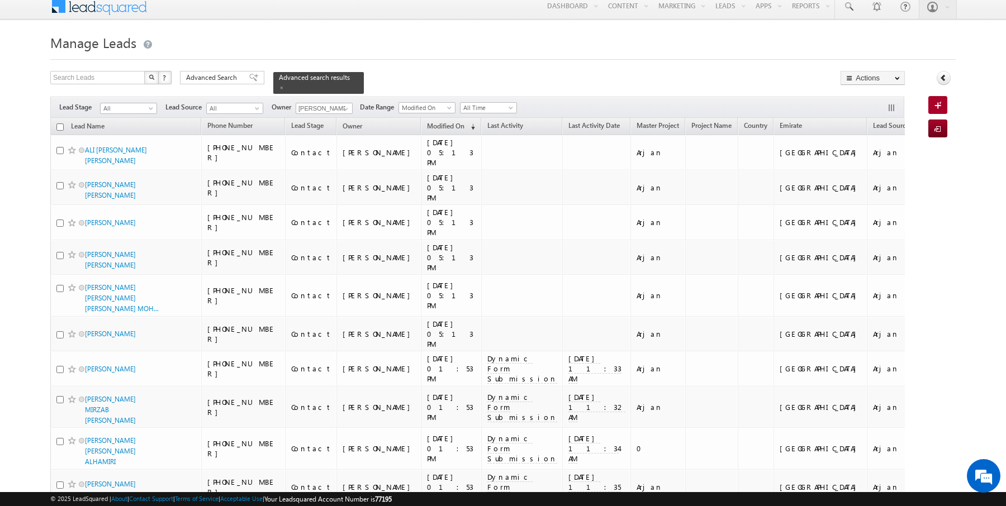
click at [61, 125] on input "checkbox" at bounding box center [59, 127] width 7 height 7
checkbox input "true"
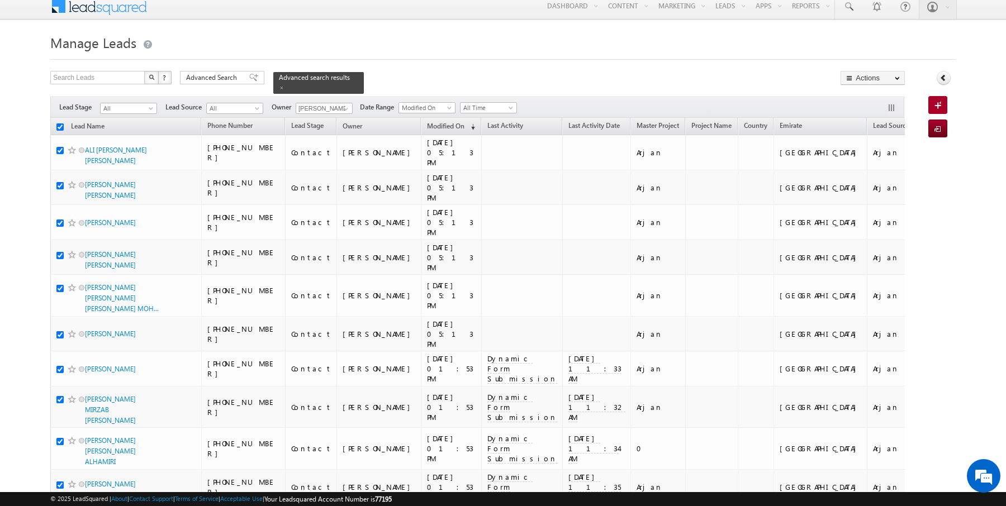
checkbox input "true"
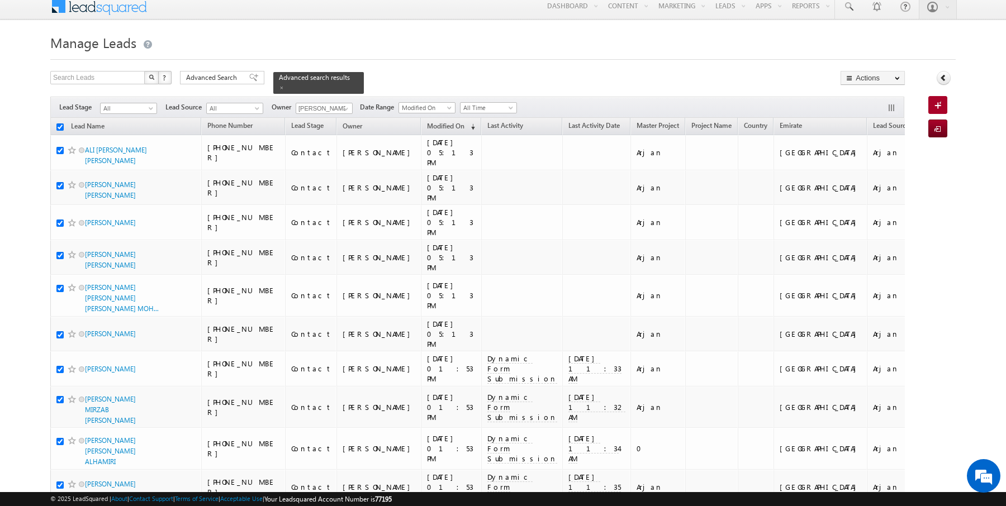
checkbox input "true"
click at [878, 172] on link "Change Owner" at bounding box center [872, 174] width 63 height 13
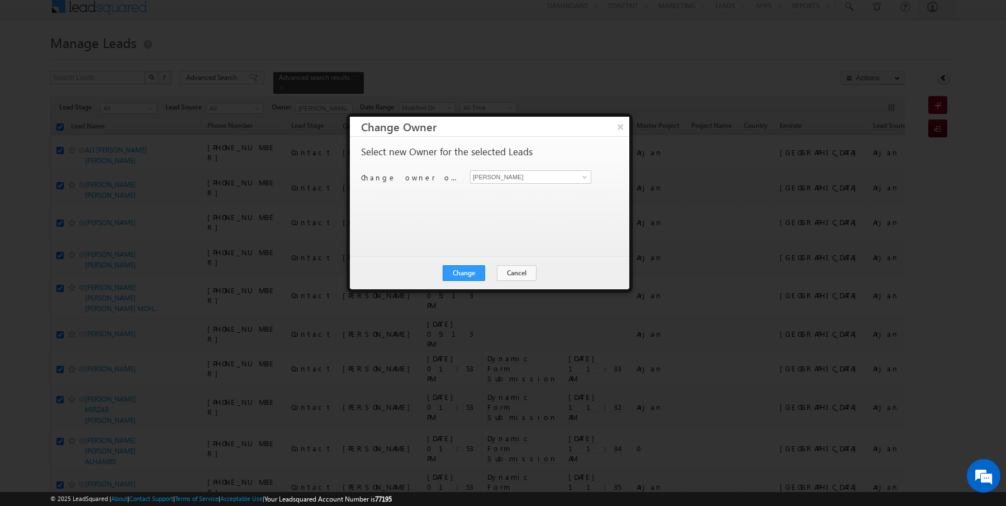
click at [501, 167] on div "Select new Owner for the selected Leads Change owner of 10 leads to Rajender Ra…" at bounding box center [488, 191] width 255 height 89
click at [504, 176] on input "[PERSON_NAME]" at bounding box center [530, 176] width 121 height 13
type input "AmanSingh Yadav"
click at [471, 271] on button "Change" at bounding box center [464, 273] width 42 height 16
click at [487, 271] on button "Close" at bounding box center [491, 273] width 36 height 16
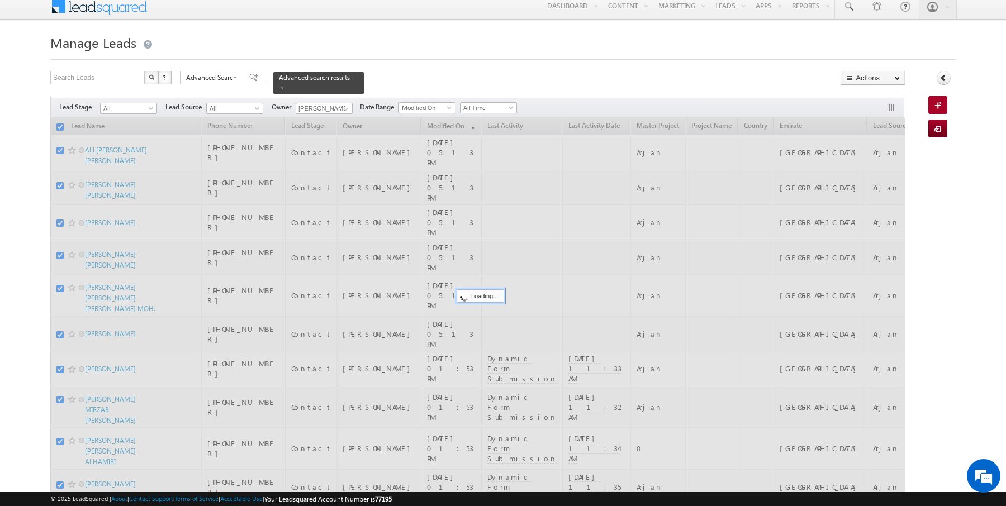
checkbox input "false"
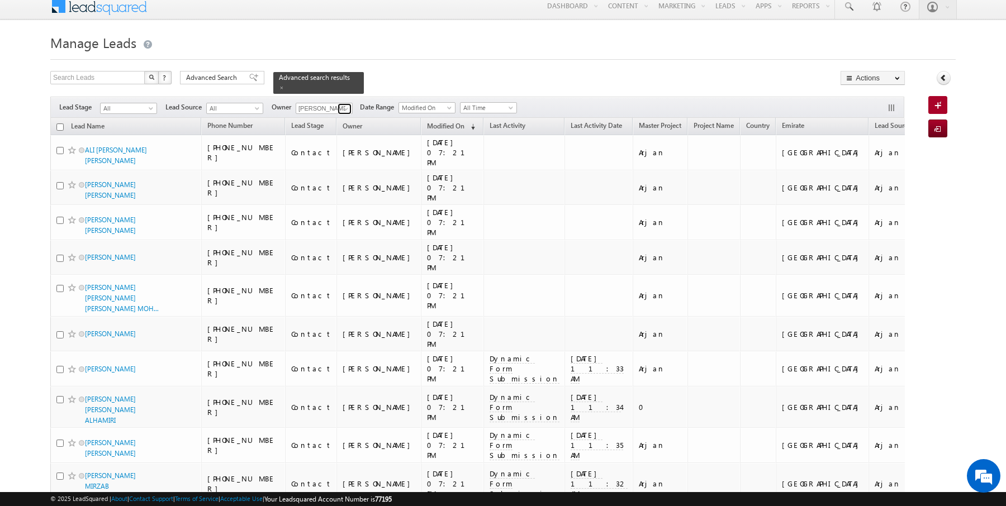
click at [338, 105] on link at bounding box center [345, 108] width 14 height 11
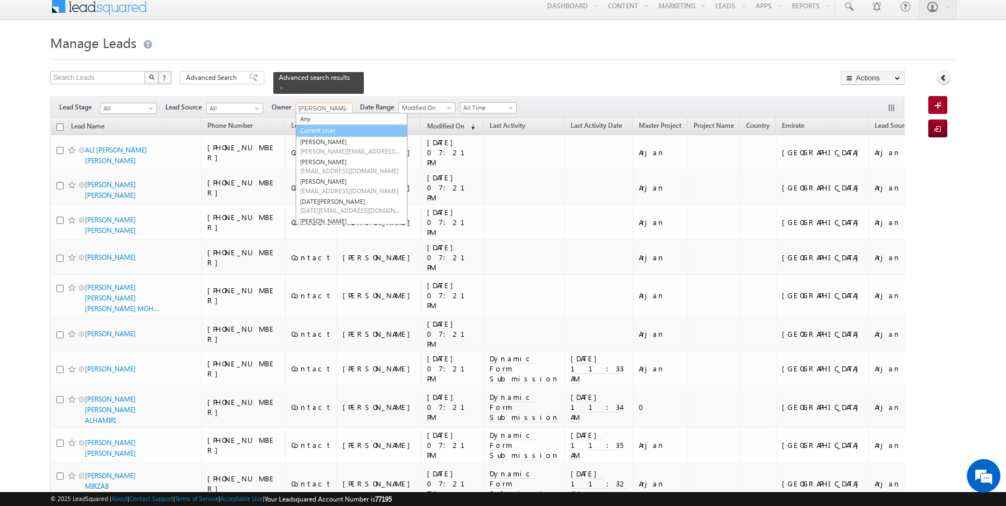
click at [317, 130] on link "Current User" at bounding box center [352, 131] width 112 height 13
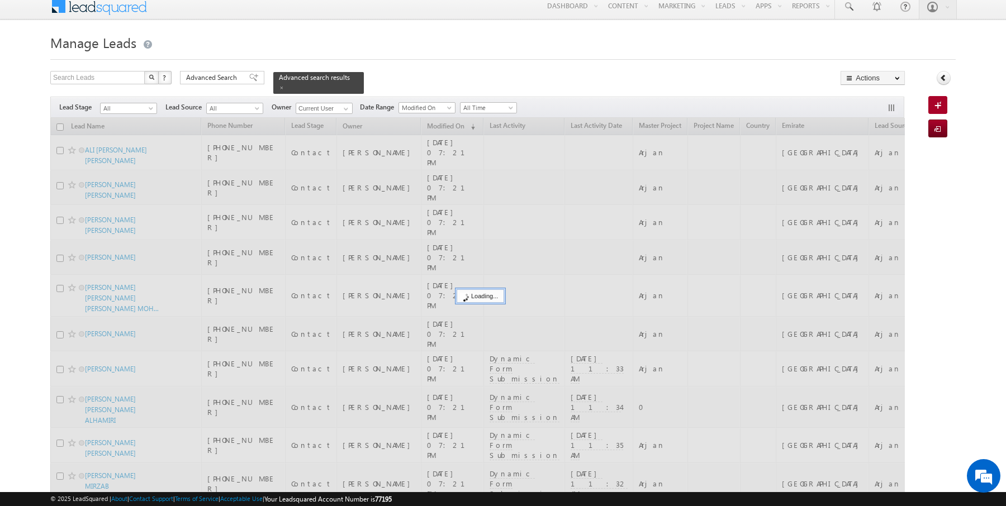
click at [381, 91] on div "Search Leads X ? 10 results found Advanced Search Advanced Search Advanced sear…" at bounding box center [477, 82] width 854 height 23
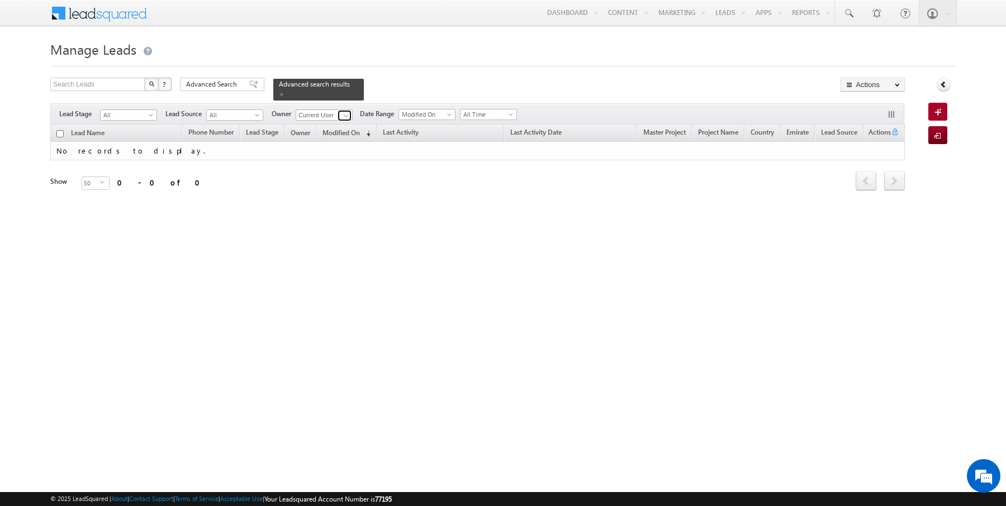
click at [346, 112] on span at bounding box center [345, 115] width 9 height 9
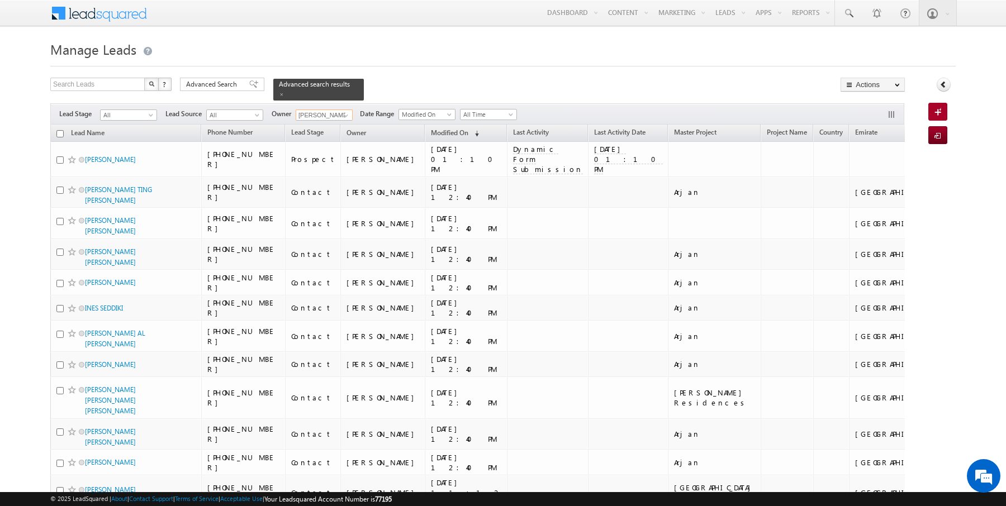
type input "Janamjay Sharma"
click at [413, 82] on div "Search Leads X ? 12 results found Advanced Search Advanced Search Advanced sear…" at bounding box center [477, 89] width 854 height 23
click at [62, 131] on input "checkbox" at bounding box center [59, 133] width 7 height 7
checkbox input "true"
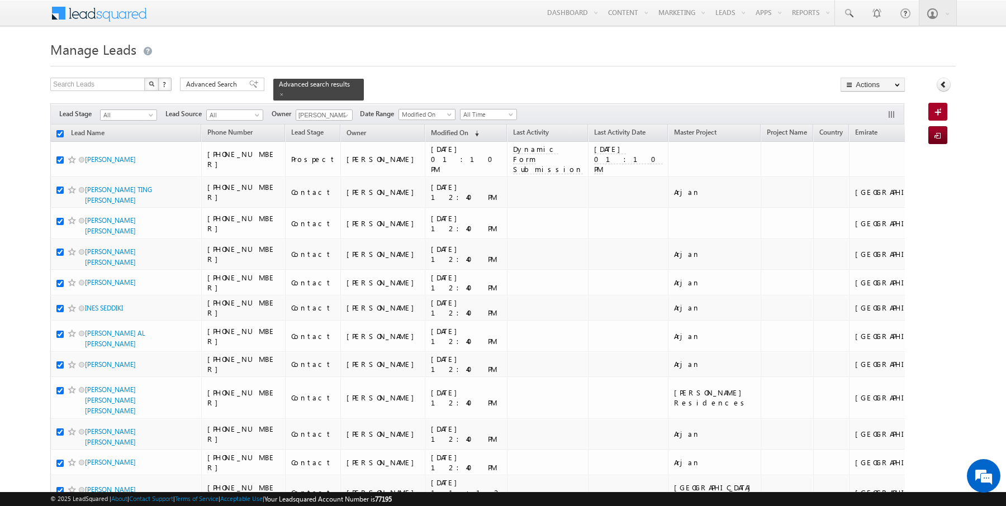
checkbox input "true"
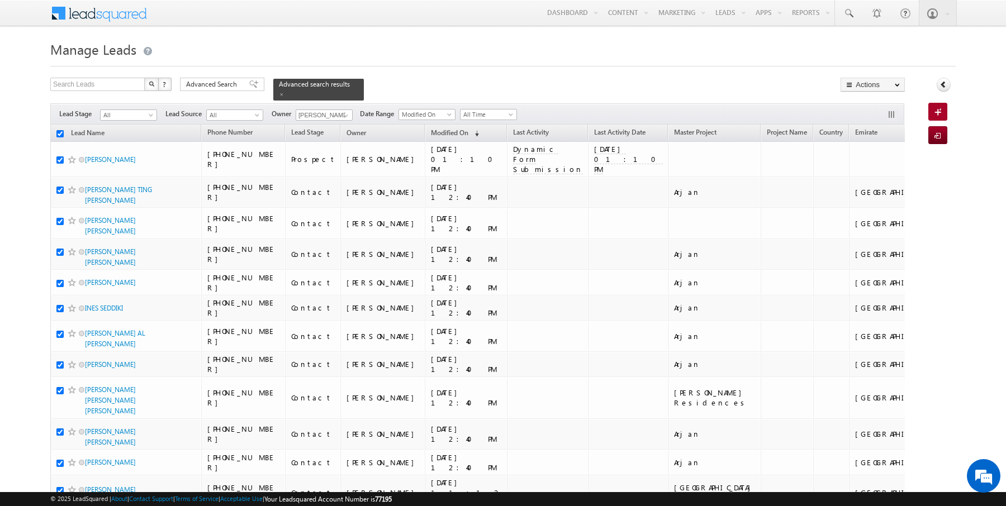
checkbox input "true"
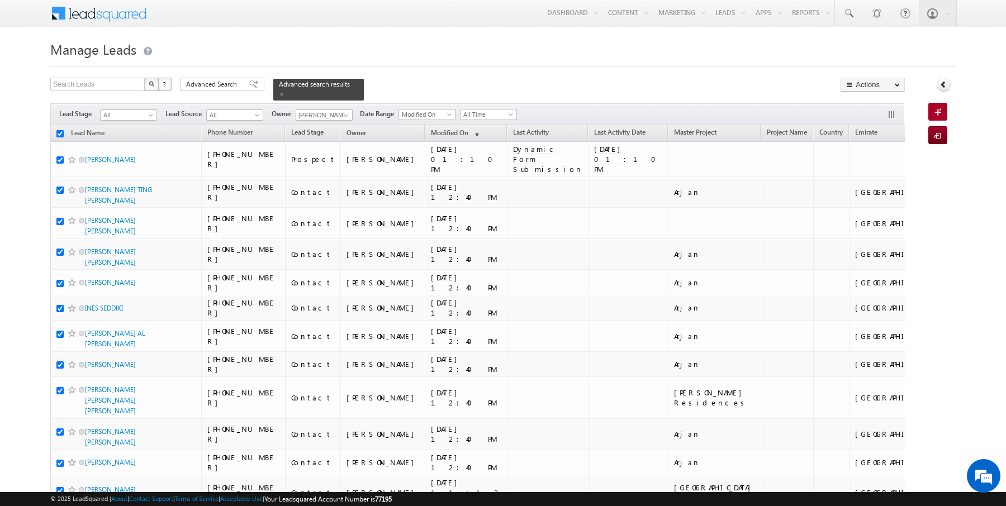
checkbox input "true"
click at [871, 175] on link "Change Owner" at bounding box center [872, 180] width 63 height 13
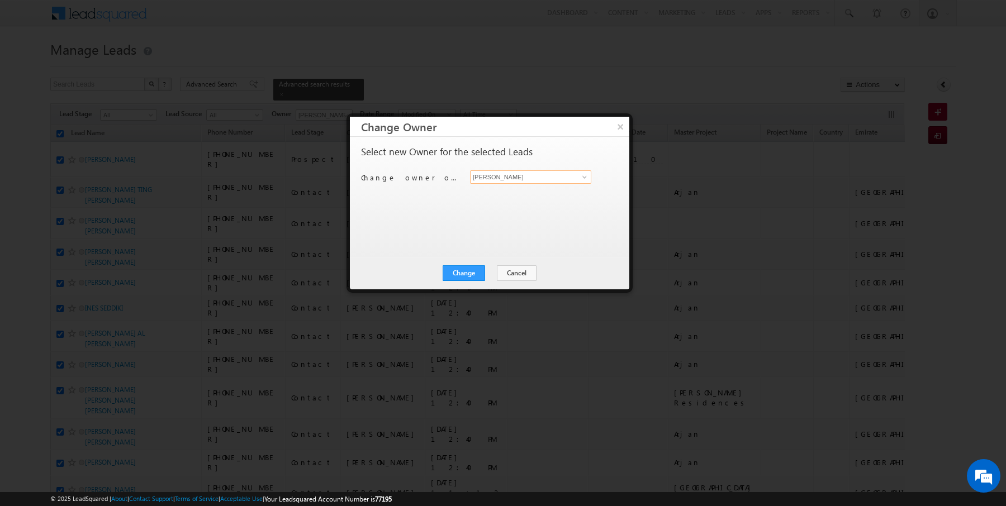
click at [531, 177] on input "[PERSON_NAME]" at bounding box center [530, 176] width 121 height 13
type input "Janamjay Sharma"
click at [460, 273] on button "Change" at bounding box center [464, 273] width 42 height 16
click at [482, 273] on button "Close" at bounding box center [491, 273] width 36 height 16
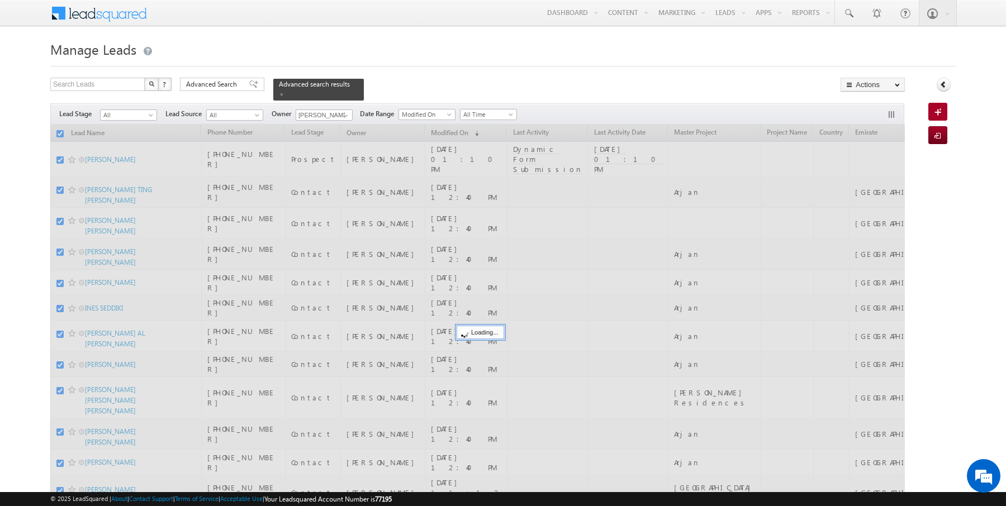
checkbox input "false"
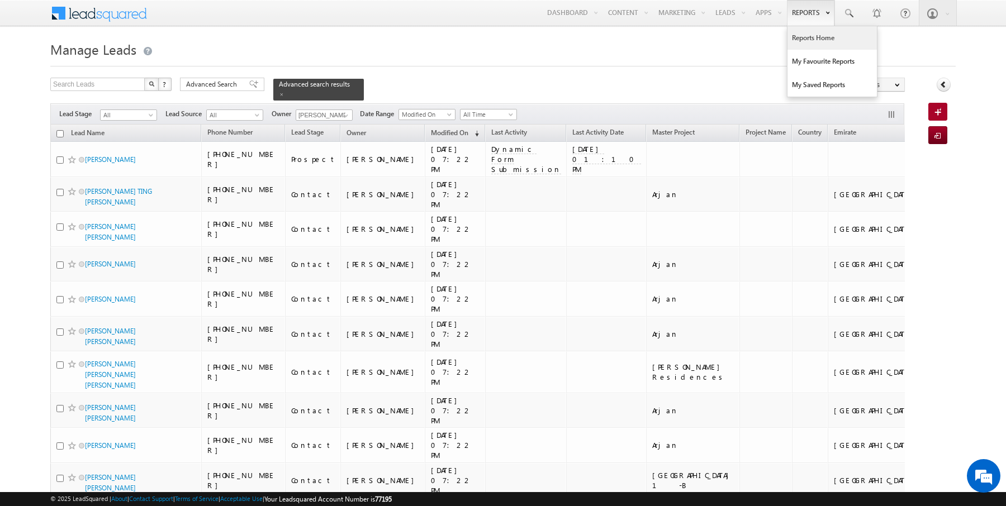
click at [813, 41] on link "Reports Home" at bounding box center [831, 37] width 89 height 23
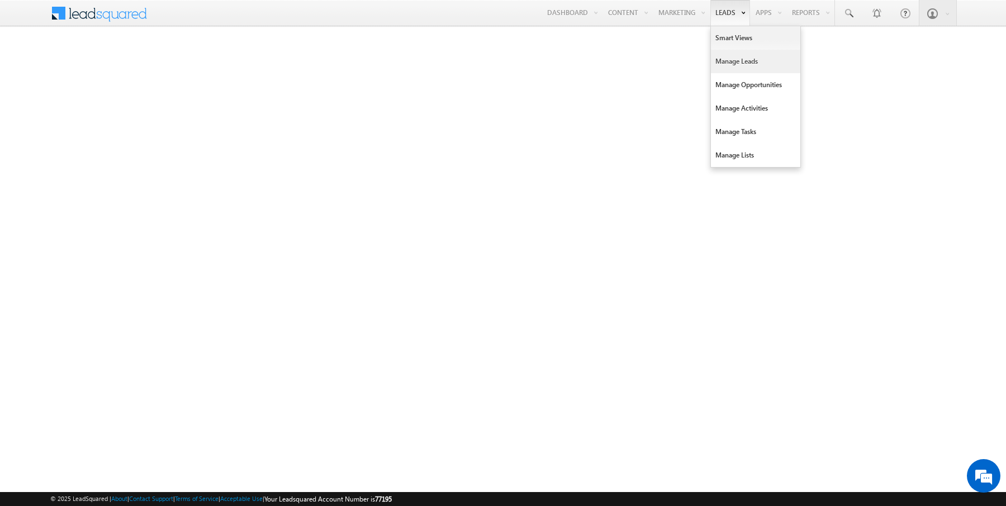
click at [730, 63] on link "Manage Leads" at bounding box center [755, 61] width 89 height 23
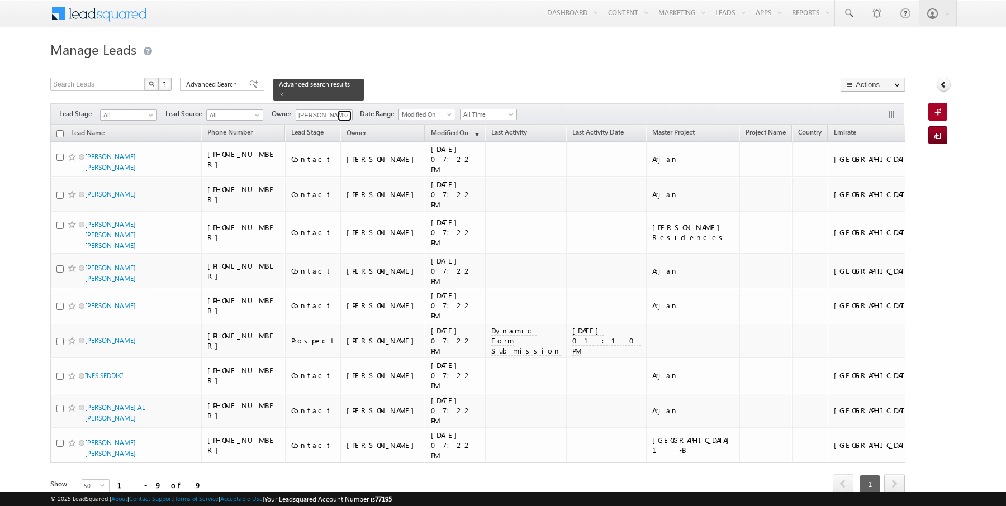
click at [343, 114] on span at bounding box center [345, 115] width 9 height 9
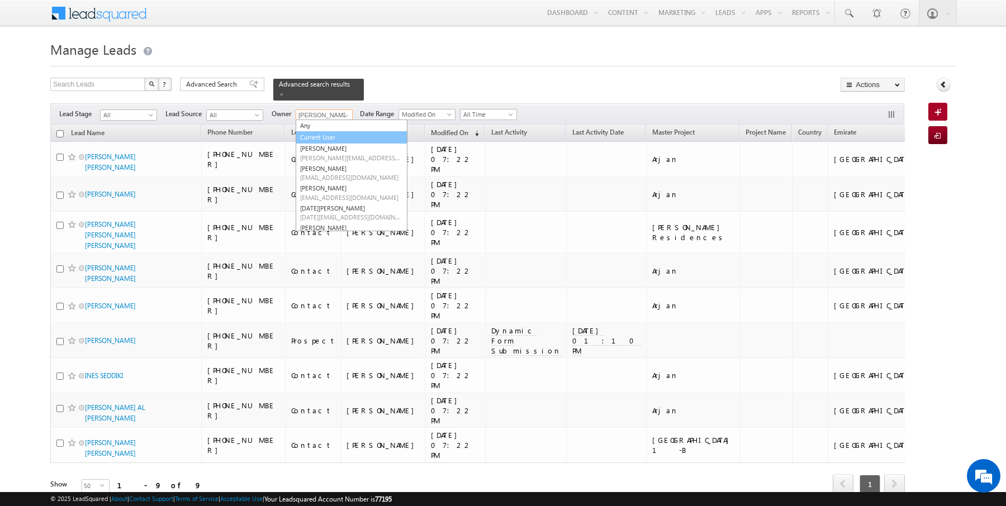
click at [323, 136] on link "Current User" at bounding box center [352, 137] width 112 height 13
type input "Current User"
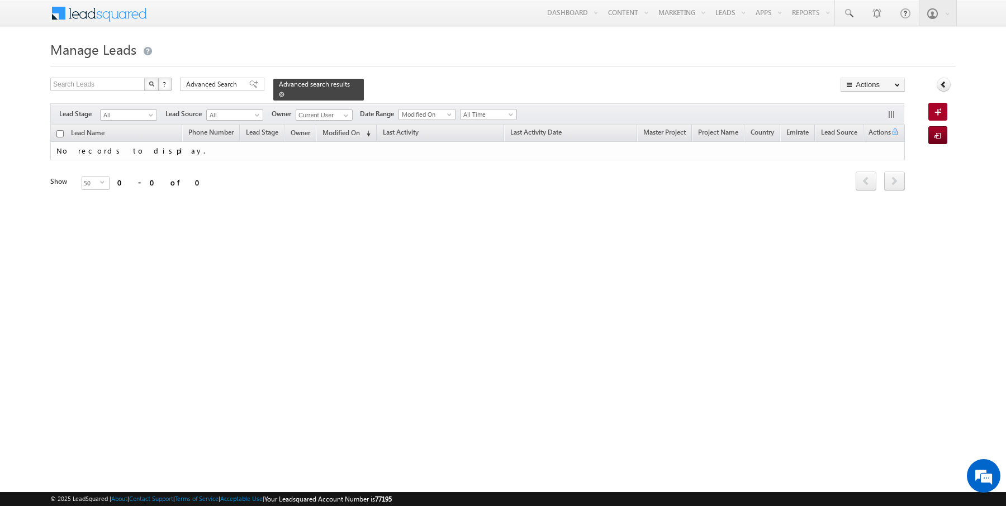
click at [279, 97] on link at bounding box center [282, 94] width 6 height 10
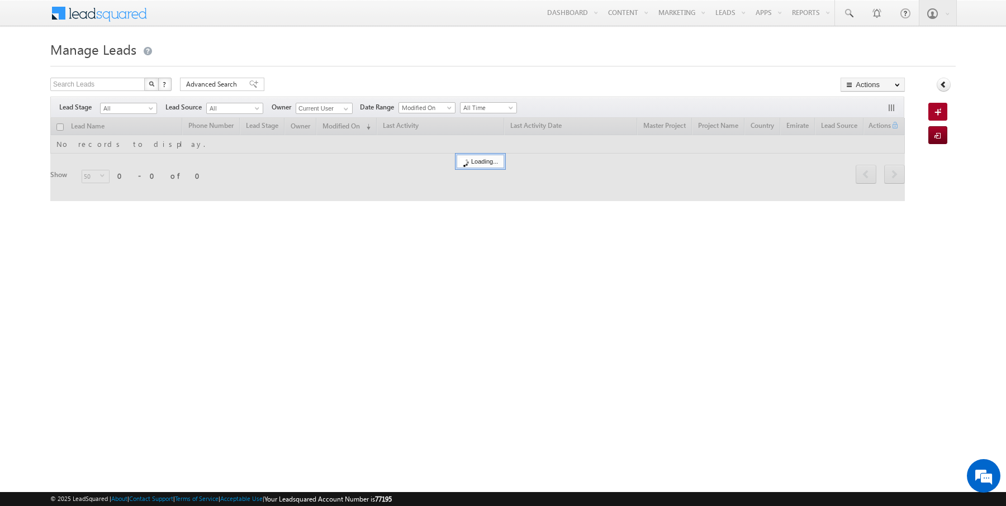
click at [115, 109] on span "All" at bounding box center [127, 108] width 53 height 10
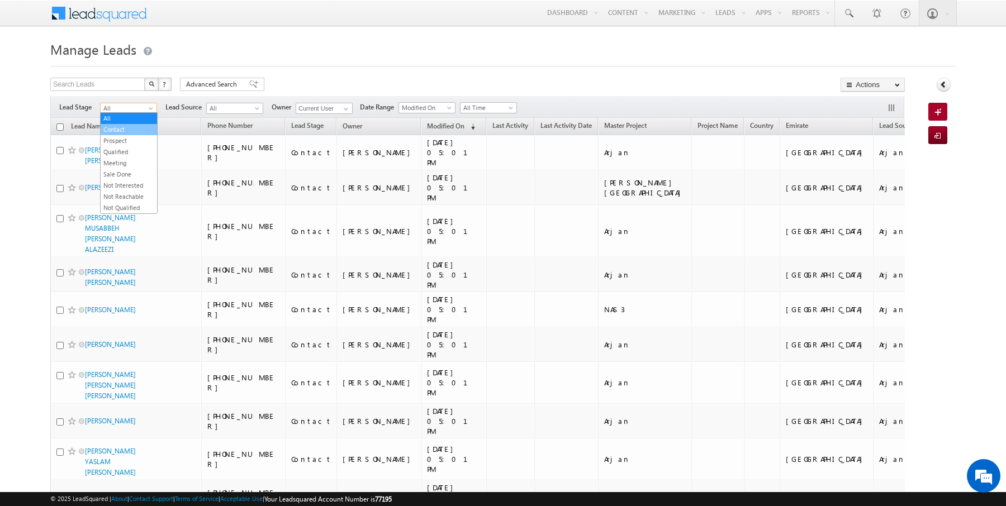
click at [122, 129] on link "Contact" at bounding box center [129, 130] width 56 height 10
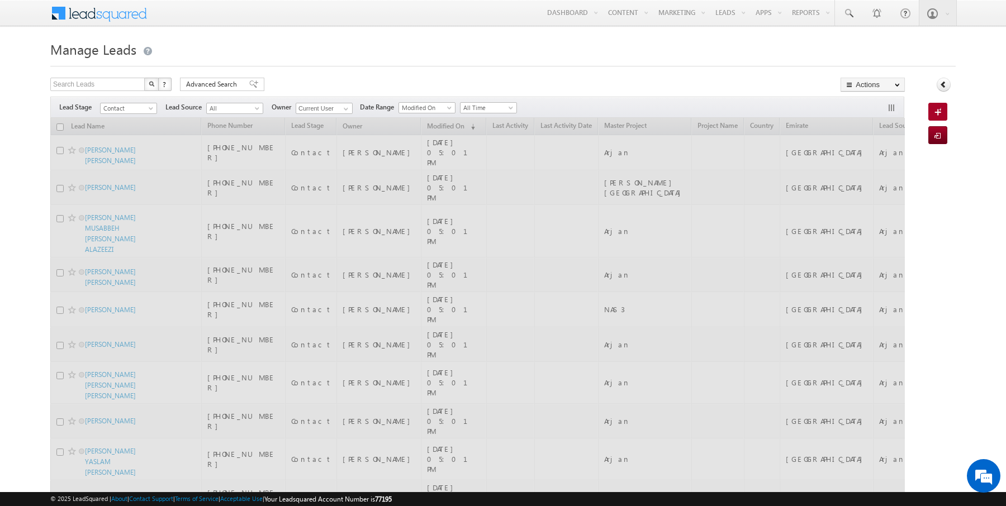
click at [59, 126] on input "checkbox" at bounding box center [59, 127] width 7 height 7
checkbox input "true"
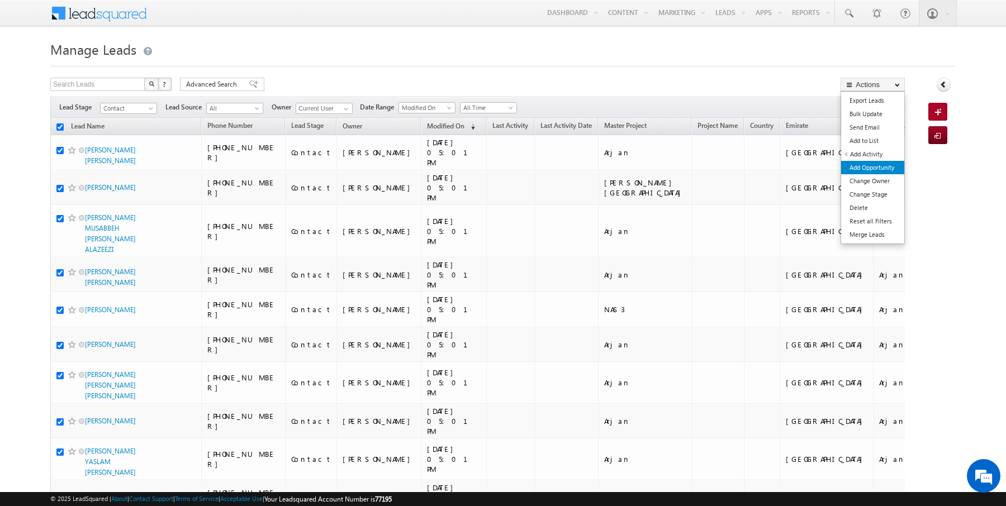
click at [876, 173] on link "Add Opportunity" at bounding box center [872, 167] width 63 height 13
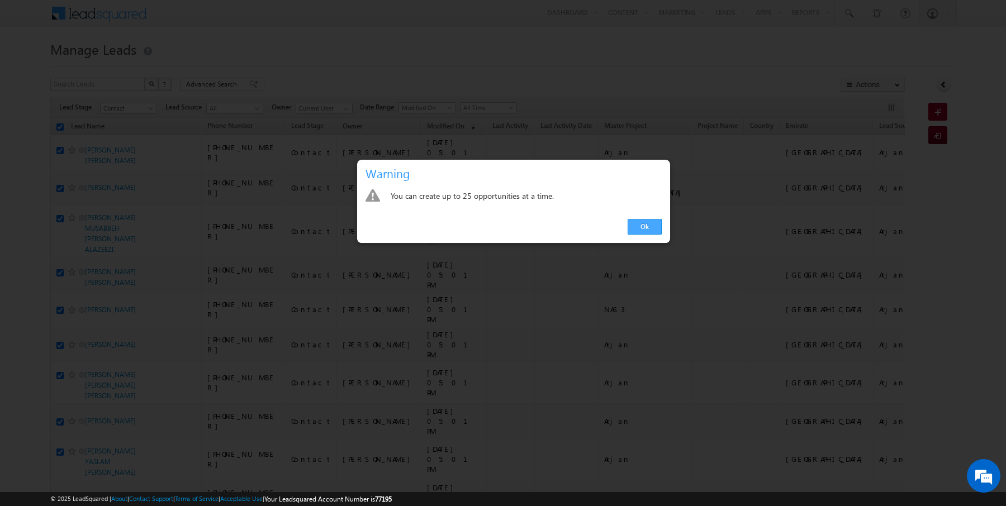
click at [653, 230] on link "Ok" at bounding box center [645, 227] width 34 height 16
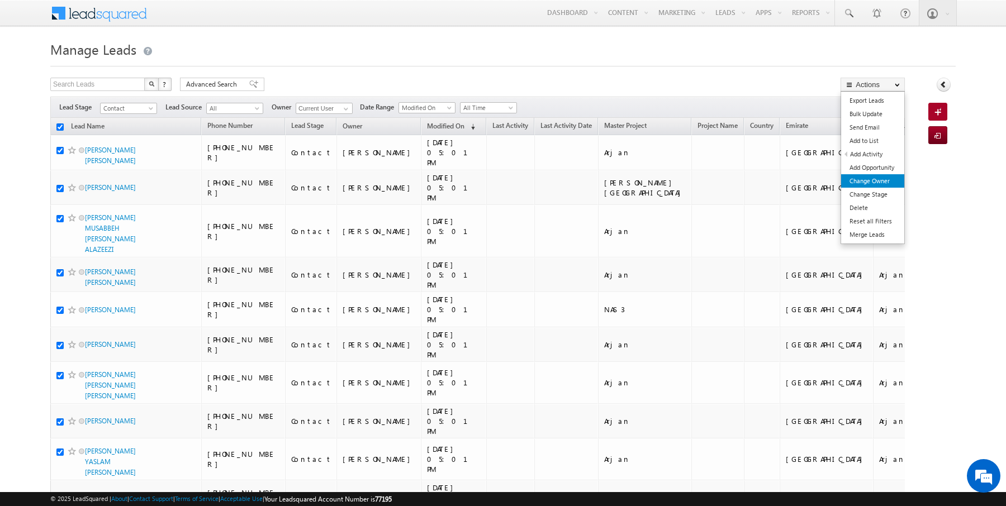
click at [863, 182] on link "Change Owner" at bounding box center [872, 180] width 63 height 13
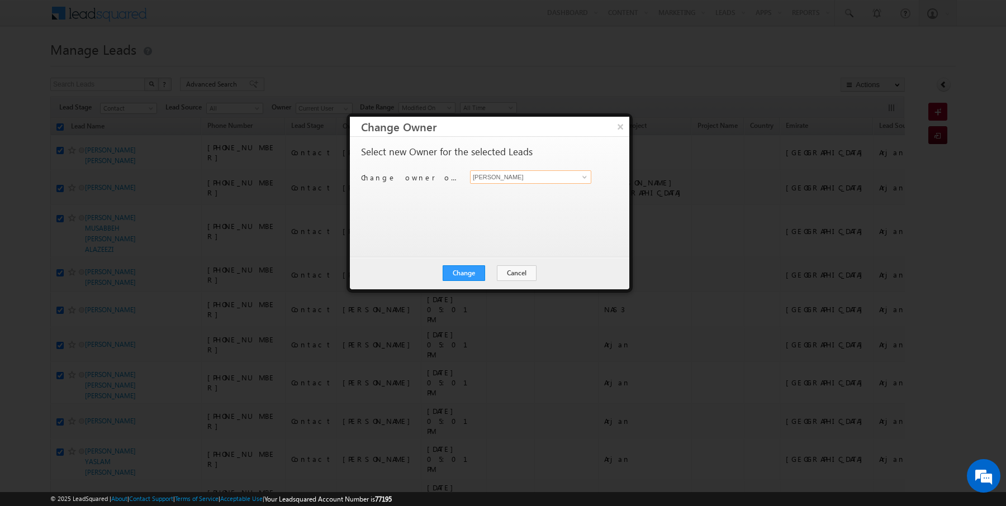
click at [545, 175] on input "[PERSON_NAME]" at bounding box center [530, 176] width 121 height 13
type input "AmanSingh Yadav"
click at [460, 277] on button "Change" at bounding box center [464, 273] width 42 height 16
click at [497, 277] on button "Close" at bounding box center [491, 273] width 36 height 16
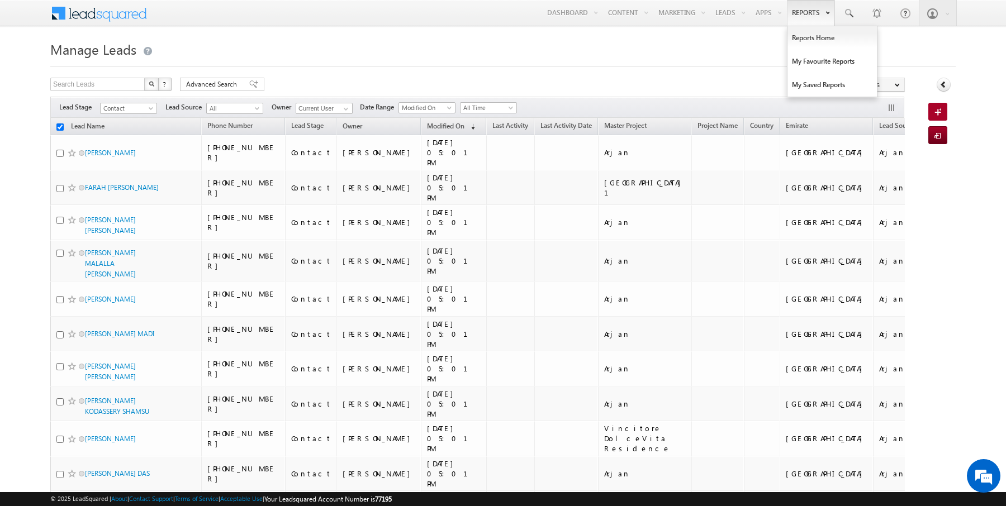
checkbox input "false"
click at [807, 39] on link "Reports Home" at bounding box center [831, 37] width 89 height 23
